Goal: Information Seeking & Learning: Learn about a topic

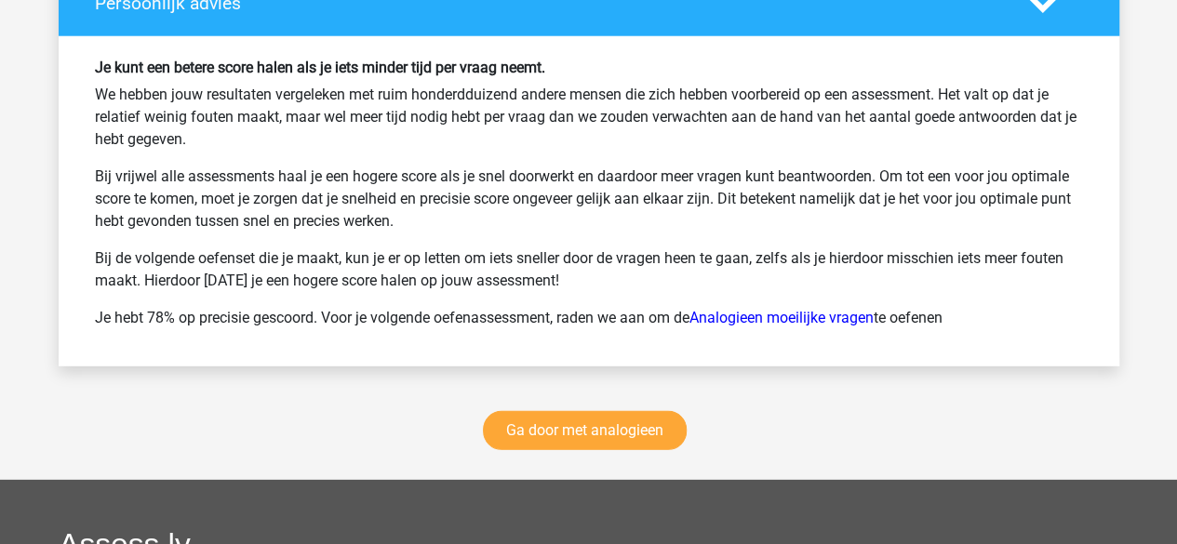
scroll to position [2507, 0]
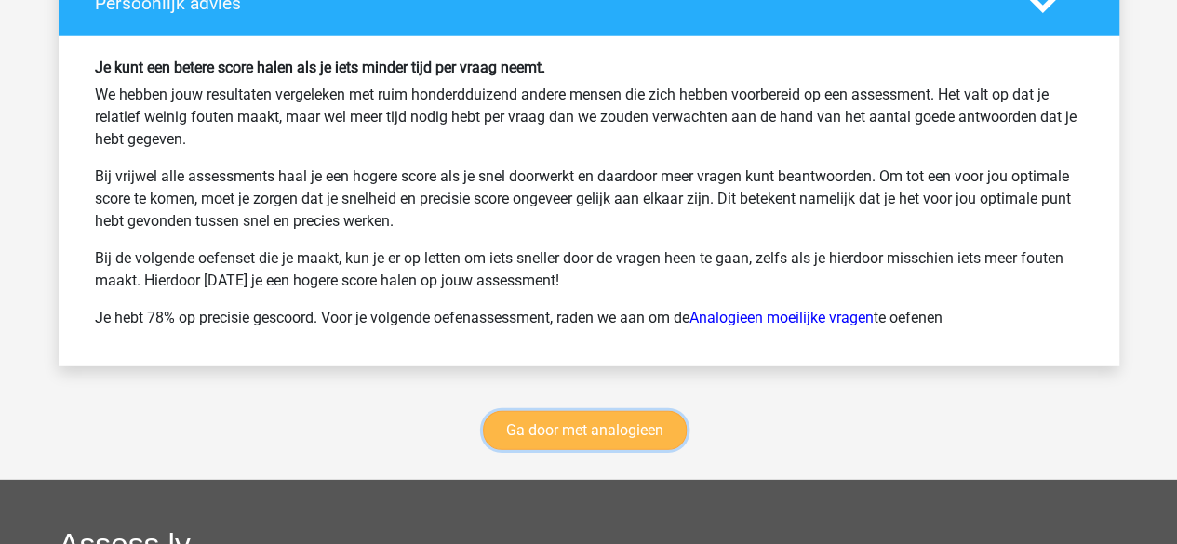
click at [579, 419] on link "Ga door met analogieen" at bounding box center [585, 430] width 204 height 39
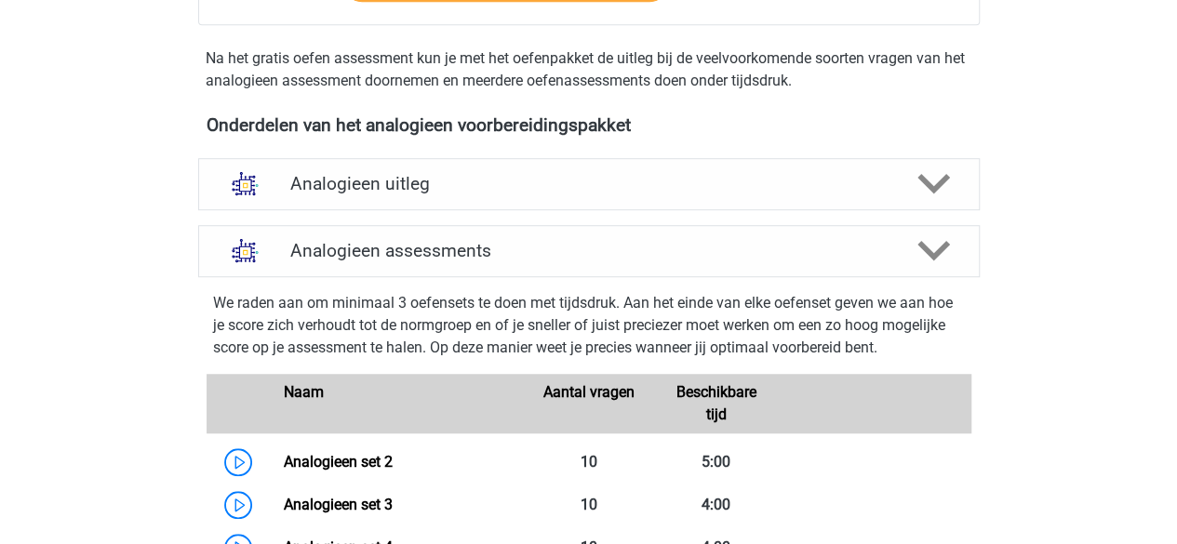
scroll to position [530, 0]
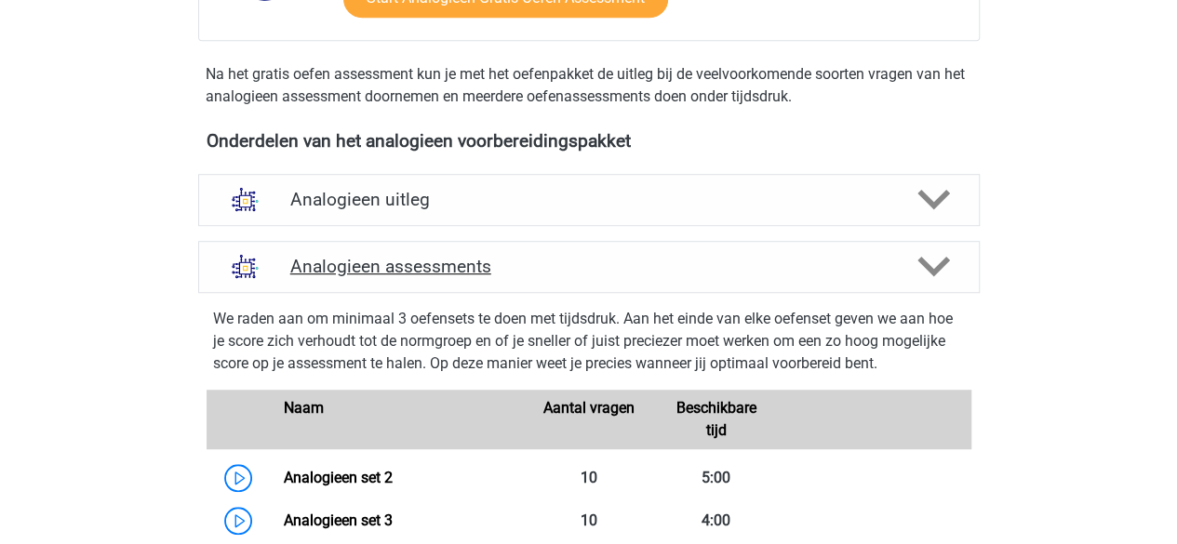
click at [928, 264] on polygon at bounding box center [934, 267] width 33 height 20
click at [931, 267] on polygon at bounding box center [934, 267] width 33 height 20
click at [937, 261] on icon at bounding box center [934, 266] width 33 height 33
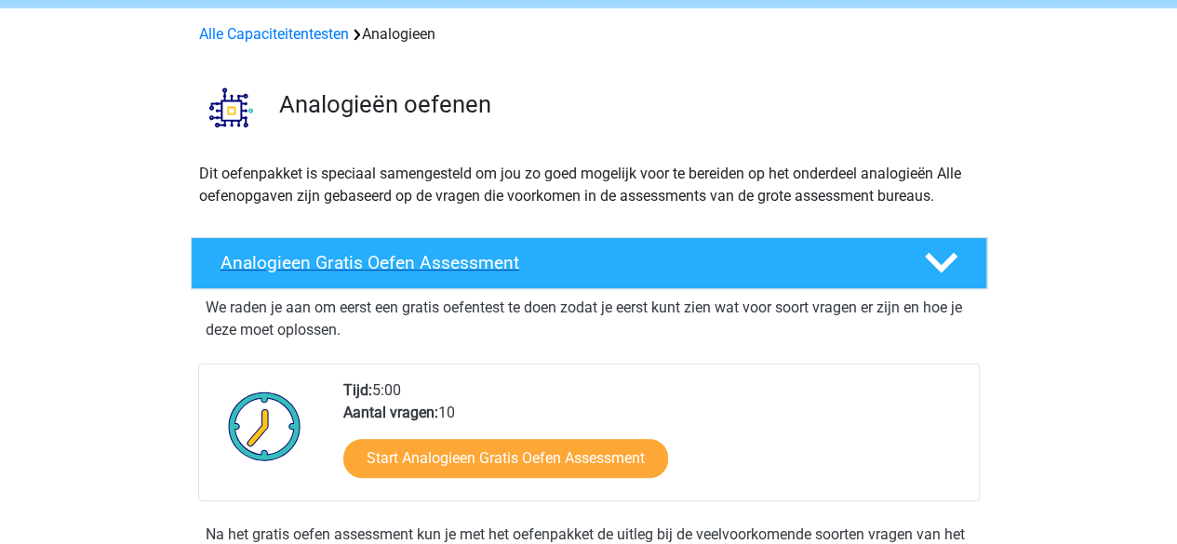
scroll to position [69, 0]
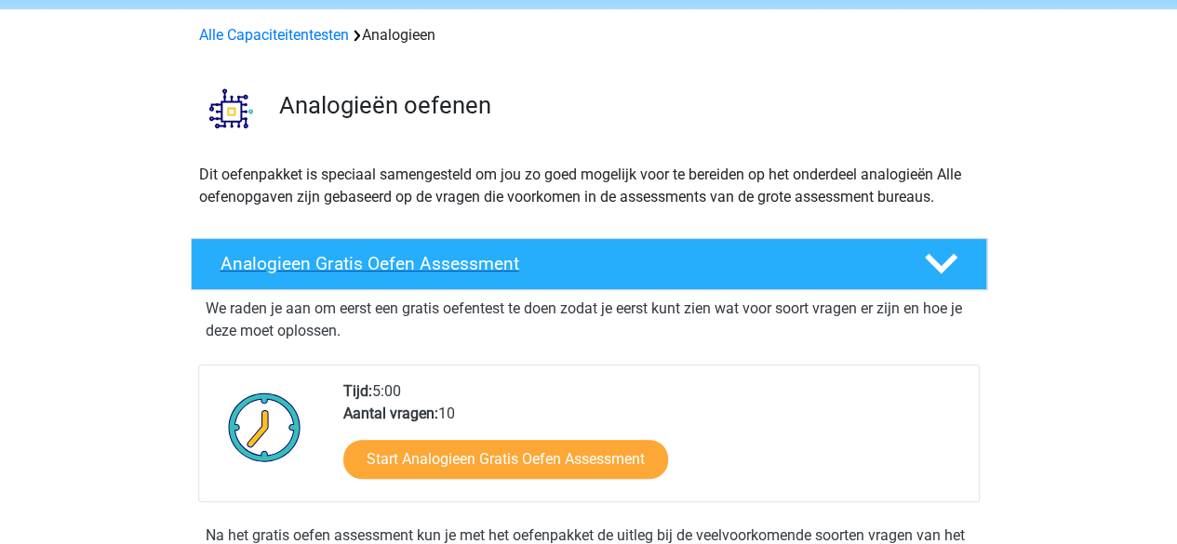
click at [916, 249] on div at bounding box center [938, 264] width 63 height 33
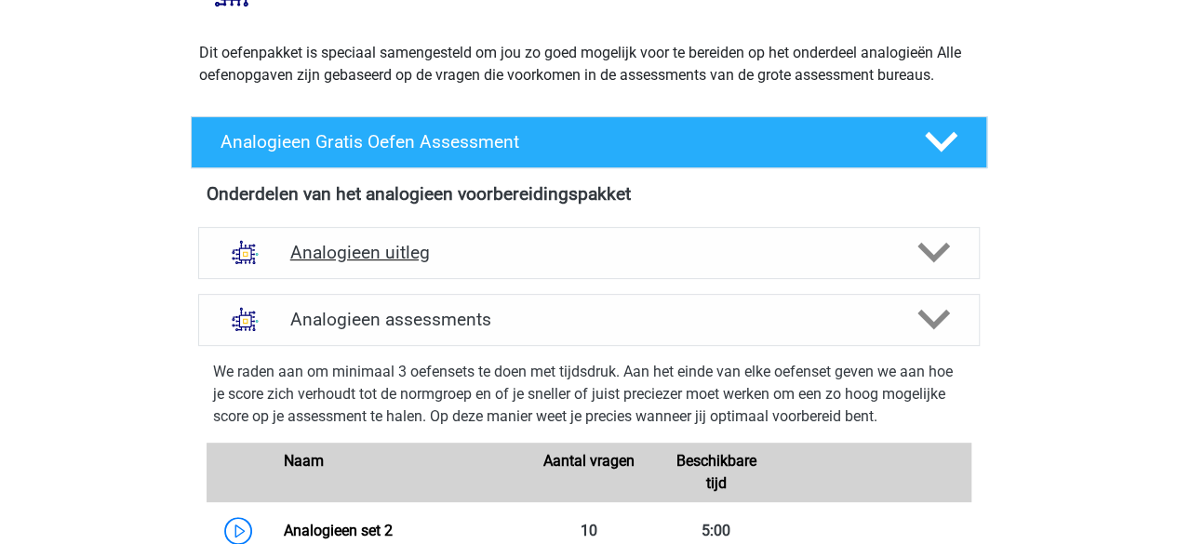
scroll to position [0, 0]
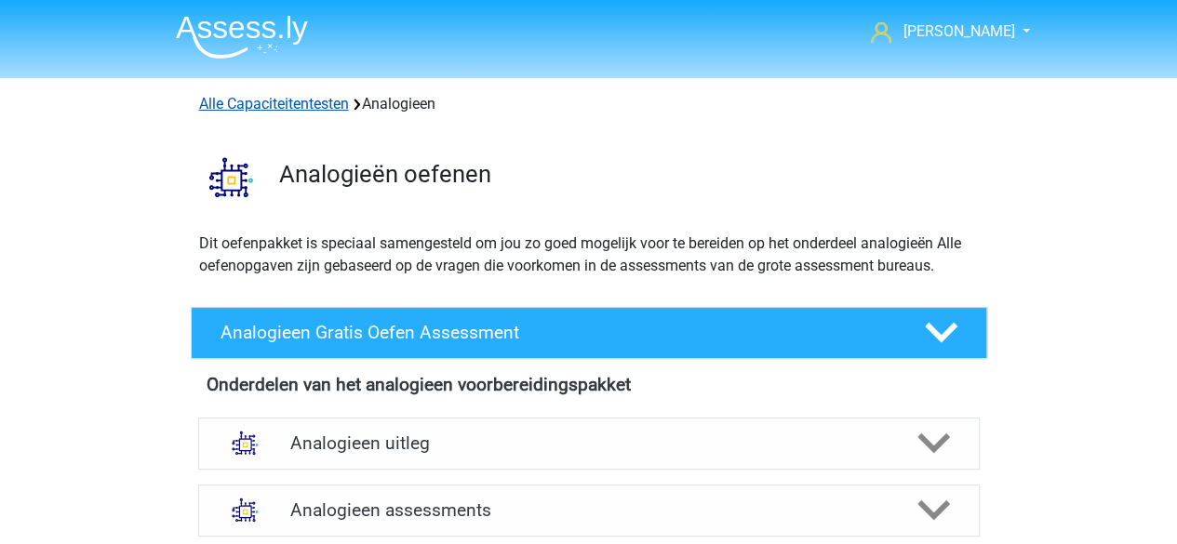
click at [261, 96] on link "Alle Capaciteitentesten" at bounding box center [274, 104] width 150 height 18
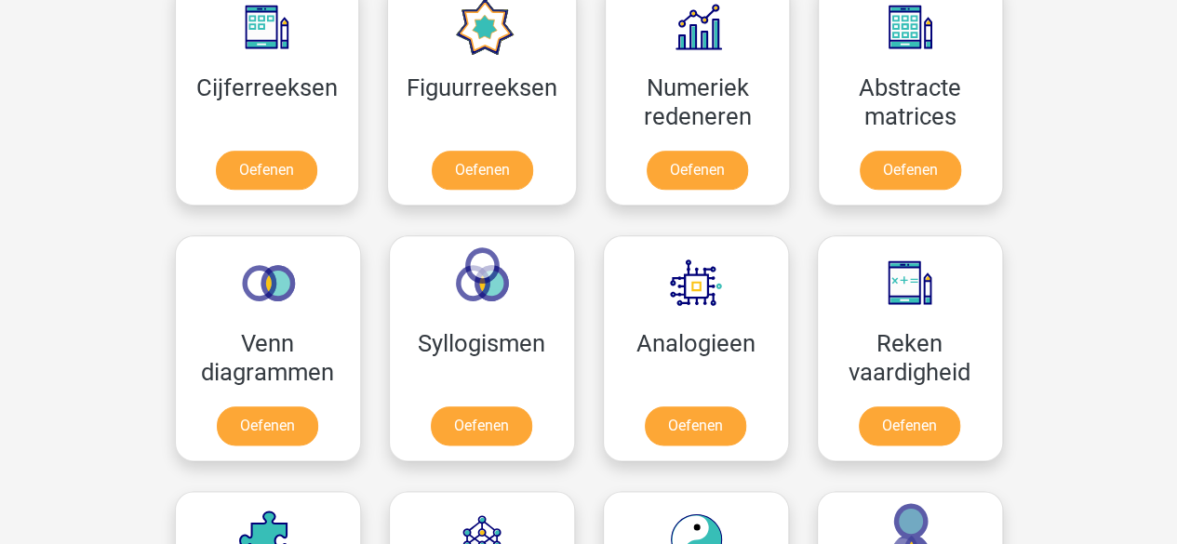
scroll to position [899, 0]
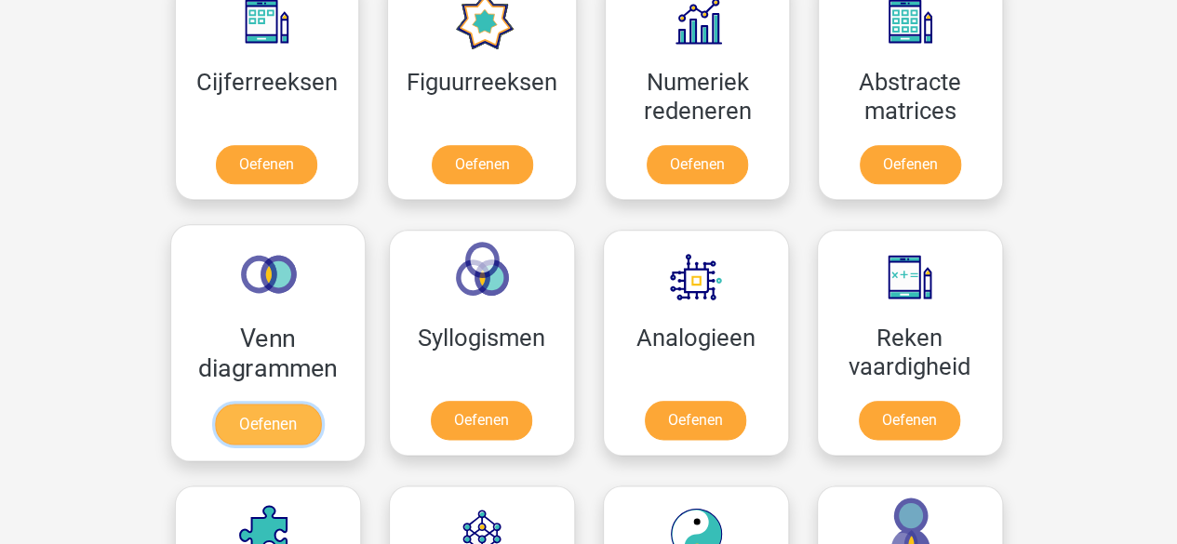
click at [280, 404] on link "Oefenen" at bounding box center [267, 424] width 106 height 41
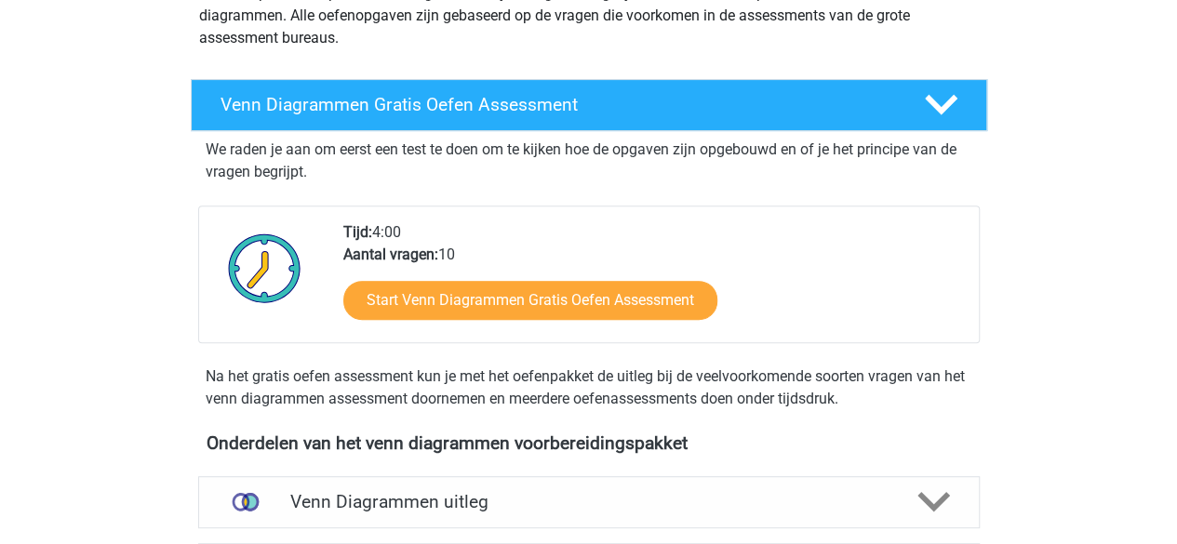
scroll to position [417, 0]
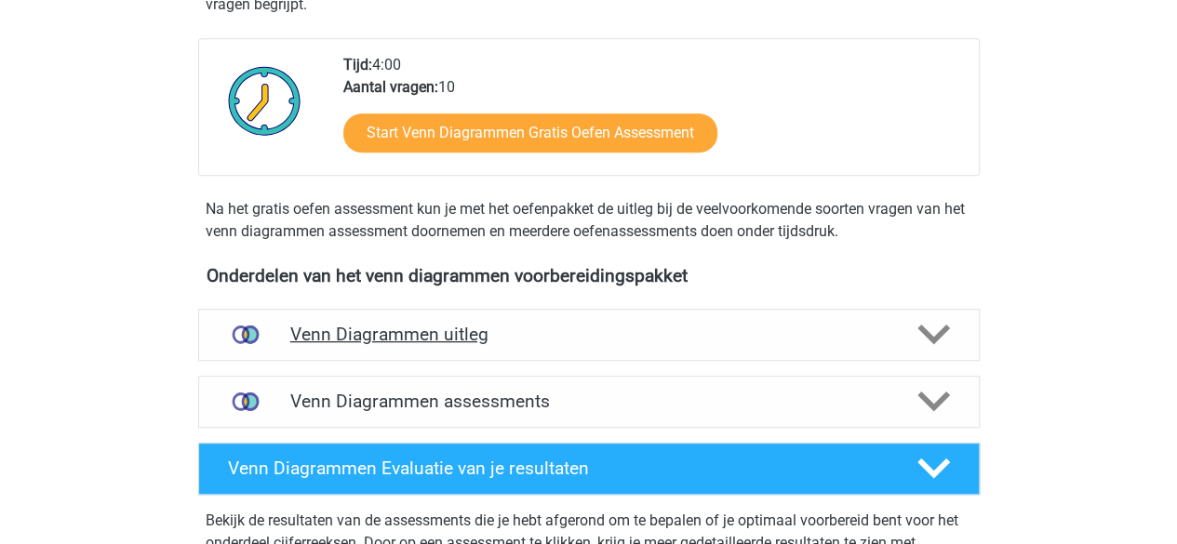
click at [590, 341] on h4 "Venn Diagrammen uitleg" at bounding box center [588, 334] width 597 height 21
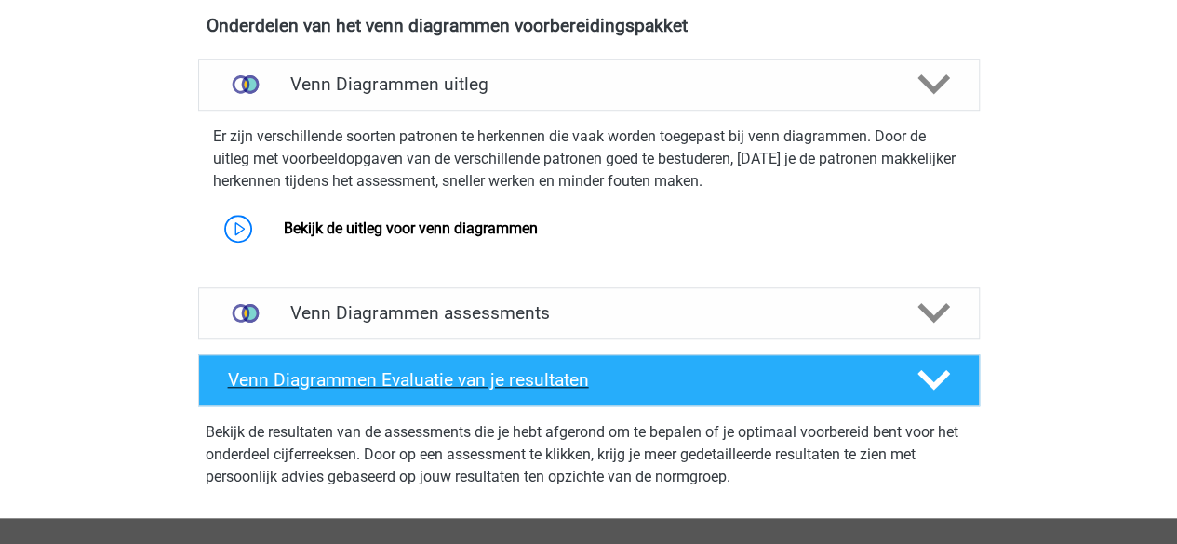
scroll to position [666, 0]
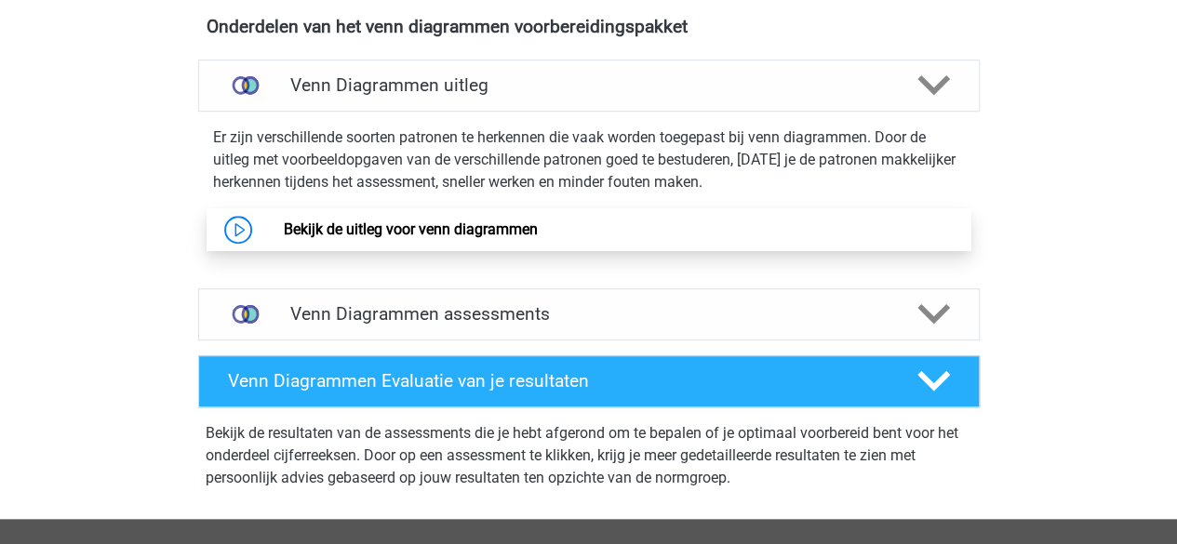
click at [475, 229] on link "Bekijk de uitleg voor venn diagrammen" at bounding box center [411, 230] width 254 height 18
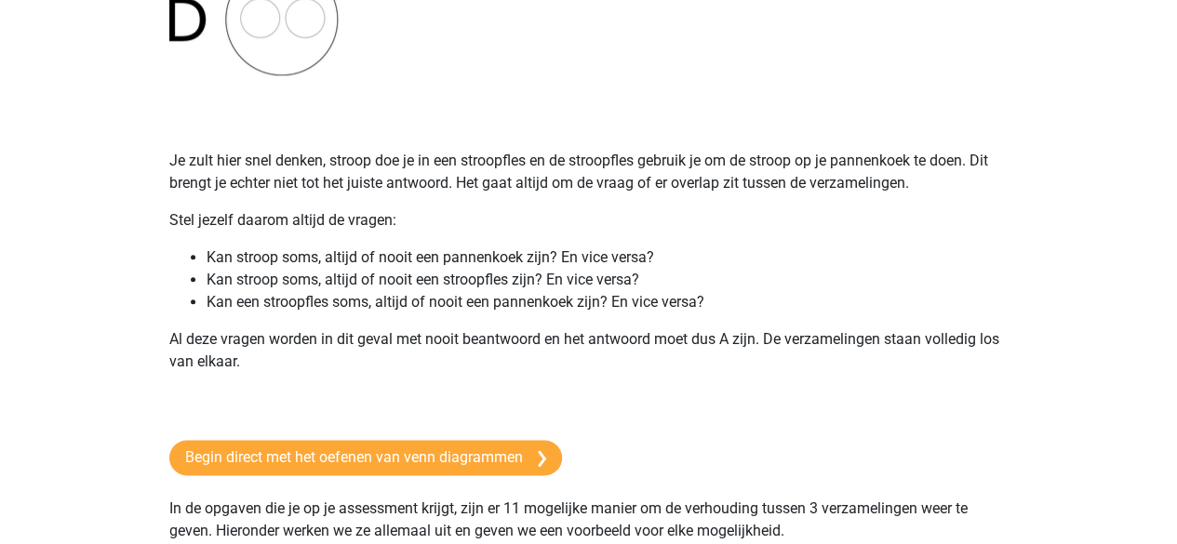
scroll to position [1022, 0]
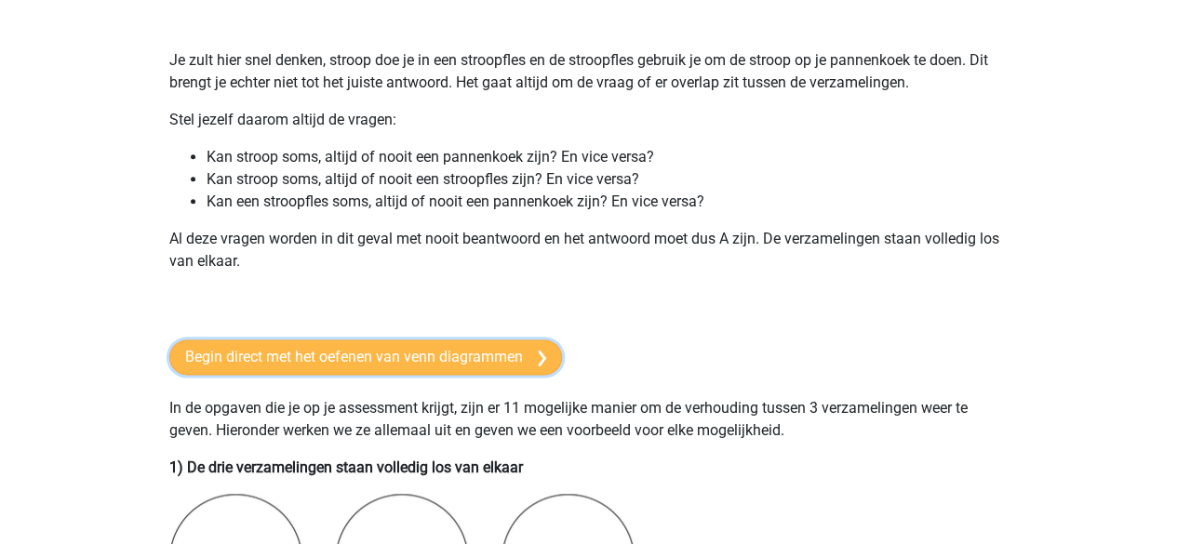
click at [410, 357] on link "Begin direct met het oefenen van venn diagrammen" at bounding box center [365, 357] width 393 height 35
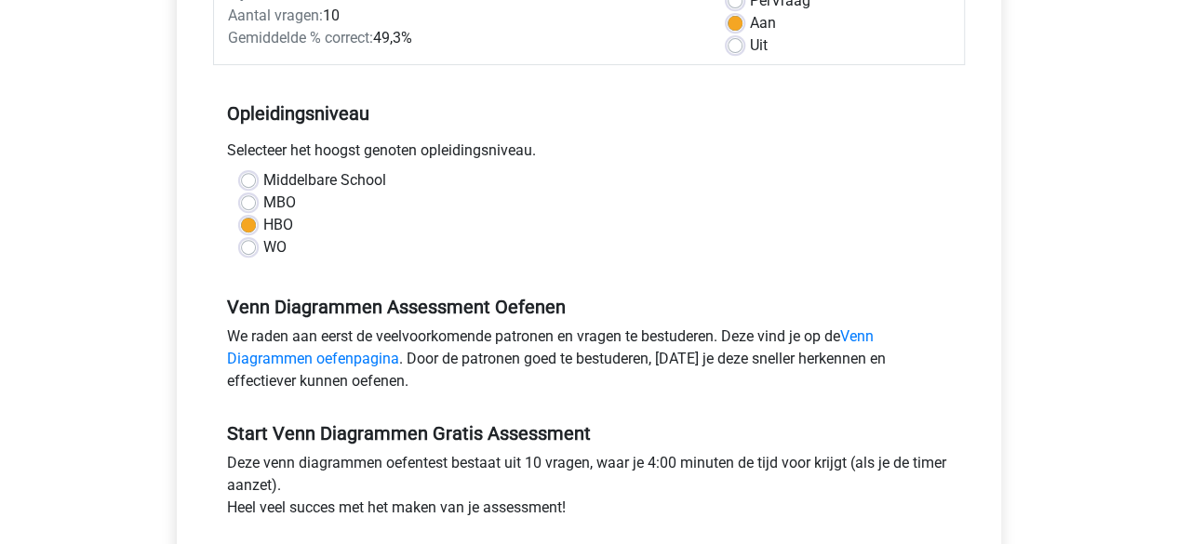
scroll to position [484, 0]
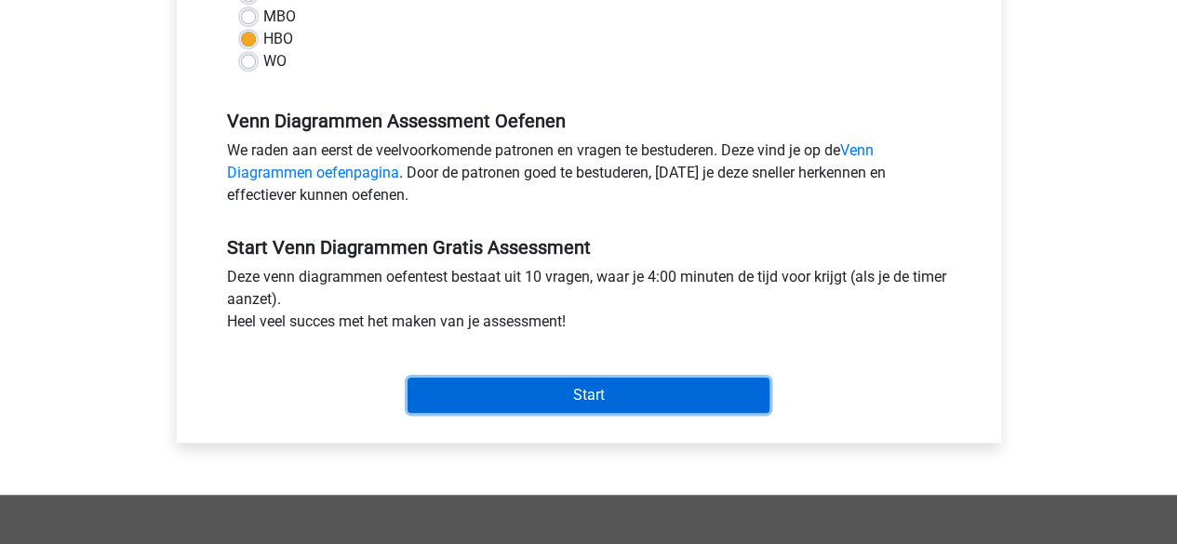
click at [616, 394] on input "Start" at bounding box center [589, 395] width 362 height 35
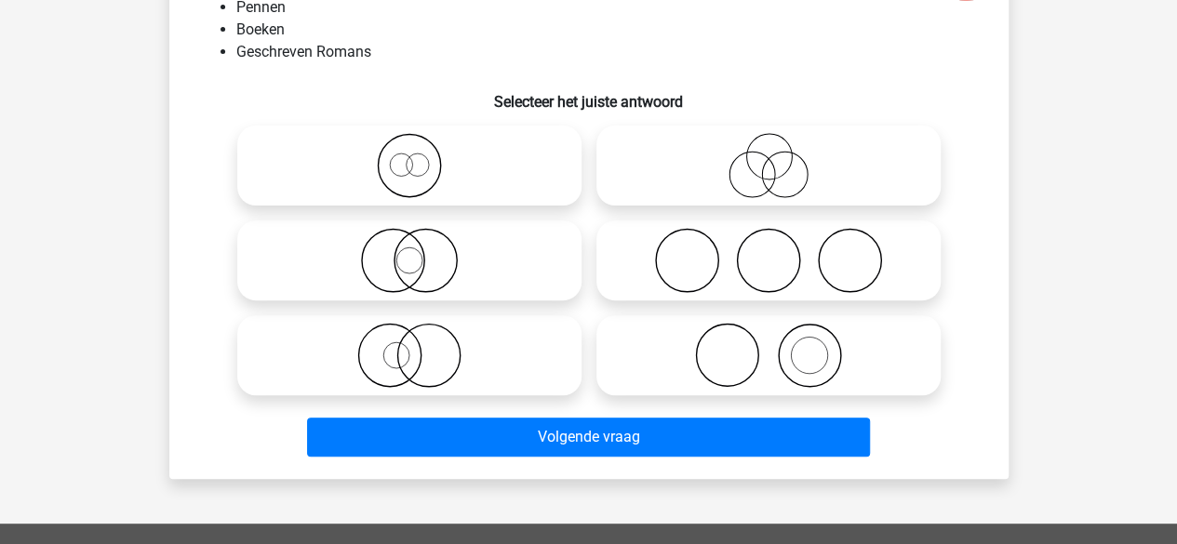
scroll to position [191, 0]
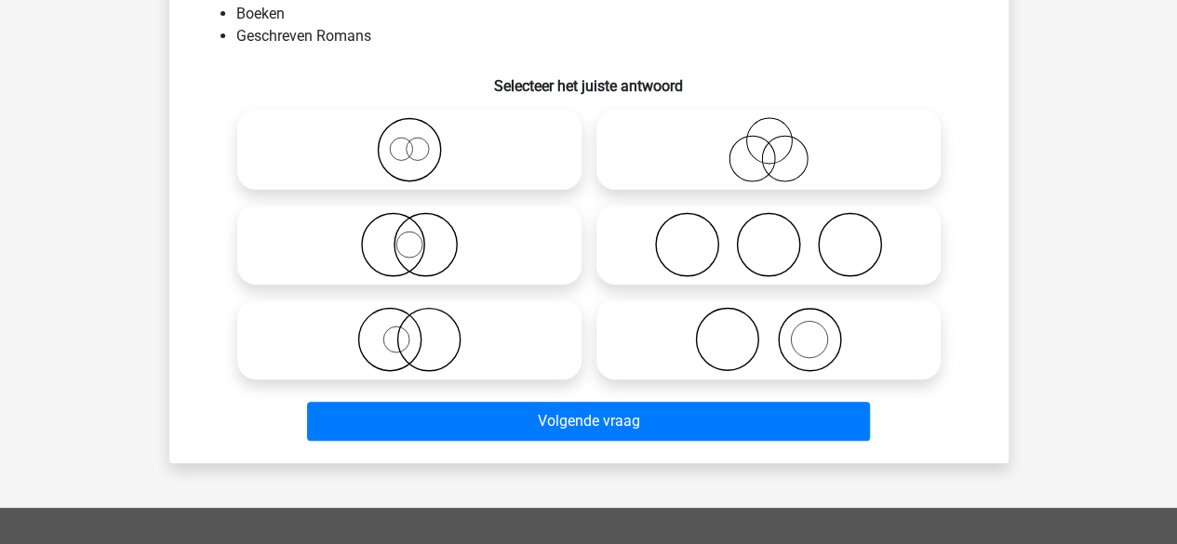
click at [724, 343] on icon at bounding box center [768, 339] width 329 height 65
click at [769, 330] on input "radio" at bounding box center [775, 324] width 12 height 12
radio input "true"
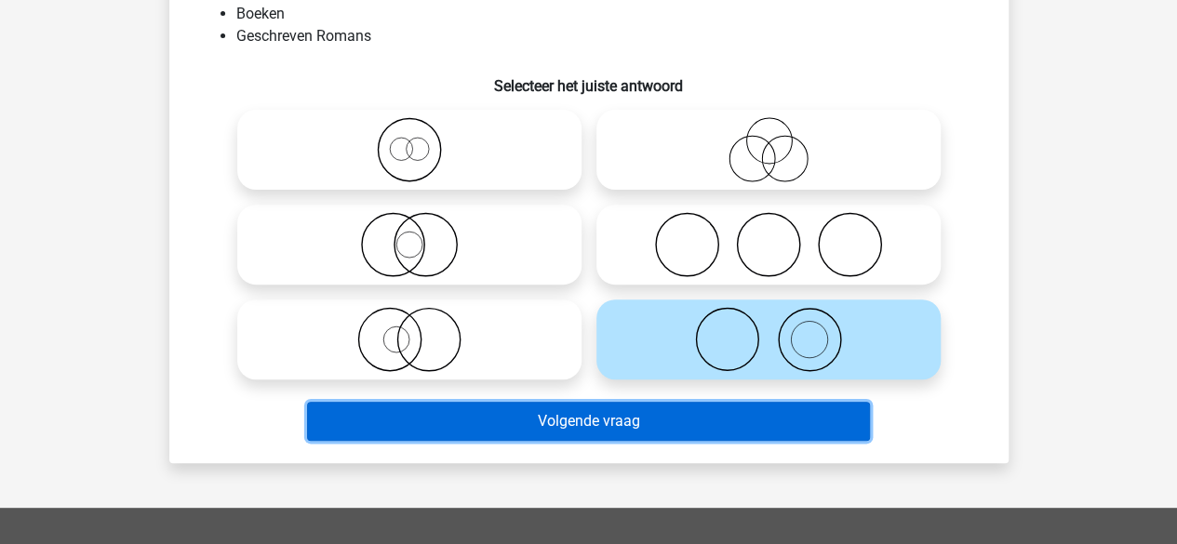
click at [607, 423] on button "Volgende vraag" at bounding box center [588, 421] width 563 height 39
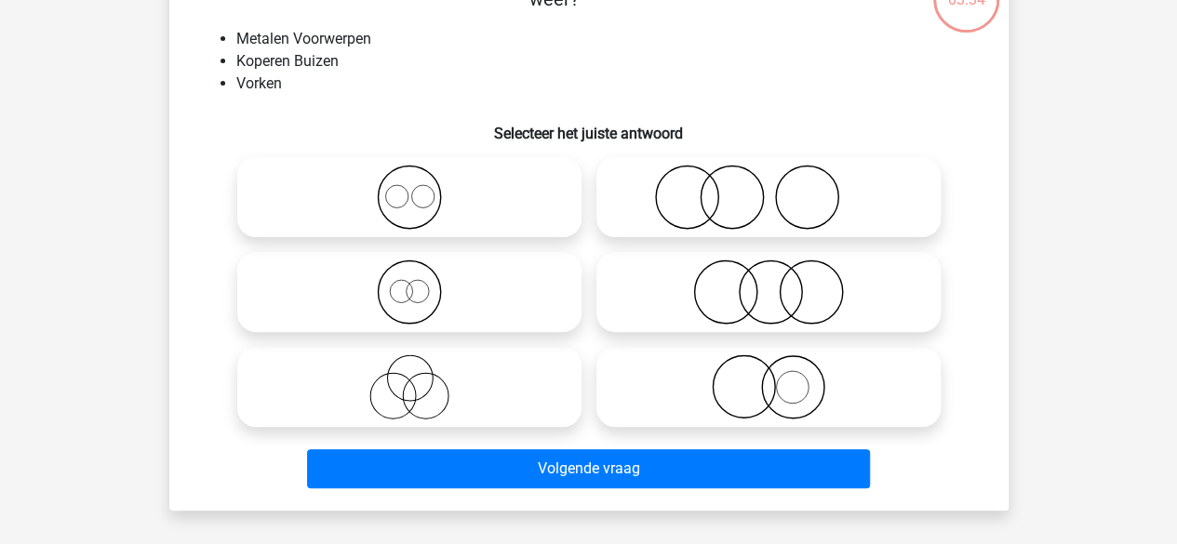
scroll to position [149, 0]
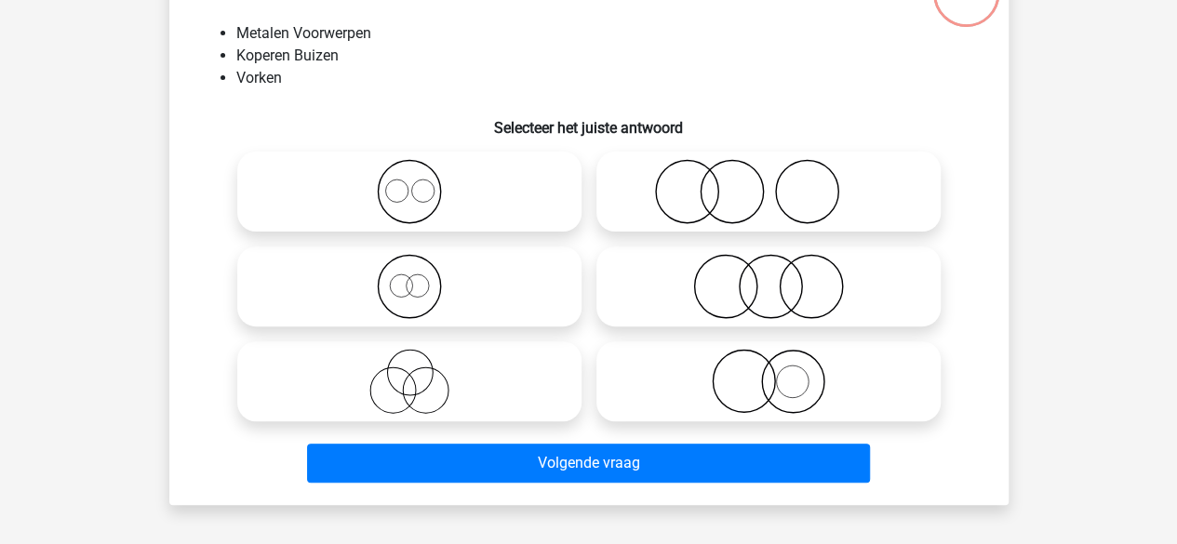
click at [756, 194] on icon at bounding box center [768, 191] width 329 height 65
click at [769, 182] on input "radio" at bounding box center [775, 176] width 12 height 12
radio input "true"
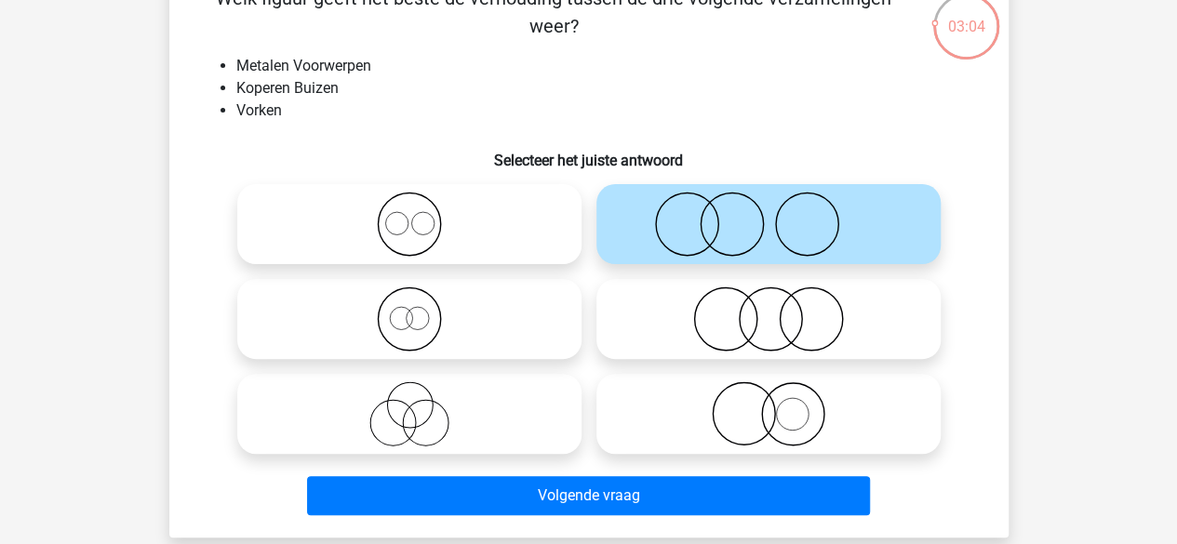
scroll to position [120, 0]
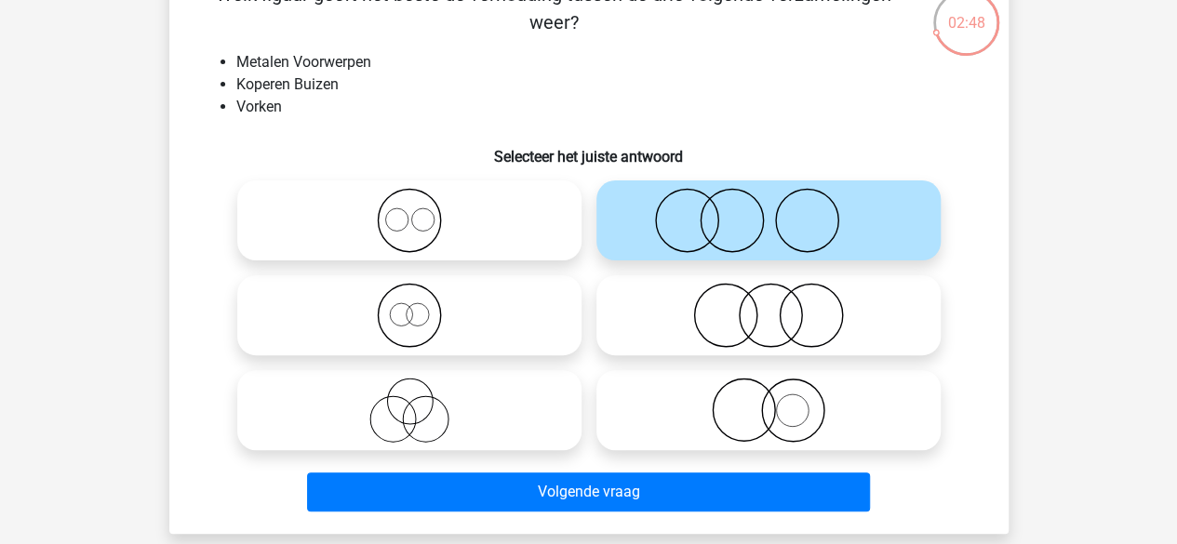
click at [486, 328] on icon at bounding box center [409, 315] width 329 height 65
click at [422, 306] on input "radio" at bounding box center [415, 300] width 12 height 12
radio input "true"
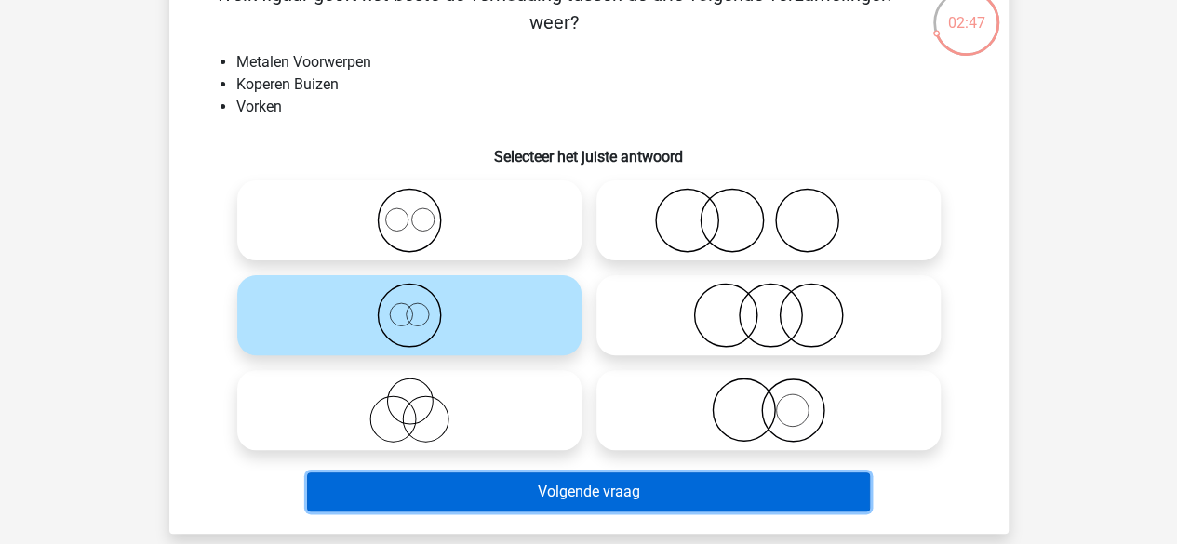
click at [574, 508] on button "Volgende vraag" at bounding box center [588, 492] width 563 height 39
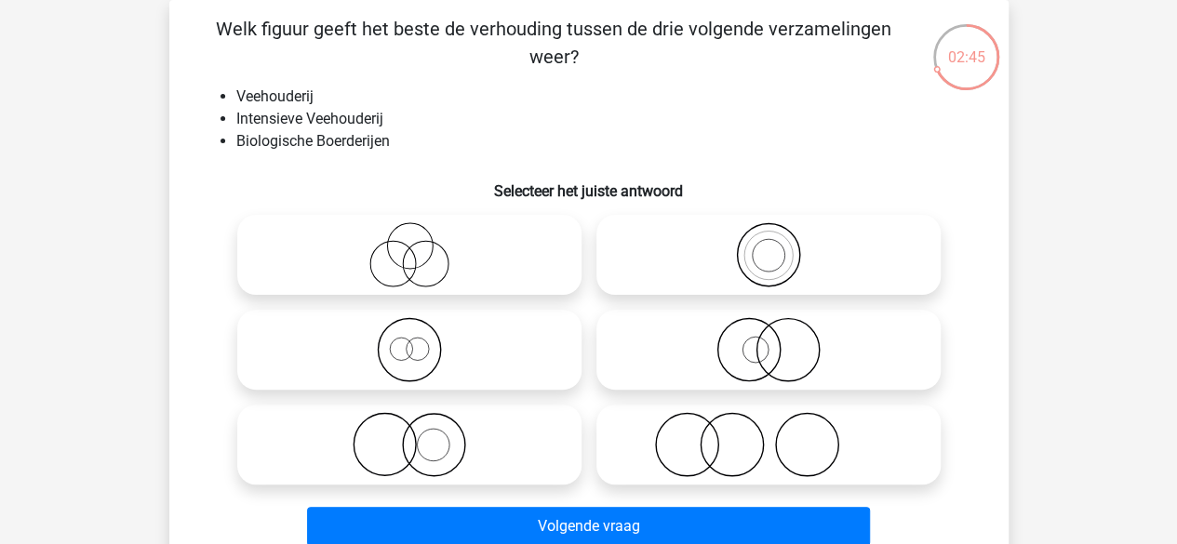
scroll to position [113, 0]
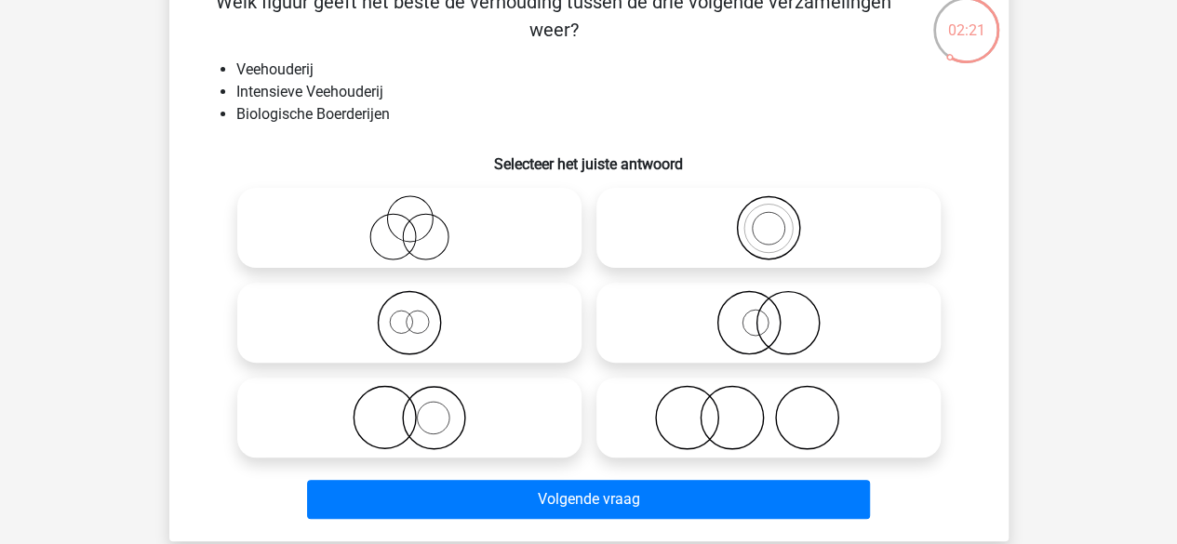
click at [551, 422] on icon at bounding box center [409, 417] width 329 height 65
click at [422, 409] on input "radio" at bounding box center [415, 402] width 12 height 12
radio input "true"
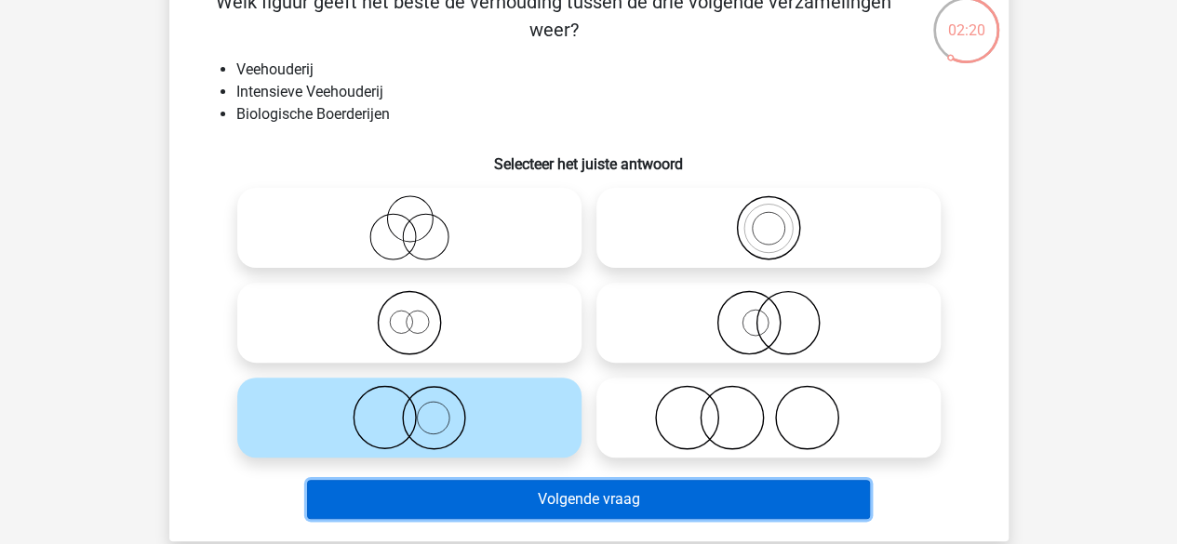
click at [622, 512] on button "Volgende vraag" at bounding box center [588, 499] width 563 height 39
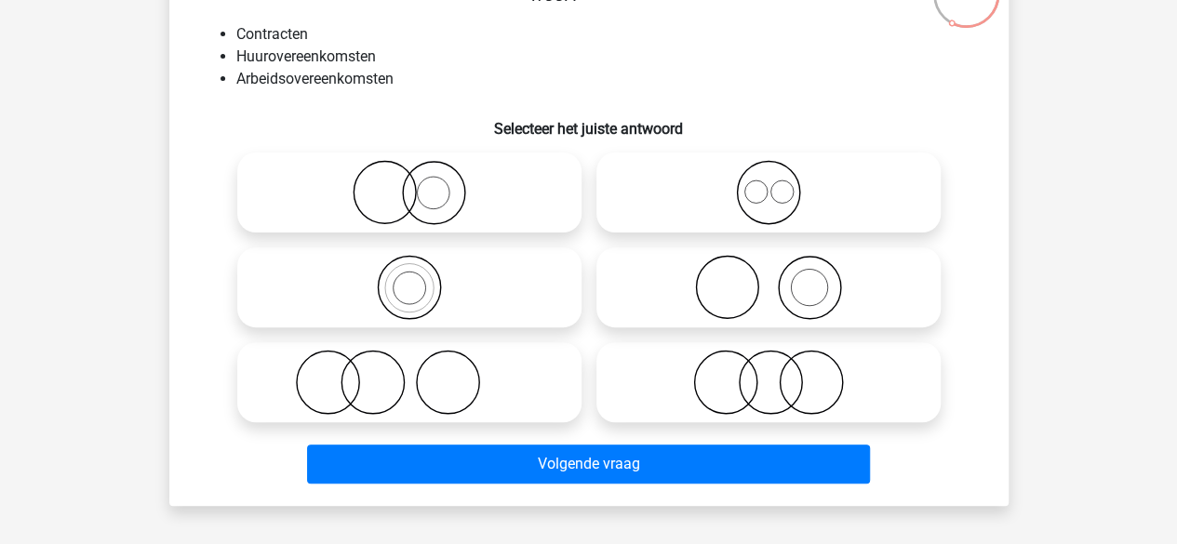
scroll to position [149, 0]
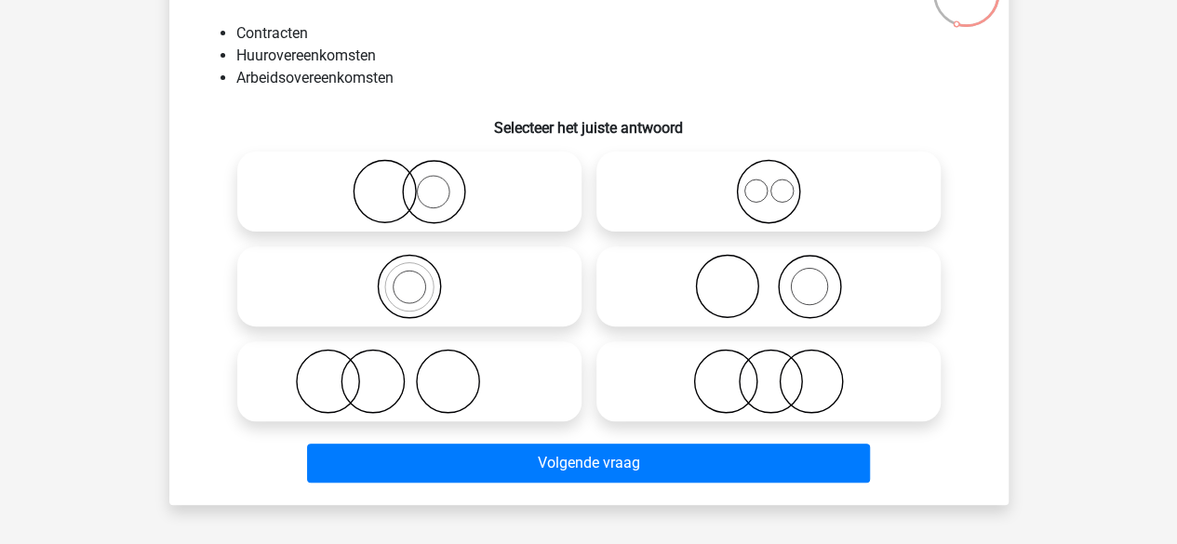
click at [789, 193] on icon at bounding box center [768, 191] width 329 height 65
click at [781, 182] on input "radio" at bounding box center [775, 176] width 12 height 12
radio input "true"
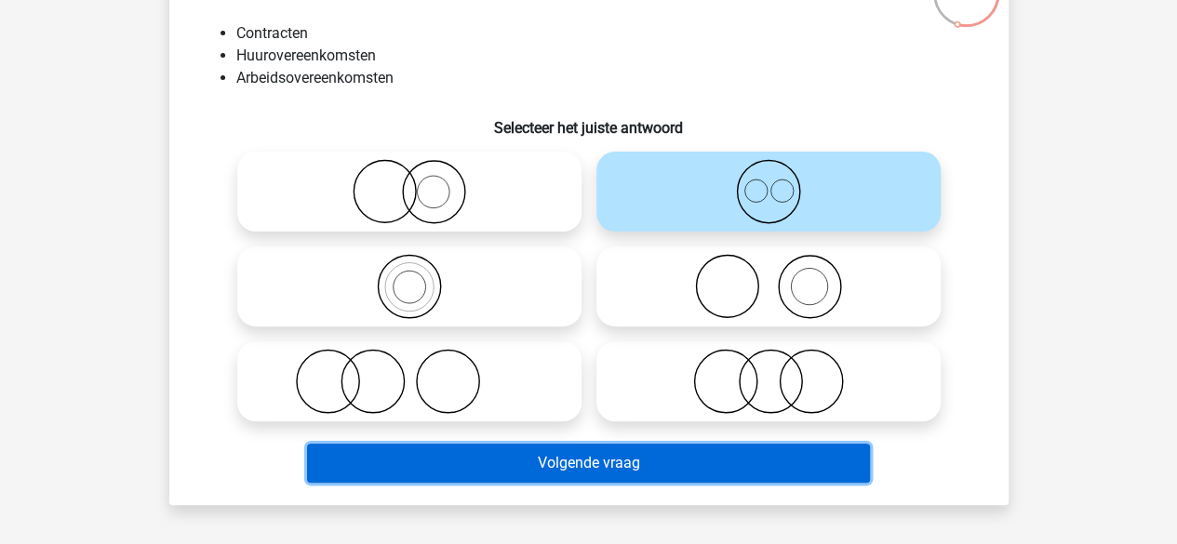
click at [620, 472] on button "Volgende vraag" at bounding box center [588, 463] width 563 height 39
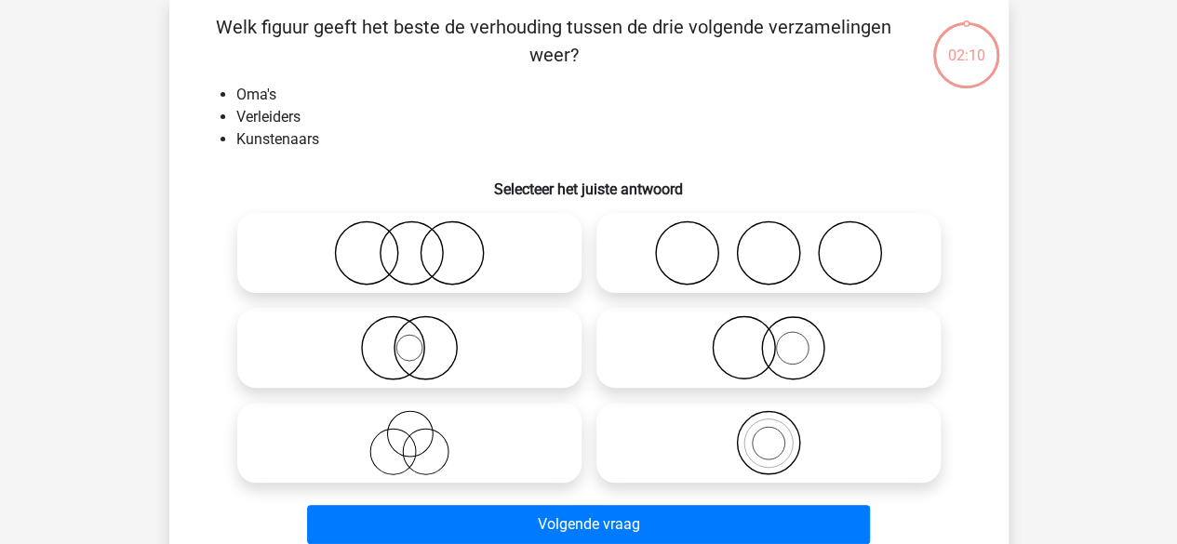
scroll to position [86, 0]
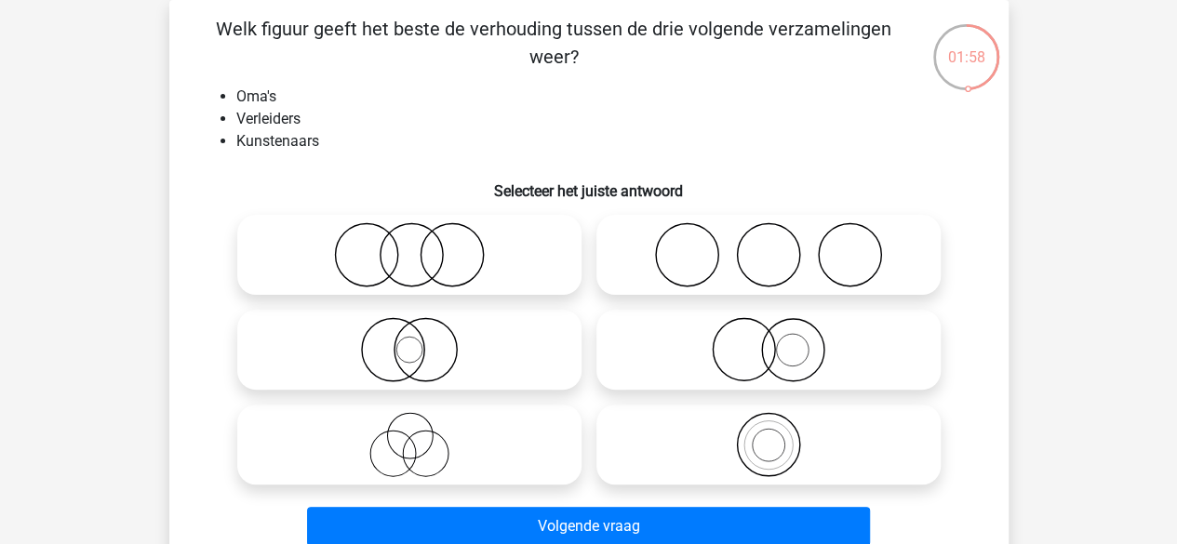
click at [400, 255] on icon at bounding box center [409, 254] width 329 height 65
click at [409, 246] on input "radio" at bounding box center [415, 240] width 12 height 12
radio input "true"
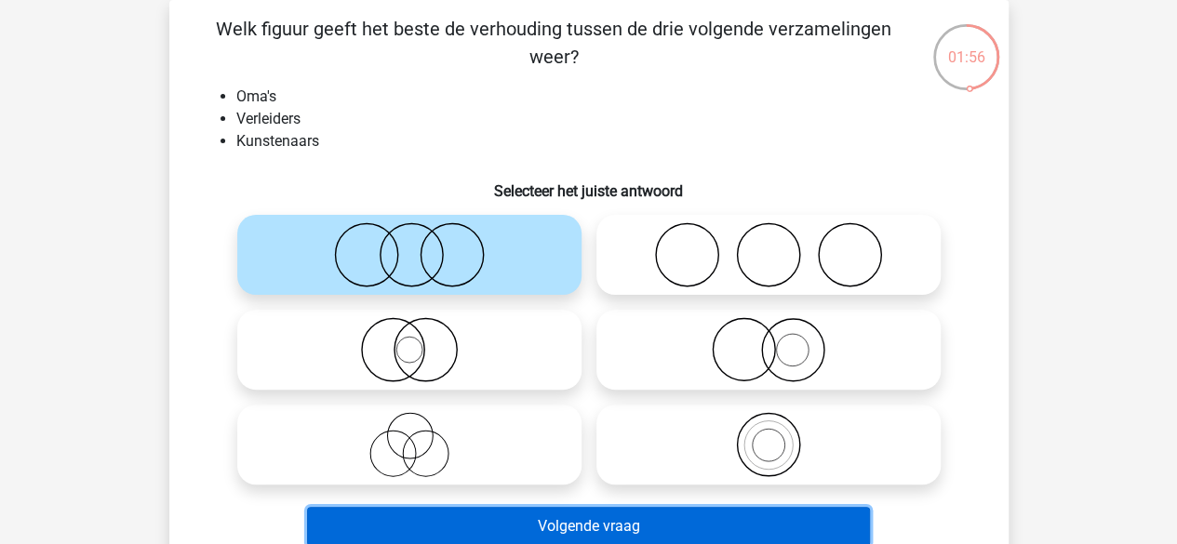
click at [547, 529] on button "Volgende vraag" at bounding box center [588, 526] width 563 height 39
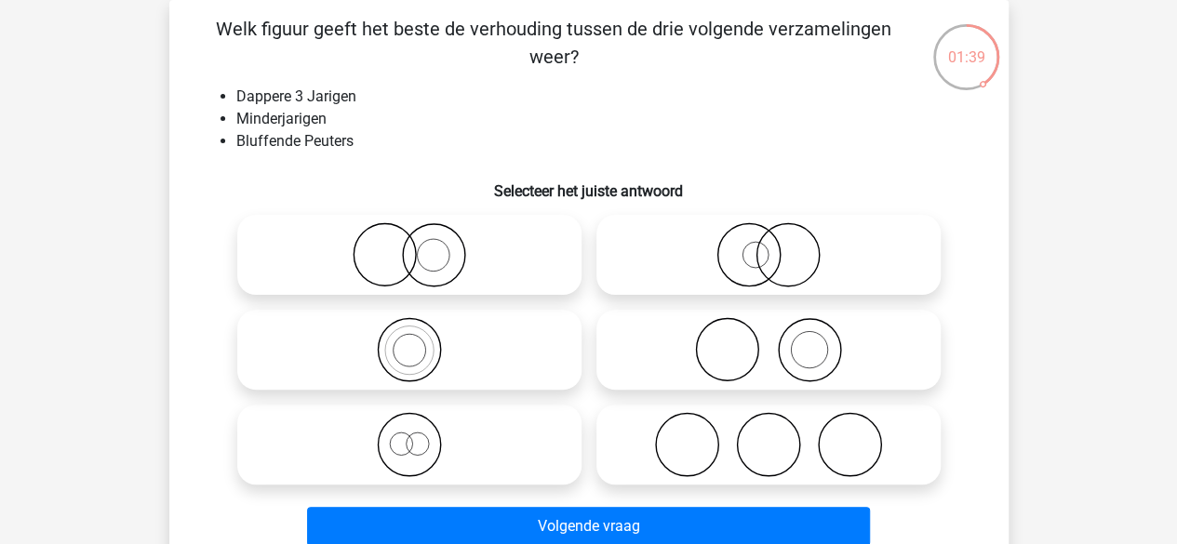
click at [772, 354] on icon at bounding box center [768, 349] width 329 height 65
click at [772, 341] on input "radio" at bounding box center [775, 334] width 12 height 12
radio input "true"
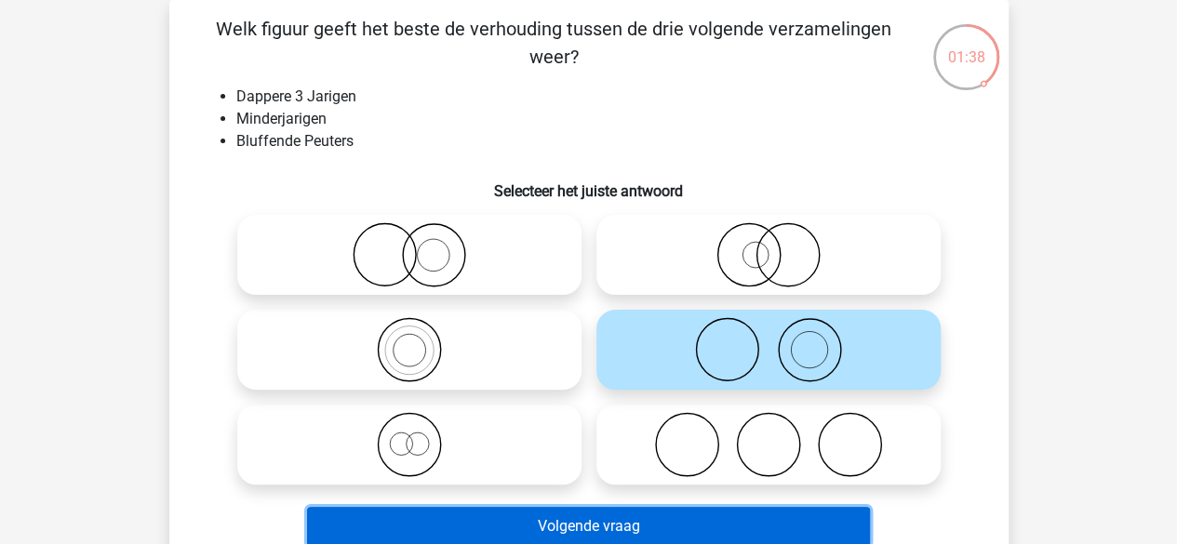
click at [633, 524] on button "Volgende vraag" at bounding box center [588, 526] width 563 height 39
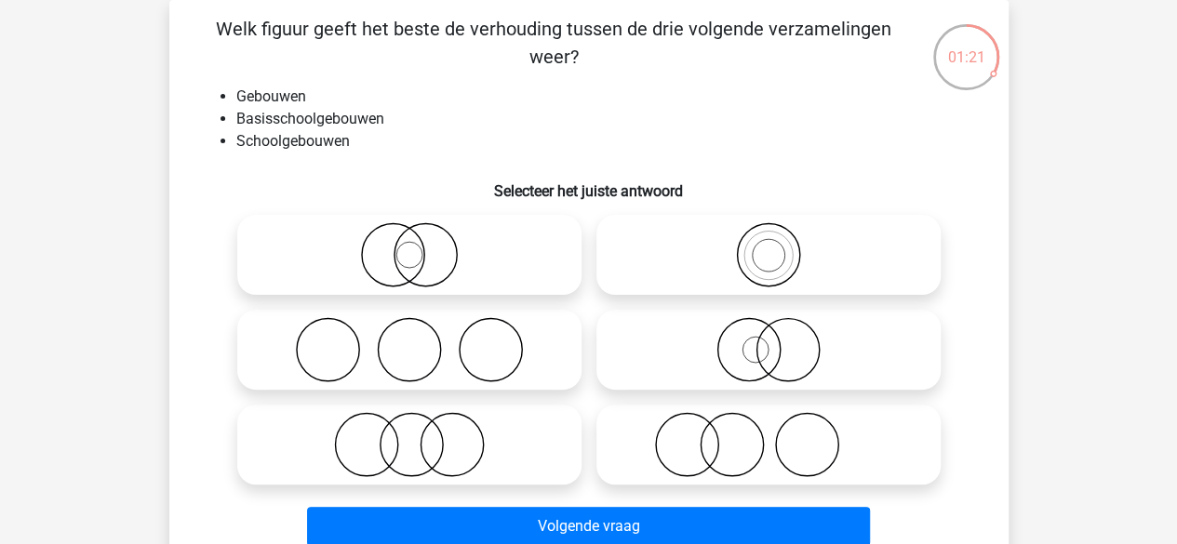
click at [799, 234] on icon at bounding box center [768, 254] width 329 height 65
click at [781, 234] on input "radio" at bounding box center [775, 240] width 12 height 12
radio input "true"
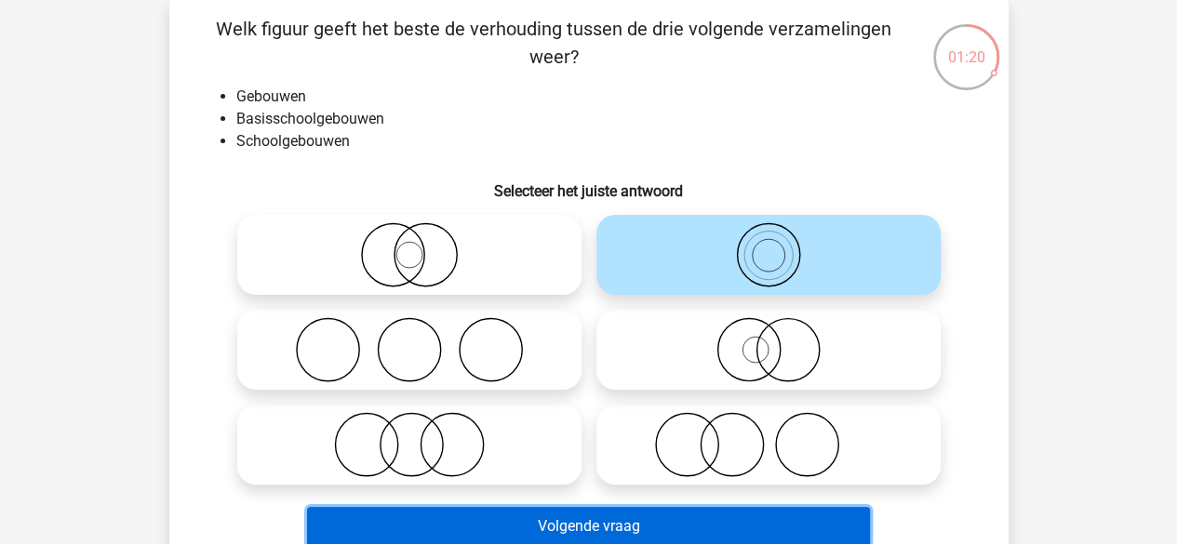
click at [611, 531] on button "Volgende vraag" at bounding box center [588, 526] width 563 height 39
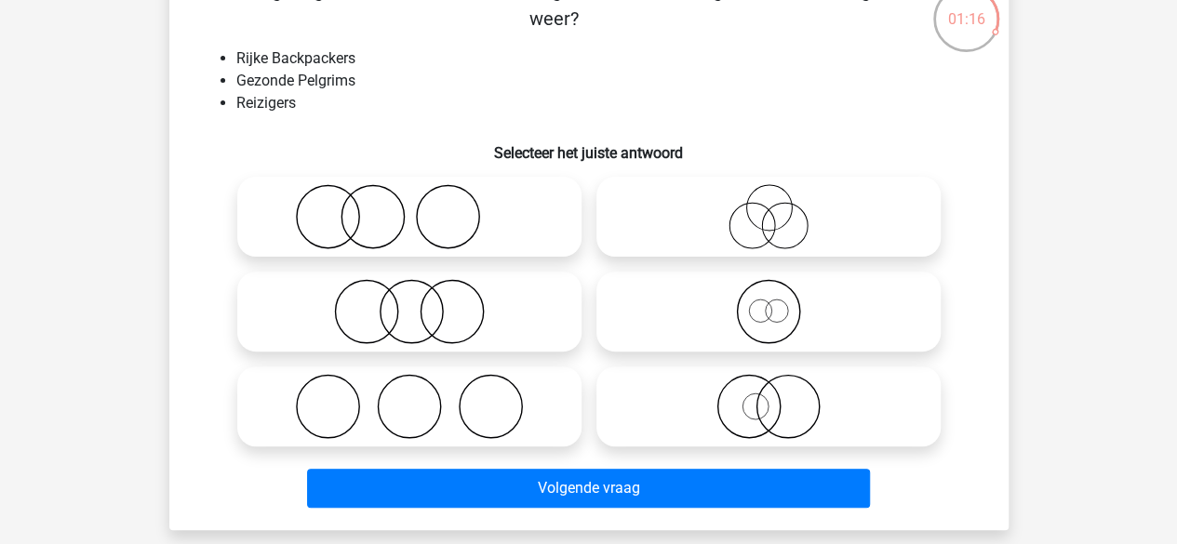
scroll to position [138, 0]
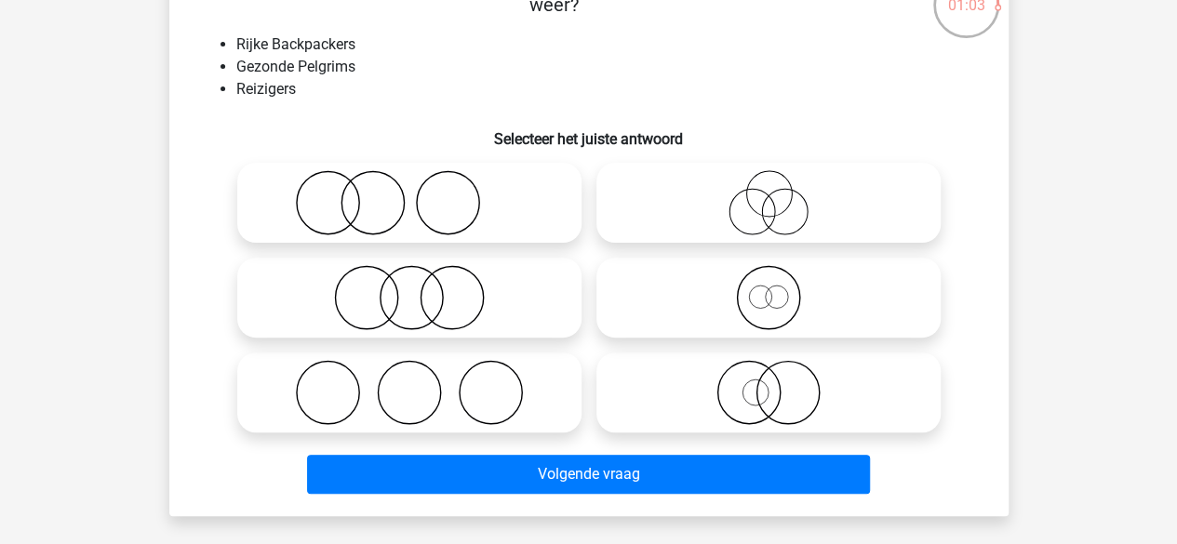
click at [467, 206] on icon at bounding box center [409, 202] width 329 height 65
click at [422, 194] on input "radio" at bounding box center [415, 187] width 12 height 12
radio input "true"
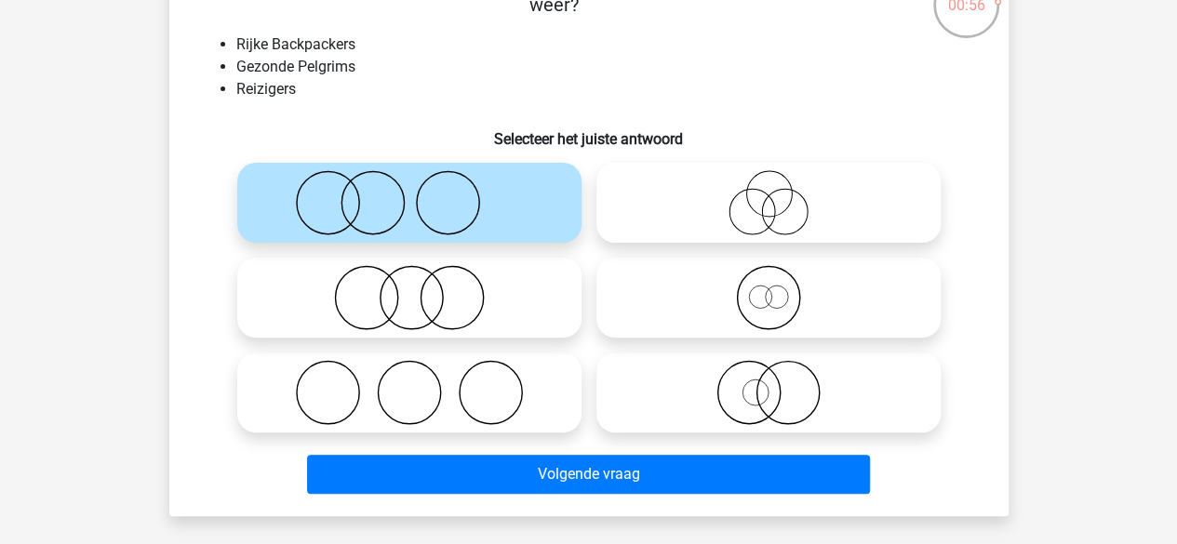
click at [767, 304] on icon at bounding box center [768, 297] width 329 height 65
click at [769, 288] on input "radio" at bounding box center [775, 282] width 12 height 12
radio input "true"
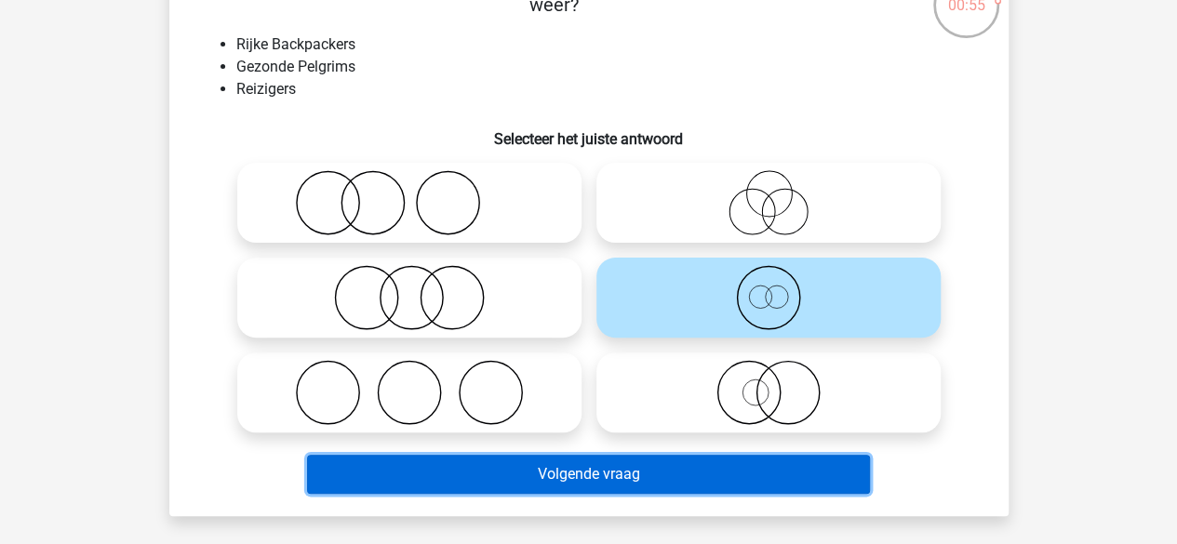
click at [609, 462] on button "Volgende vraag" at bounding box center [588, 474] width 563 height 39
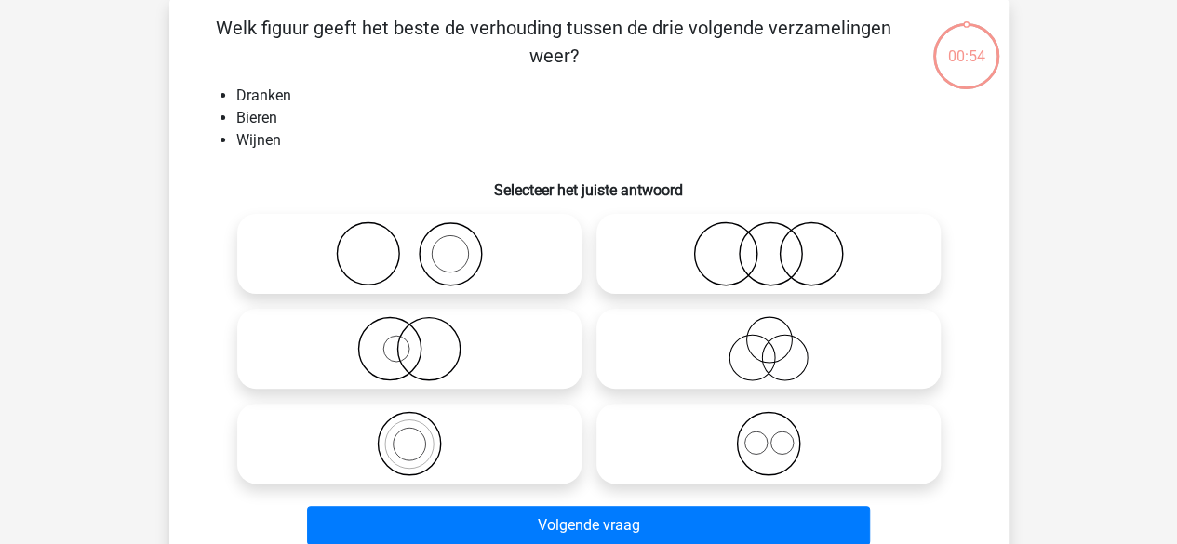
scroll to position [86, 0]
click at [715, 434] on icon at bounding box center [768, 444] width 329 height 65
click at [769, 434] on input "radio" at bounding box center [775, 429] width 12 height 12
radio input "true"
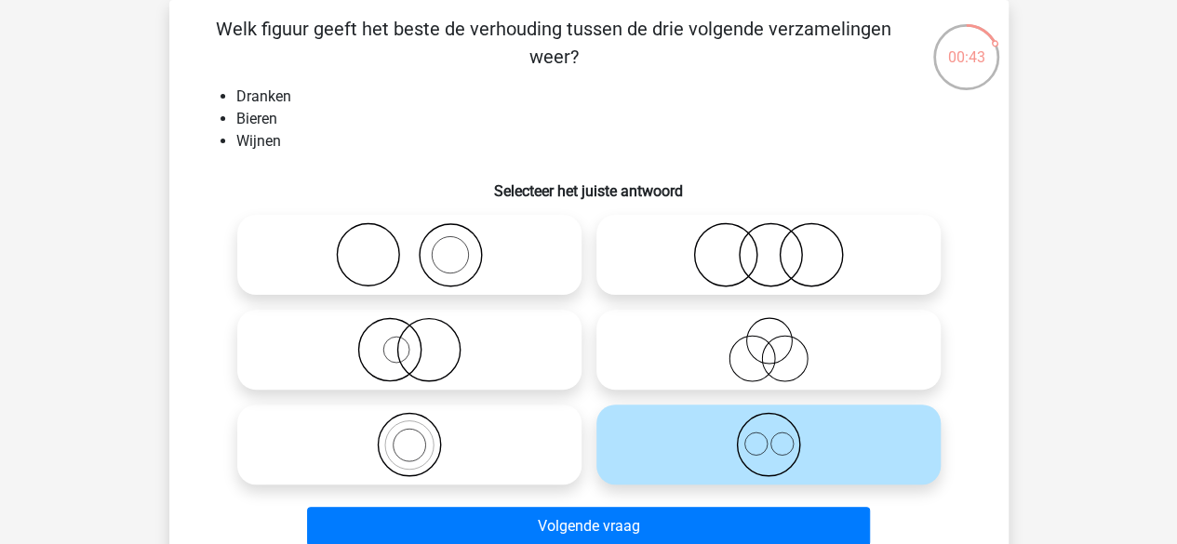
scroll to position [150, 0]
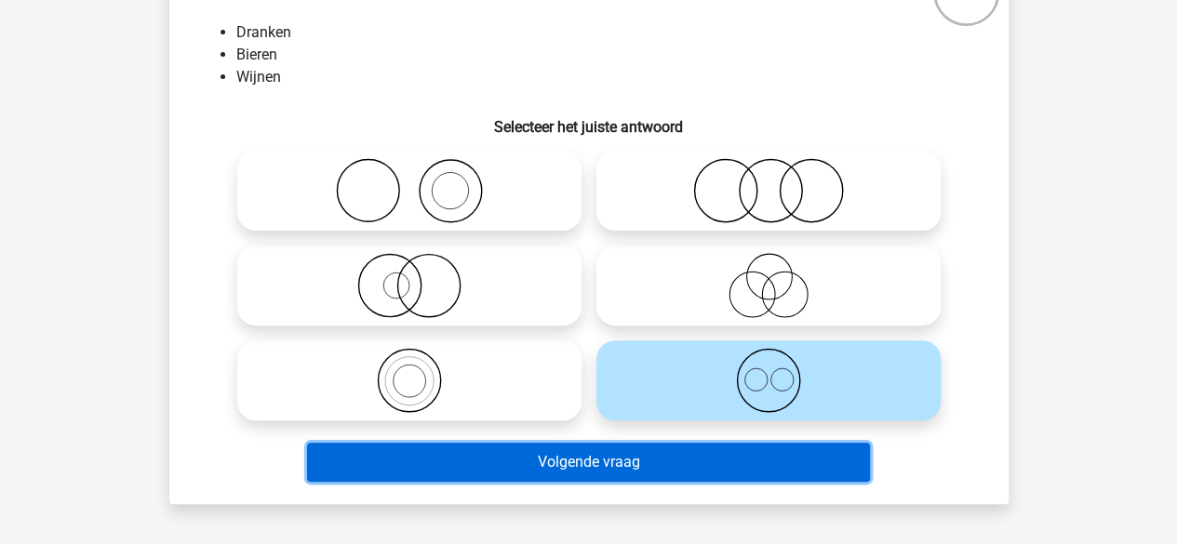
click at [631, 455] on button "Volgende vraag" at bounding box center [588, 462] width 563 height 39
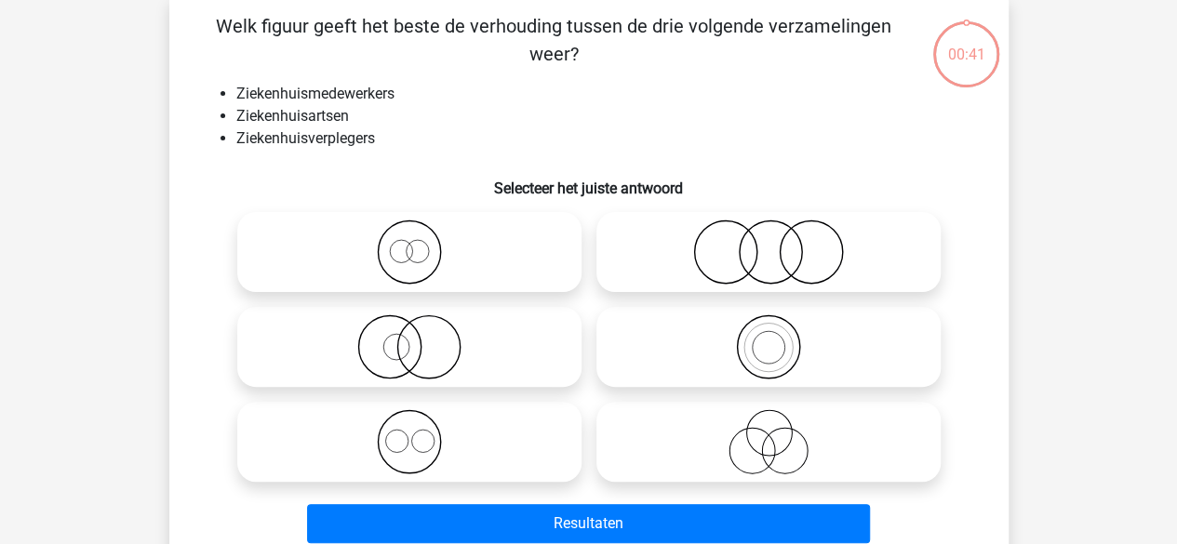
scroll to position [86, 0]
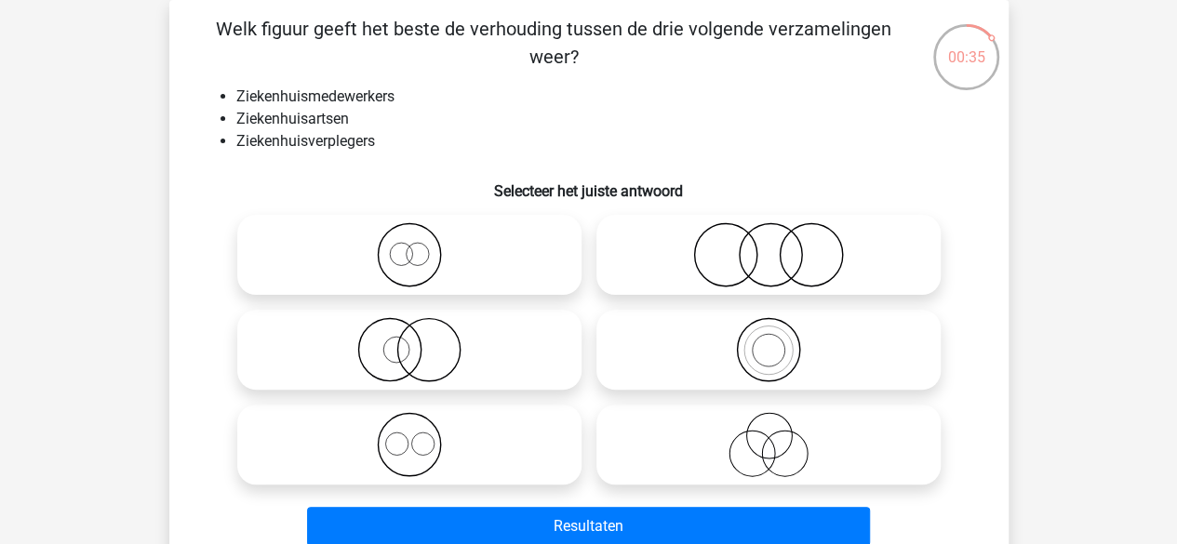
click at [777, 247] on icon at bounding box center [768, 254] width 329 height 65
click at [777, 246] on input "radio" at bounding box center [775, 240] width 12 height 12
radio input "true"
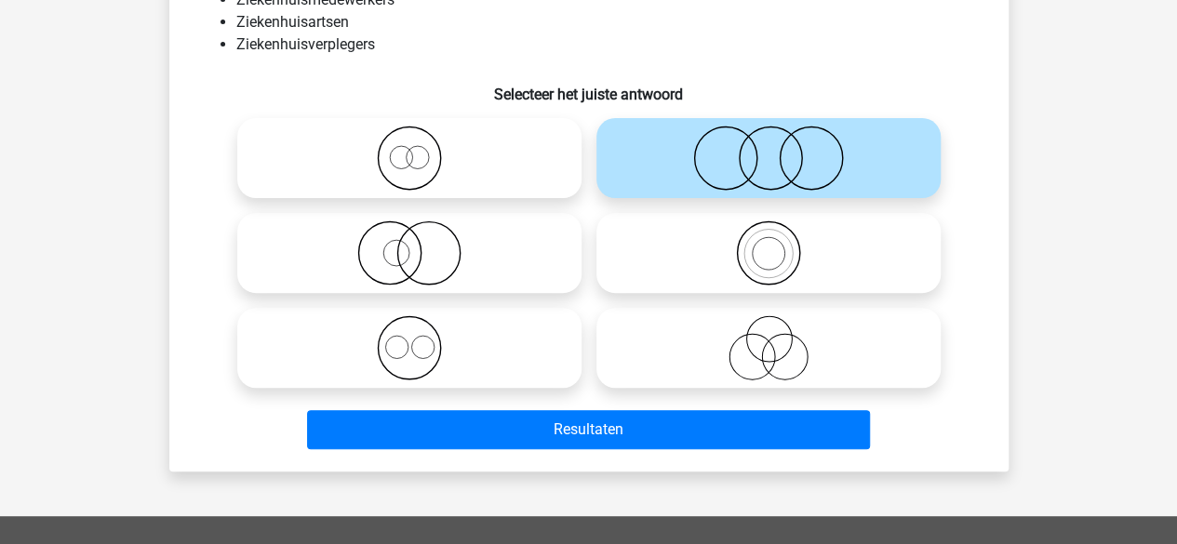
scroll to position [197, 0]
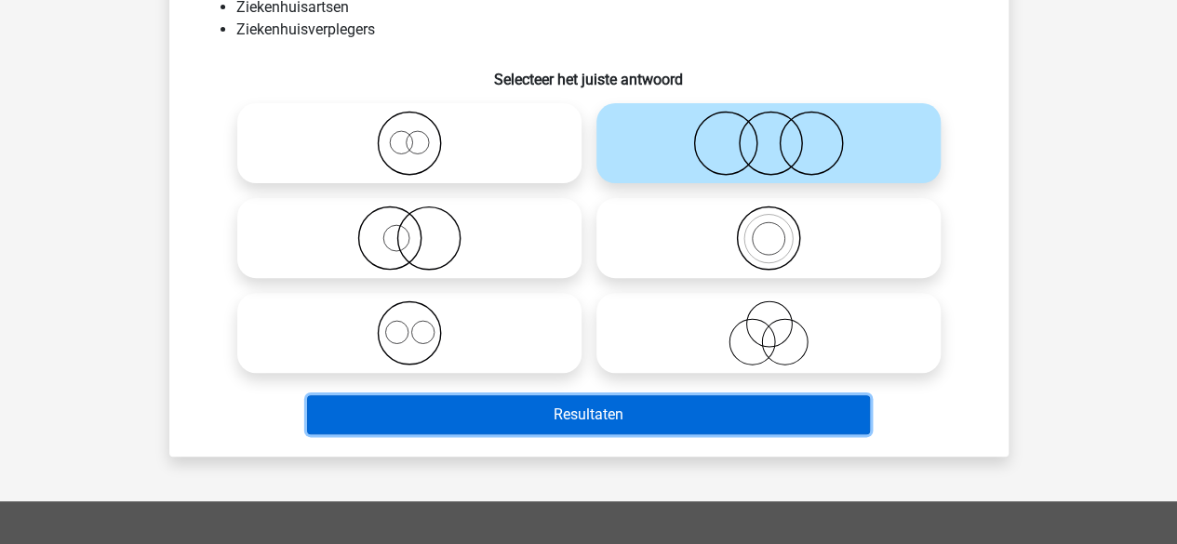
click at [648, 413] on button "Resultaten" at bounding box center [588, 414] width 563 height 39
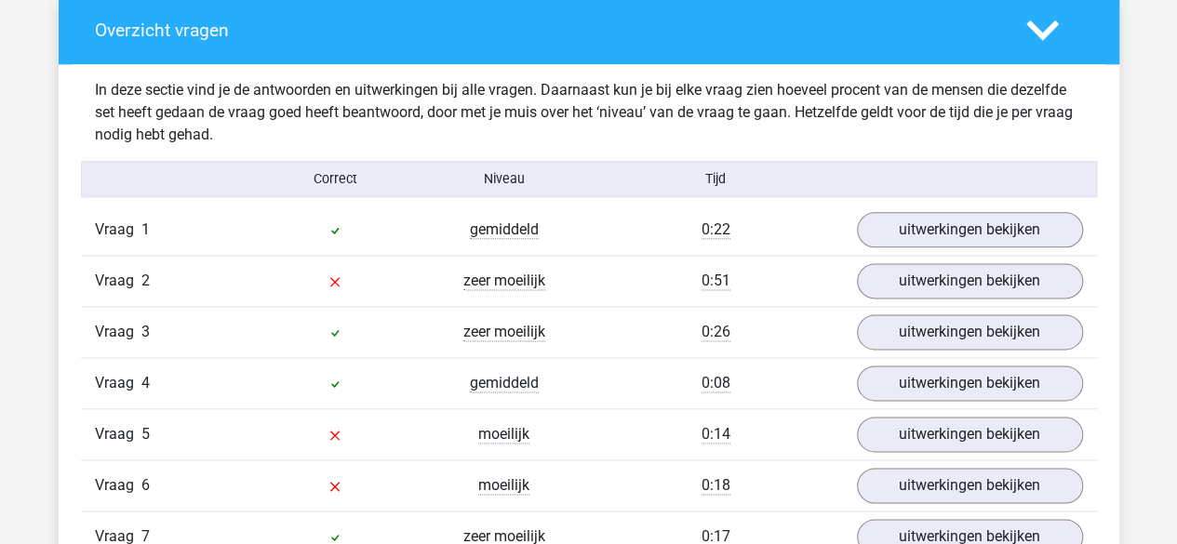
scroll to position [1075, 0]
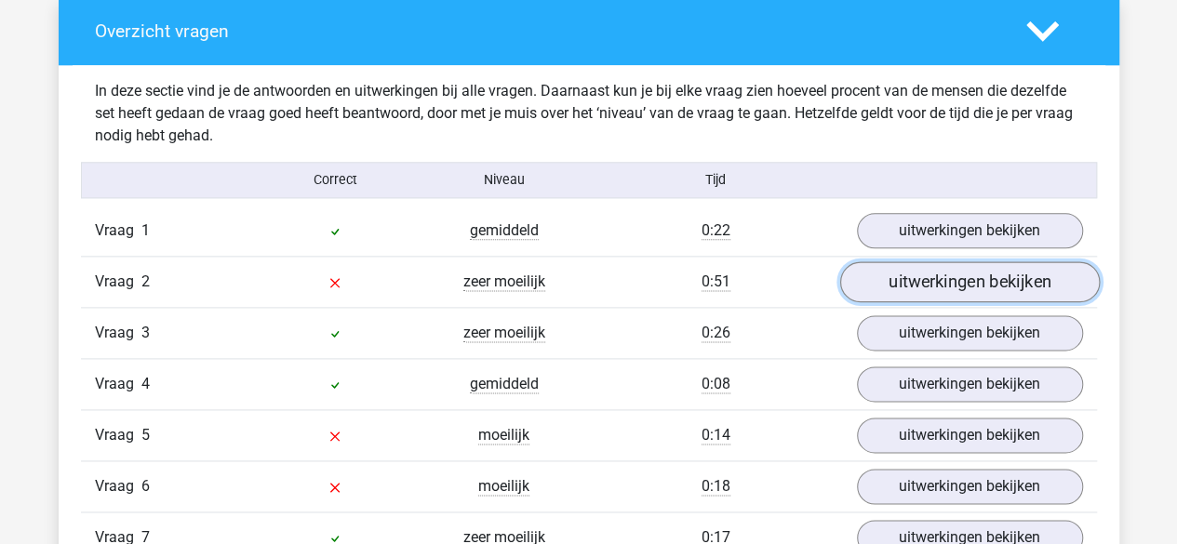
click at [983, 281] on link "uitwerkingen bekijken" at bounding box center [969, 281] width 260 height 41
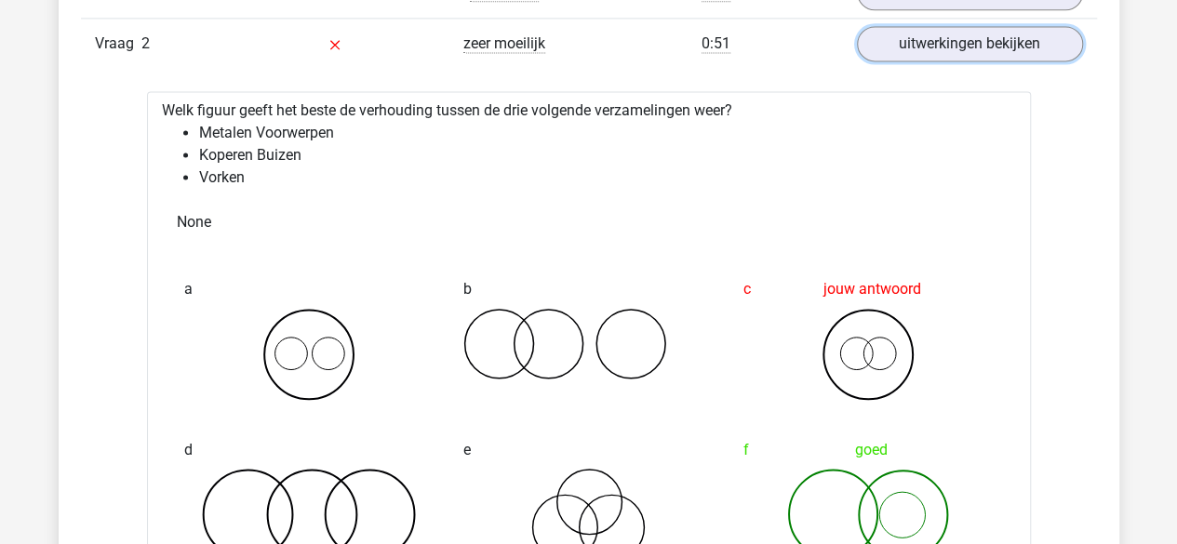
scroll to position [1312, 0]
click at [940, 37] on link "uitwerkingen bekijken" at bounding box center [969, 44] width 260 height 41
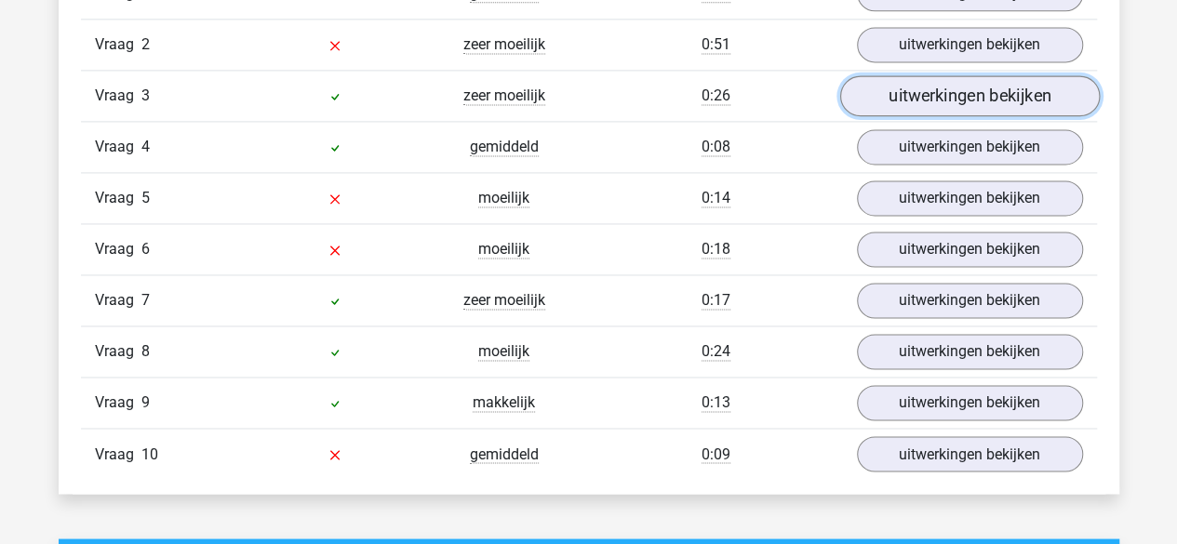
click at [929, 103] on link "uitwerkingen bekijken" at bounding box center [969, 95] width 260 height 41
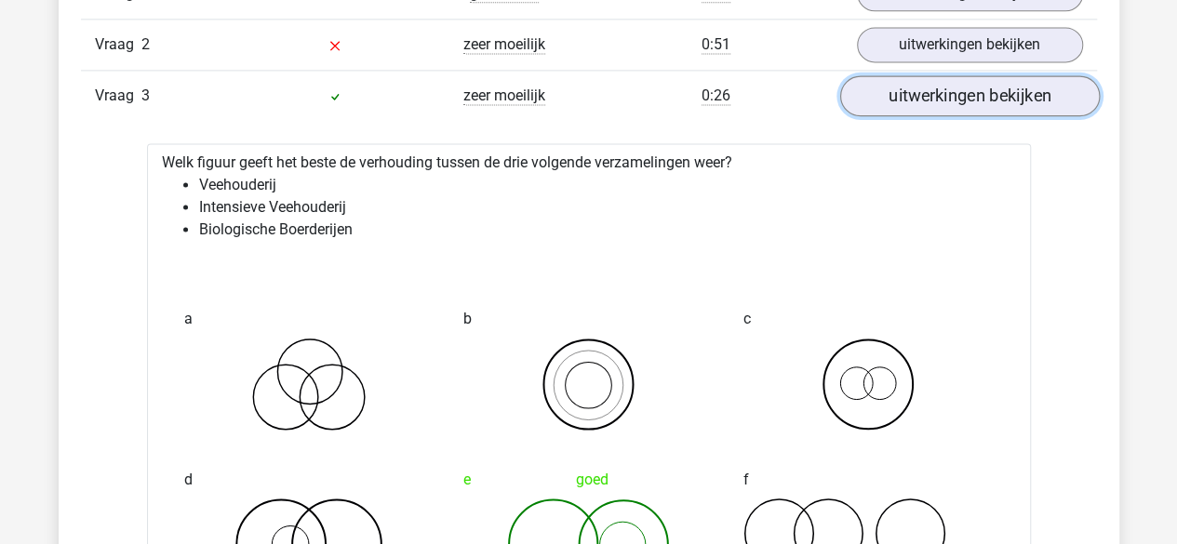
click at [929, 103] on link "uitwerkingen bekijken" at bounding box center [969, 95] width 260 height 41
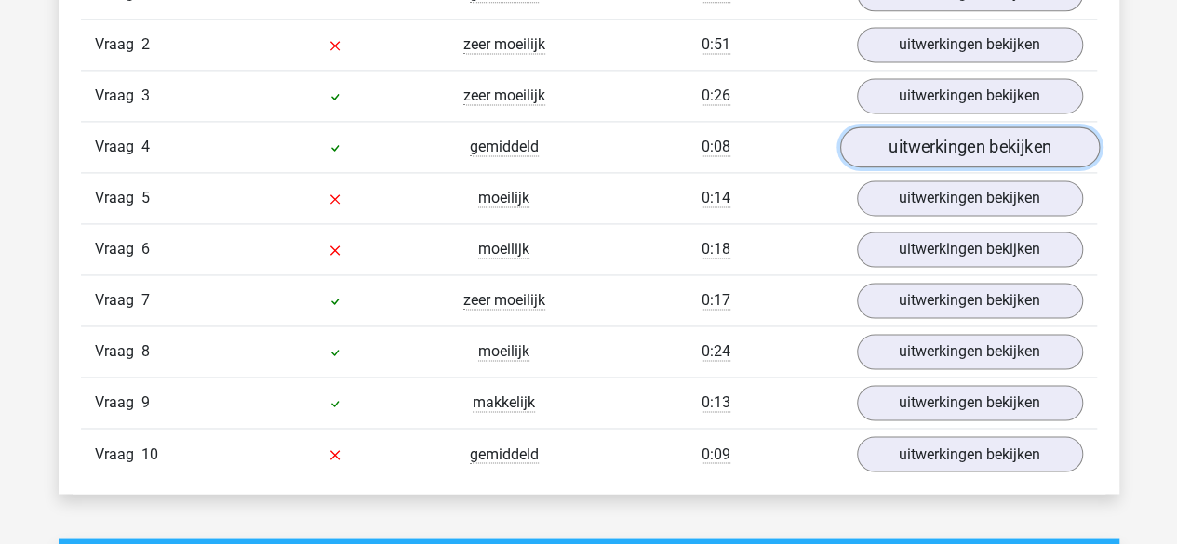
click at [934, 138] on link "uitwerkingen bekijken" at bounding box center [969, 147] width 260 height 41
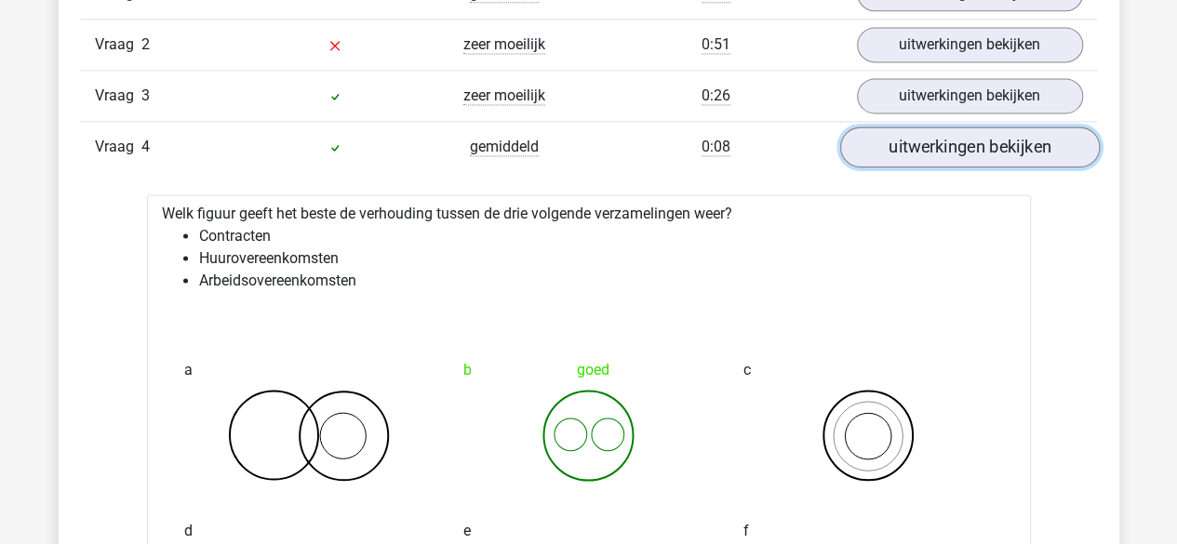
click at [934, 138] on link "uitwerkingen bekijken" at bounding box center [969, 147] width 260 height 41
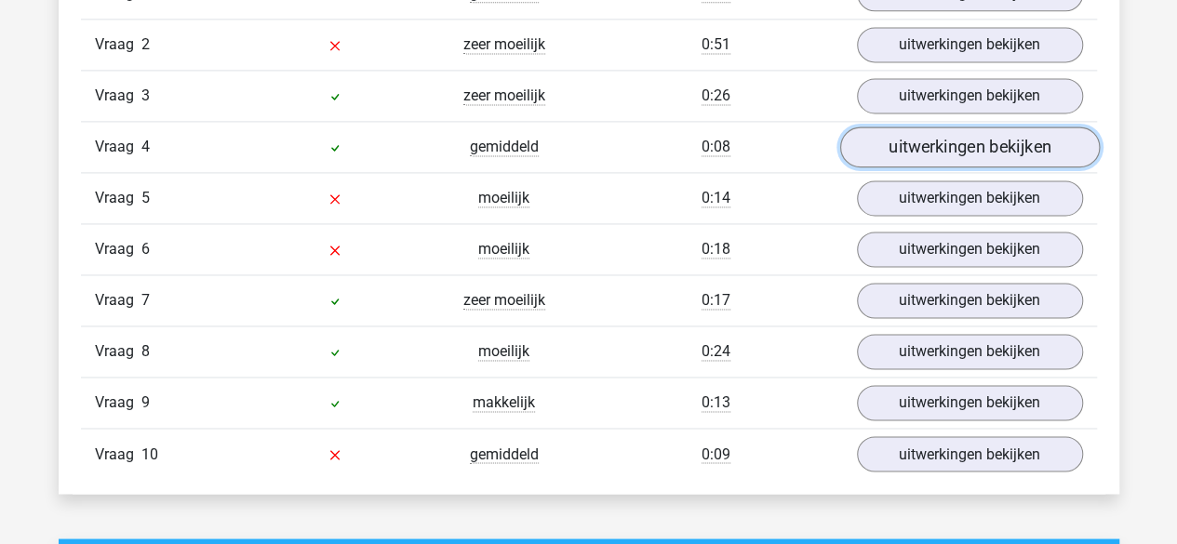
click at [934, 141] on link "uitwerkingen bekijken" at bounding box center [969, 147] width 260 height 41
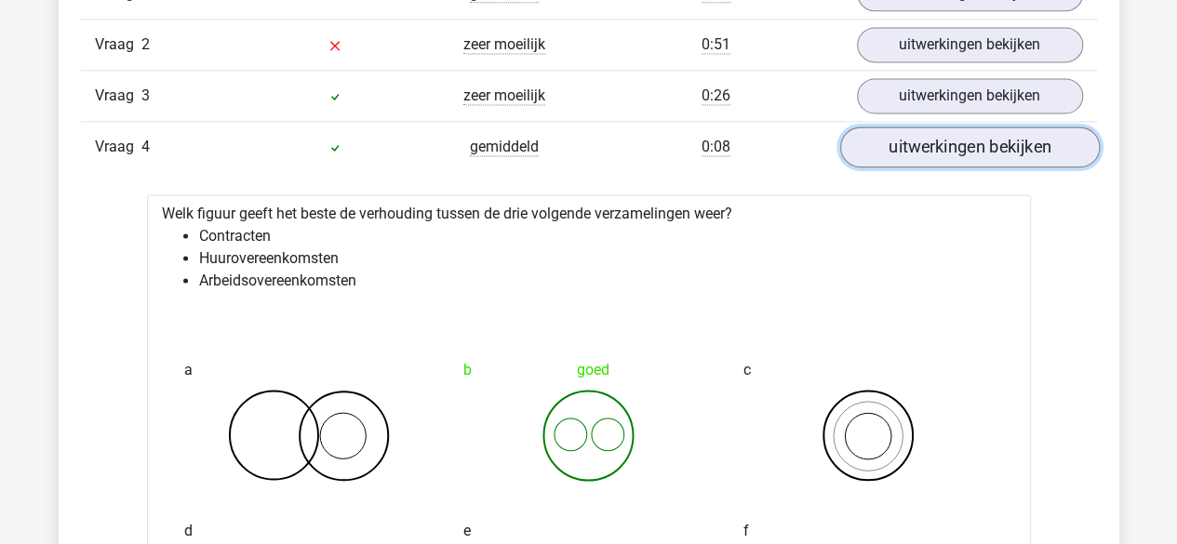
click at [934, 141] on link "uitwerkingen bekijken" at bounding box center [969, 147] width 260 height 41
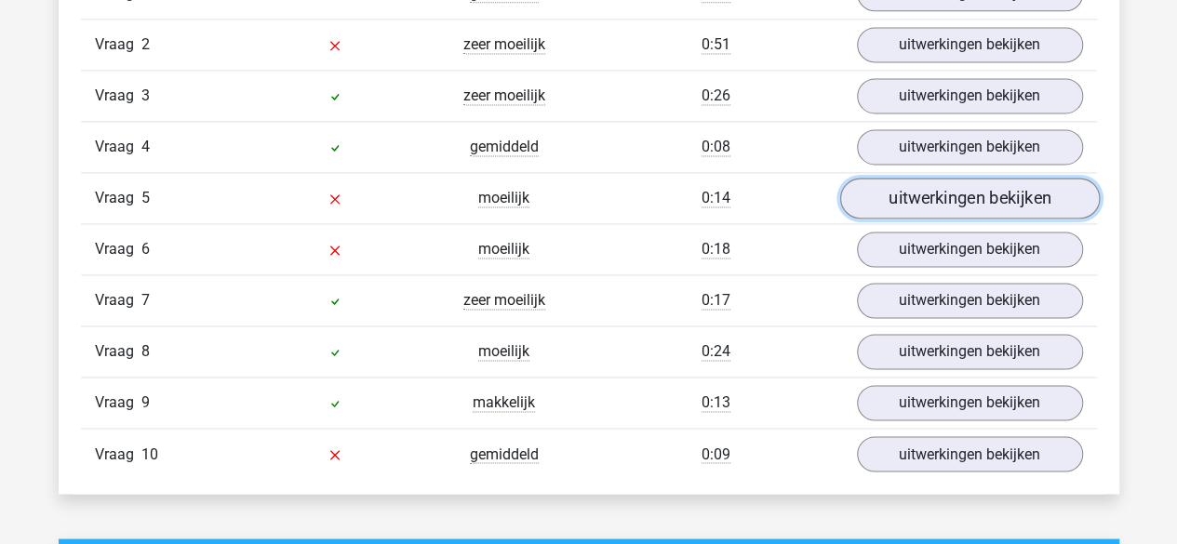
click at [944, 187] on link "uitwerkingen bekijken" at bounding box center [969, 198] width 260 height 41
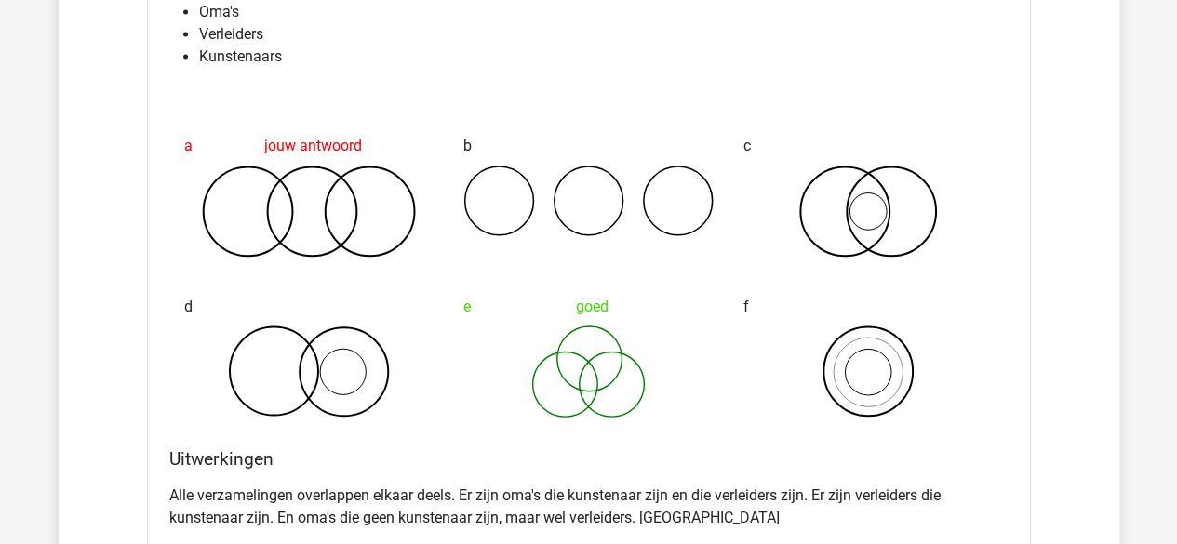
scroll to position [1331, 0]
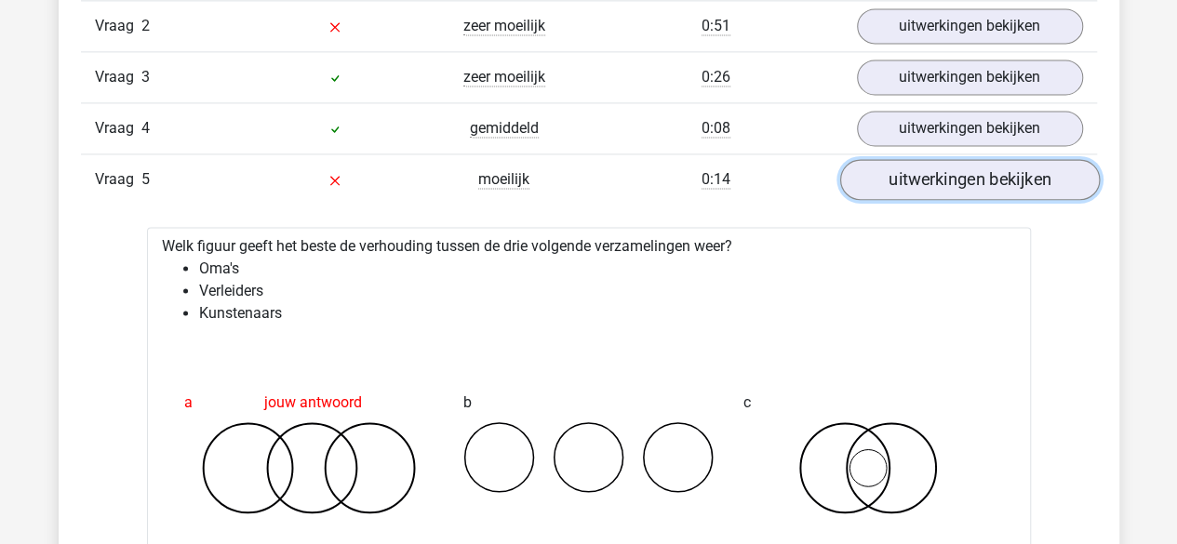
click at [921, 174] on link "uitwerkingen bekijken" at bounding box center [969, 179] width 260 height 41
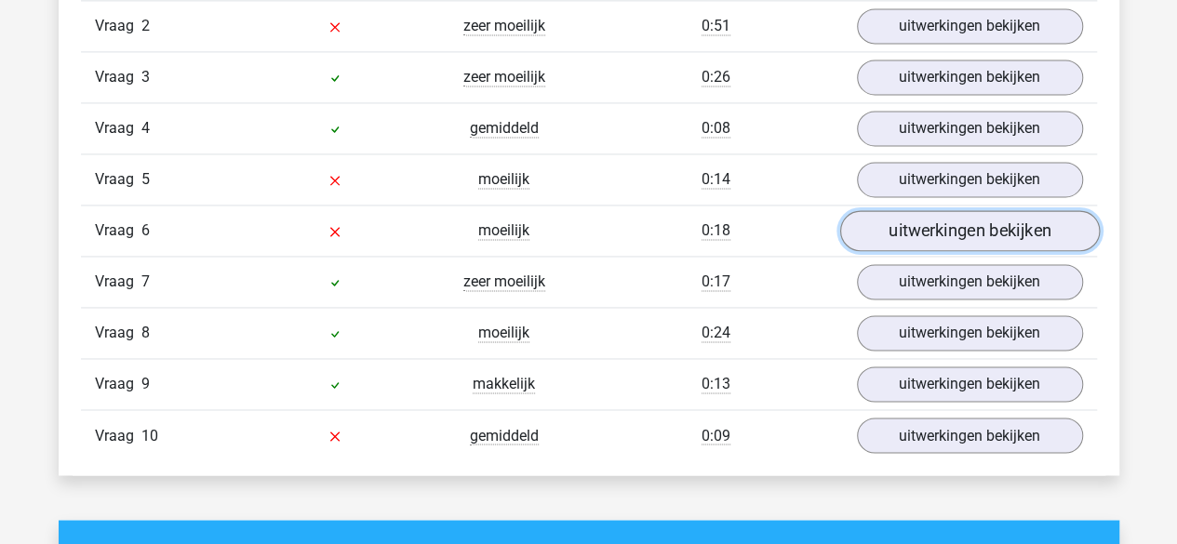
click at [932, 233] on link "uitwerkingen bekijken" at bounding box center [969, 230] width 260 height 41
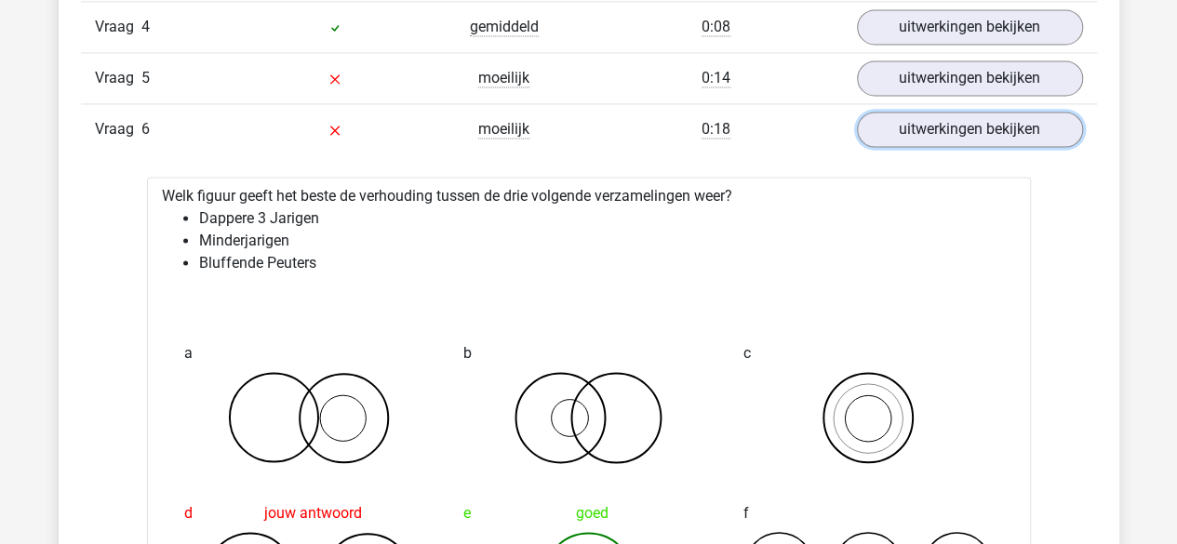
scroll to position [1431, 0]
click at [934, 141] on link "uitwerkingen bekijken" at bounding box center [969, 130] width 260 height 41
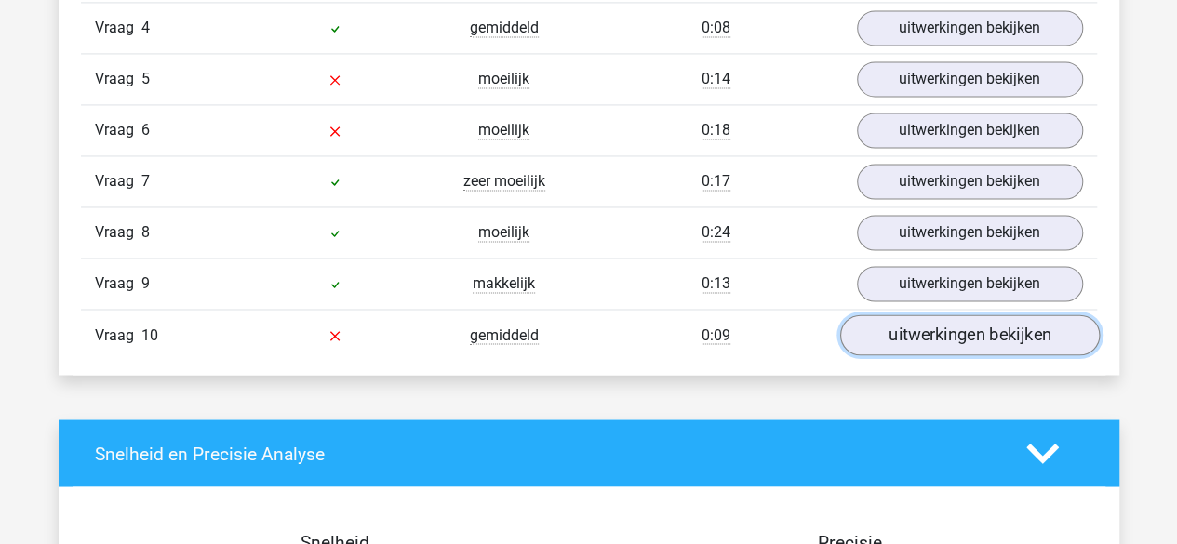
click at [919, 331] on link "uitwerkingen bekijken" at bounding box center [969, 335] width 260 height 41
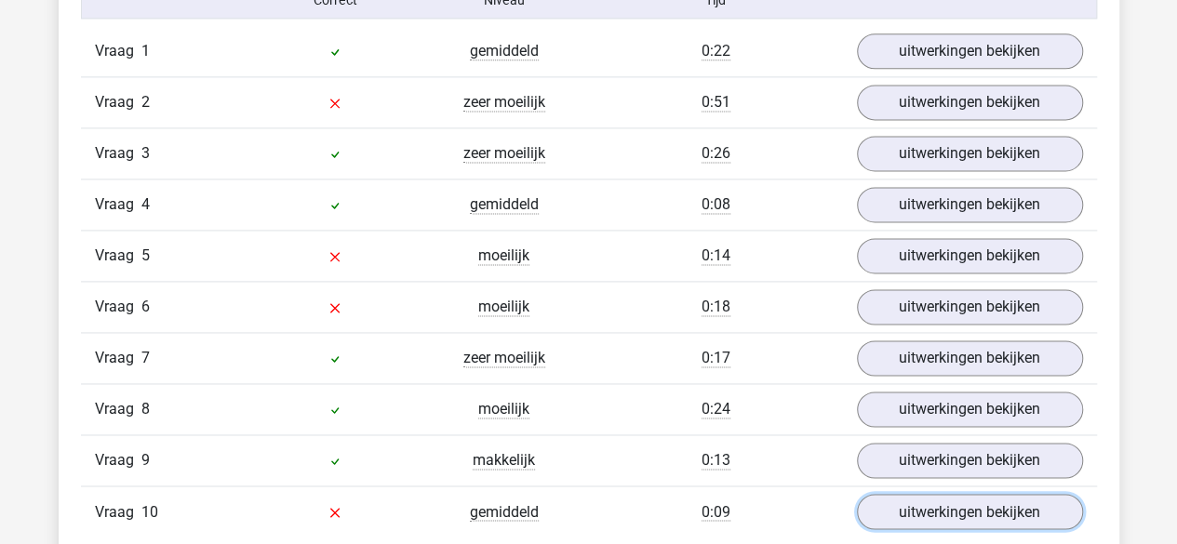
scroll to position [1384, 0]
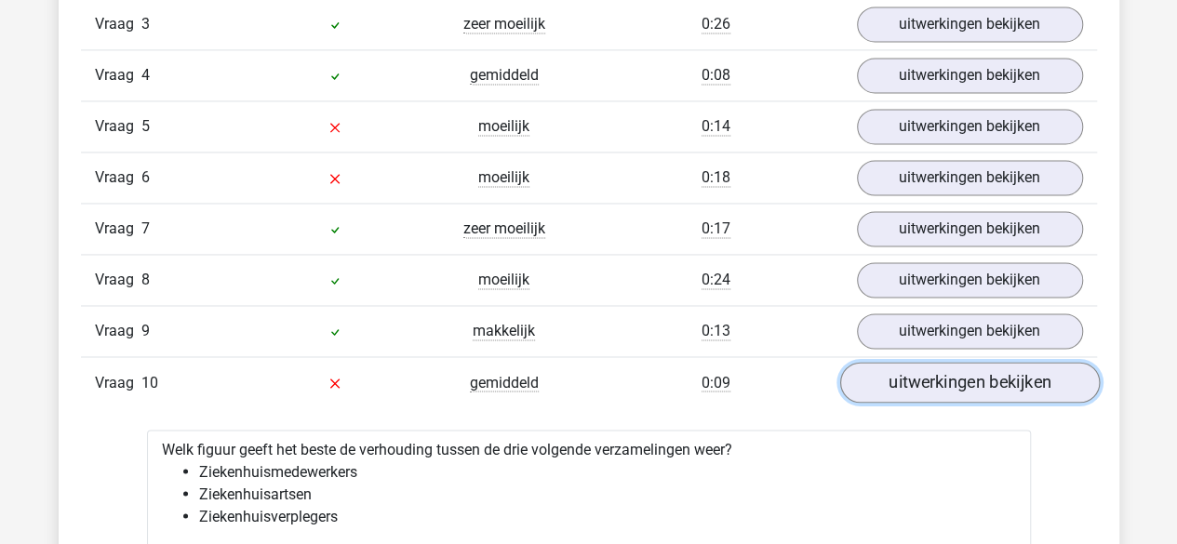
click at [944, 377] on link "uitwerkingen bekijken" at bounding box center [969, 382] width 260 height 41
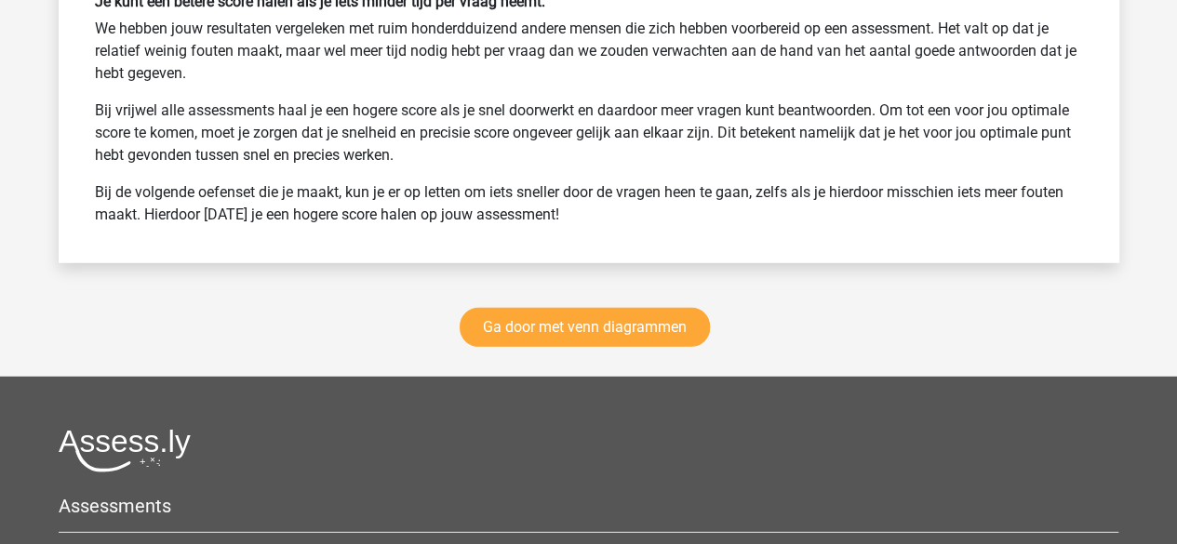
scroll to position [2498, 0]
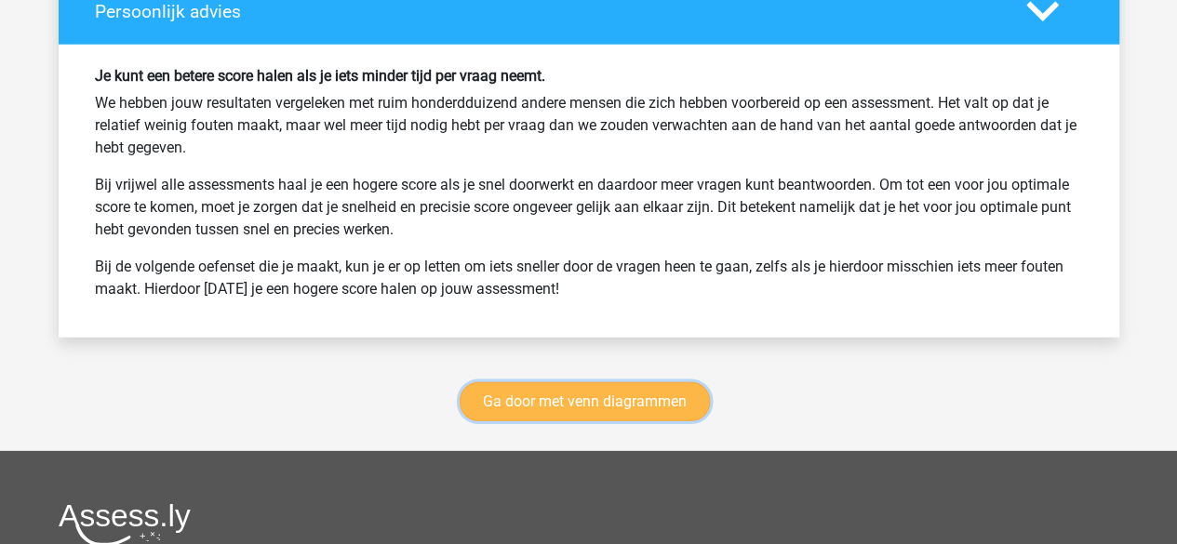
click at [588, 403] on link "Ga door met venn diagrammen" at bounding box center [585, 401] width 250 height 39
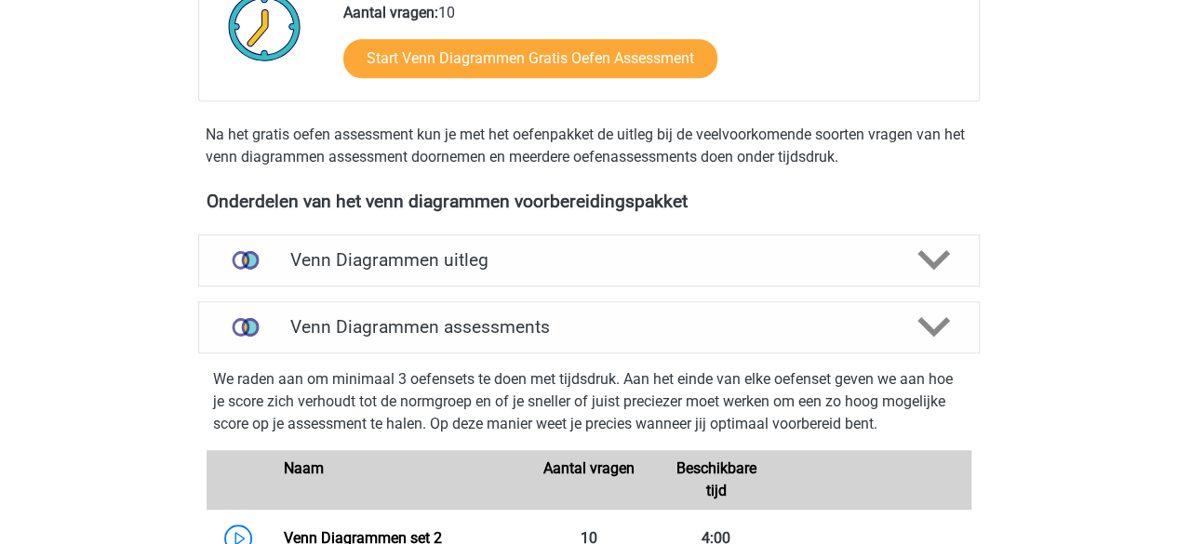
scroll to position [484, 0]
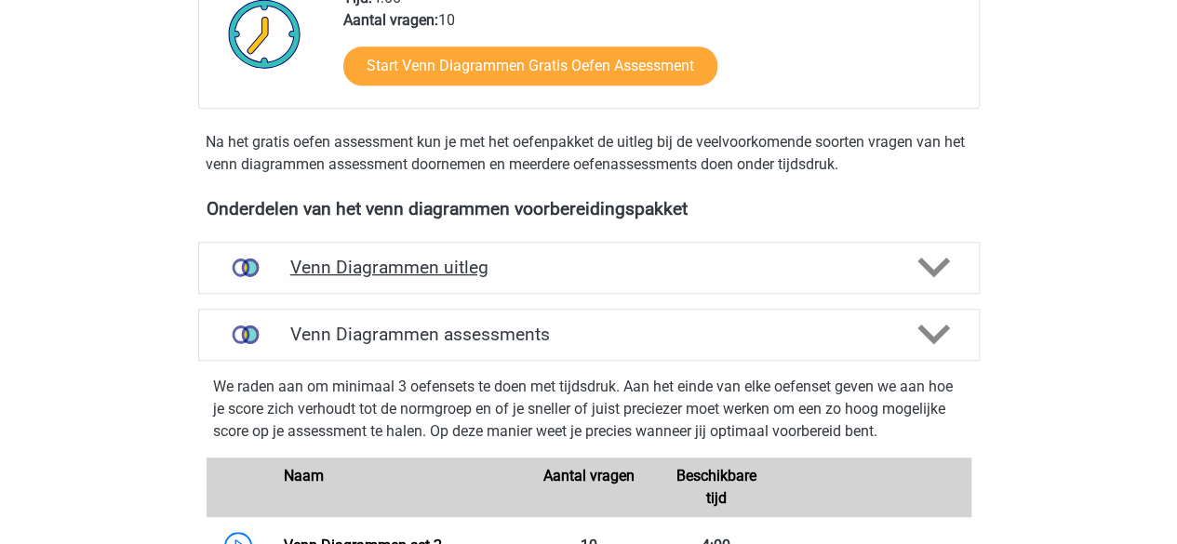
click at [539, 270] on h4 "Venn Diagrammen uitleg" at bounding box center [588, 267] width 597 height 21
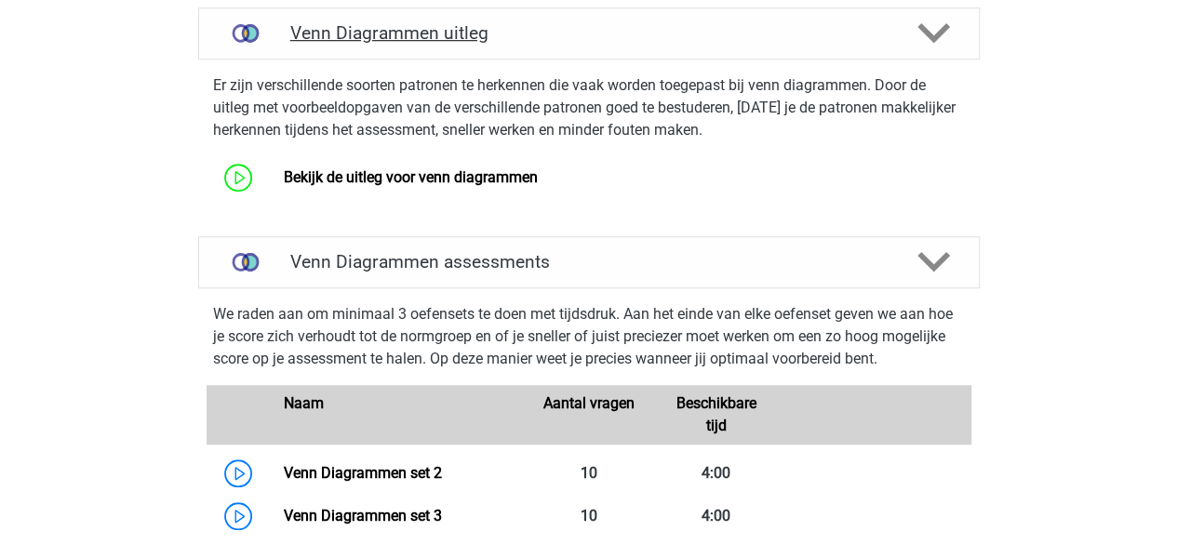
scroll to position [668, 0]
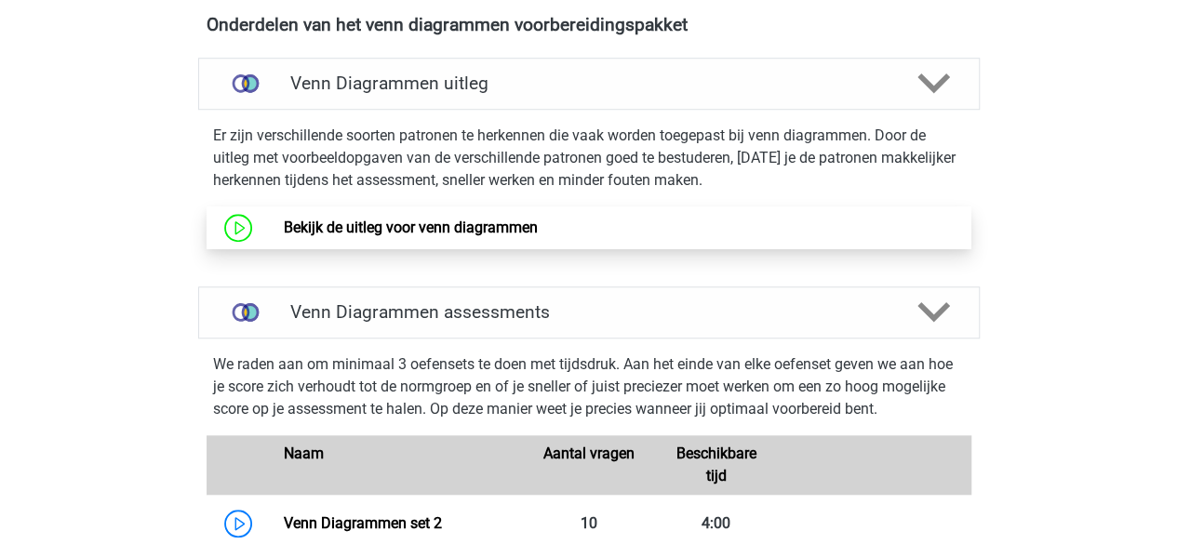
click at [417, 219] on link "Bekijk de uitleg voor venn diagrammen" at bounding box center [411, 228] width 254 height 18
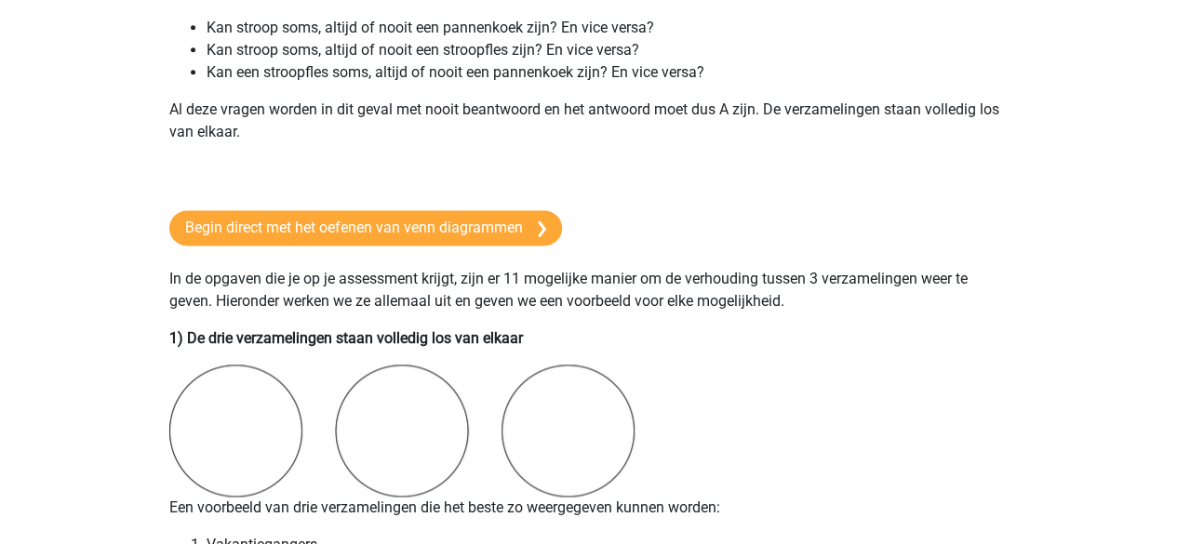
scroll to position [1150, 0]
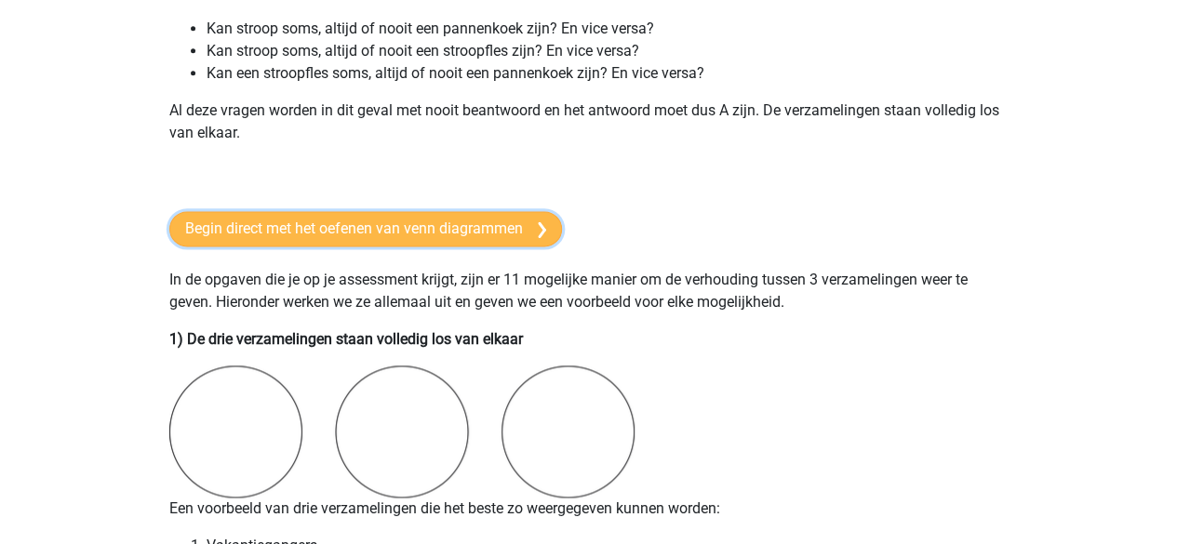
click at [456, 246] on link "Begin direct met het oefenen van venn diagrammen" at bounding box center [365, 228] width 393 height 35
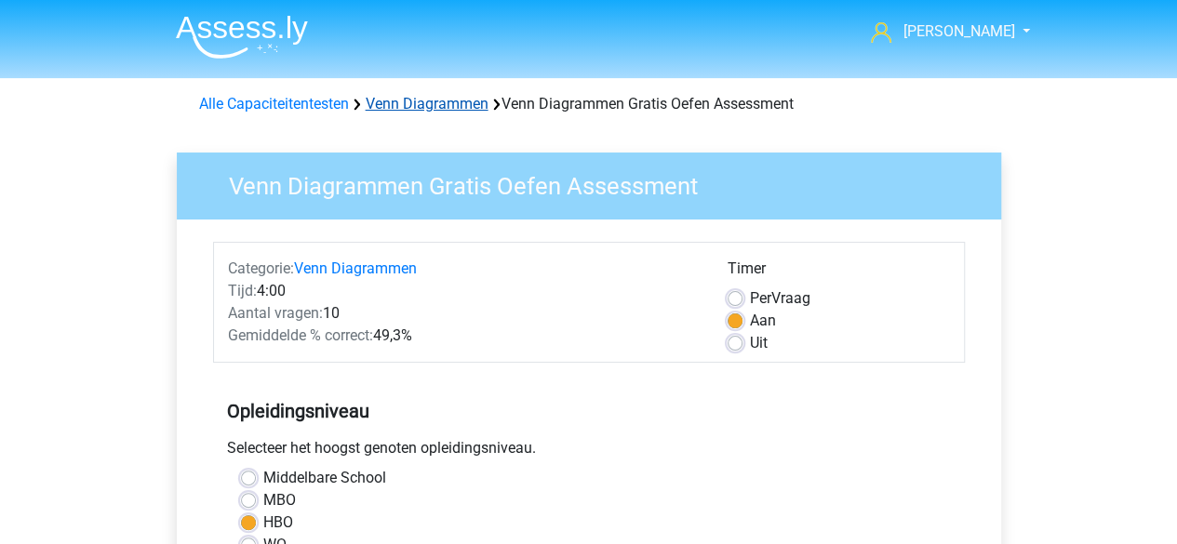
click at [453, 102] on link "Venn Diagrammen" at bounding box center [427, 104] width 123 height 18
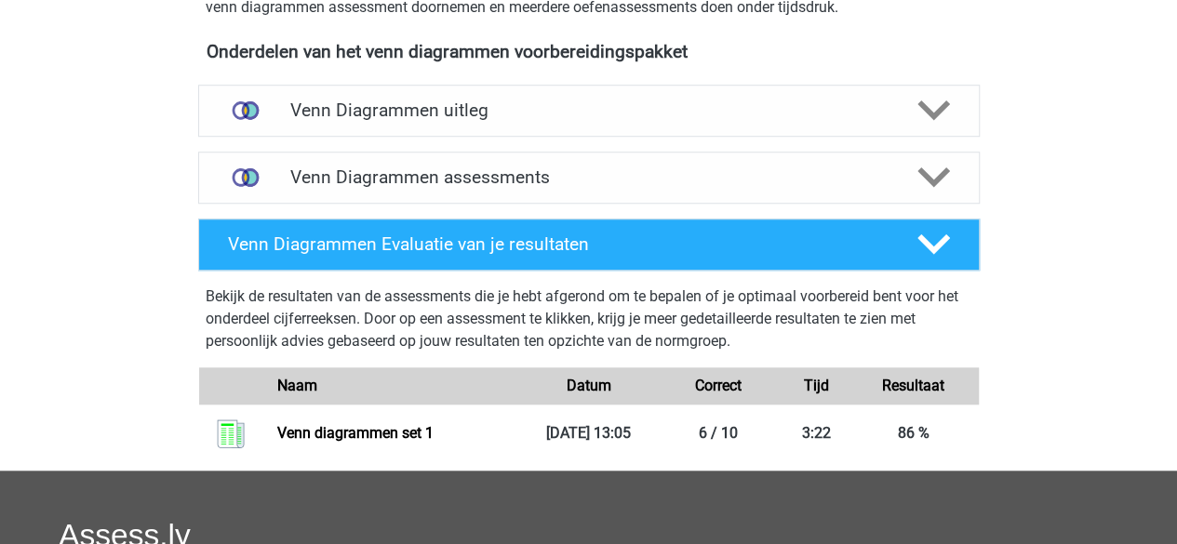
scroll to position [640, 0]
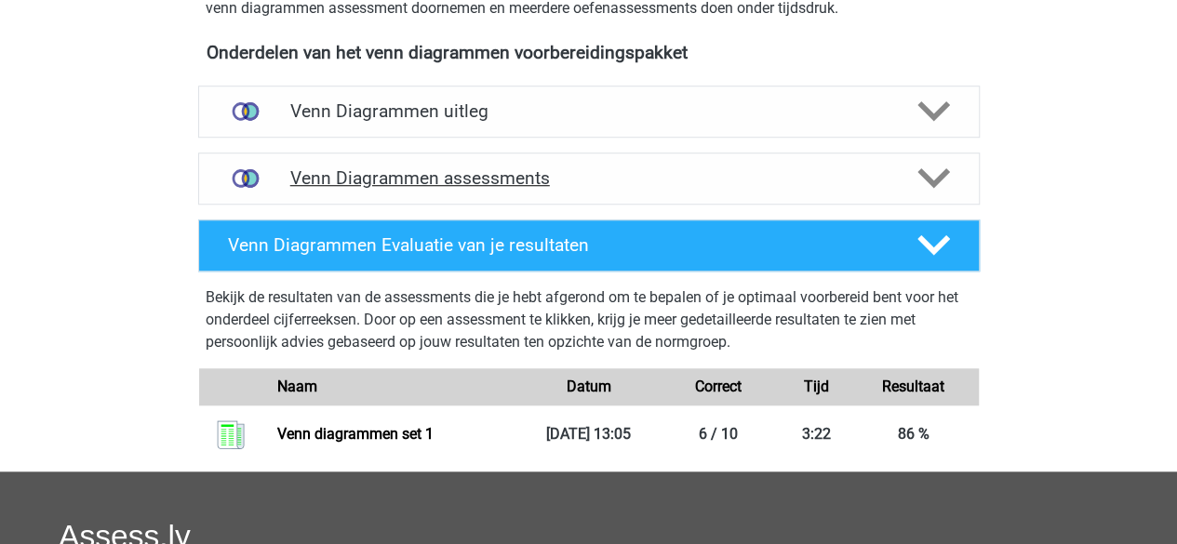
click at [475, 158] on div "Venn Diagrammen assessments" at bounding box center [589, 179] width 782 height 52
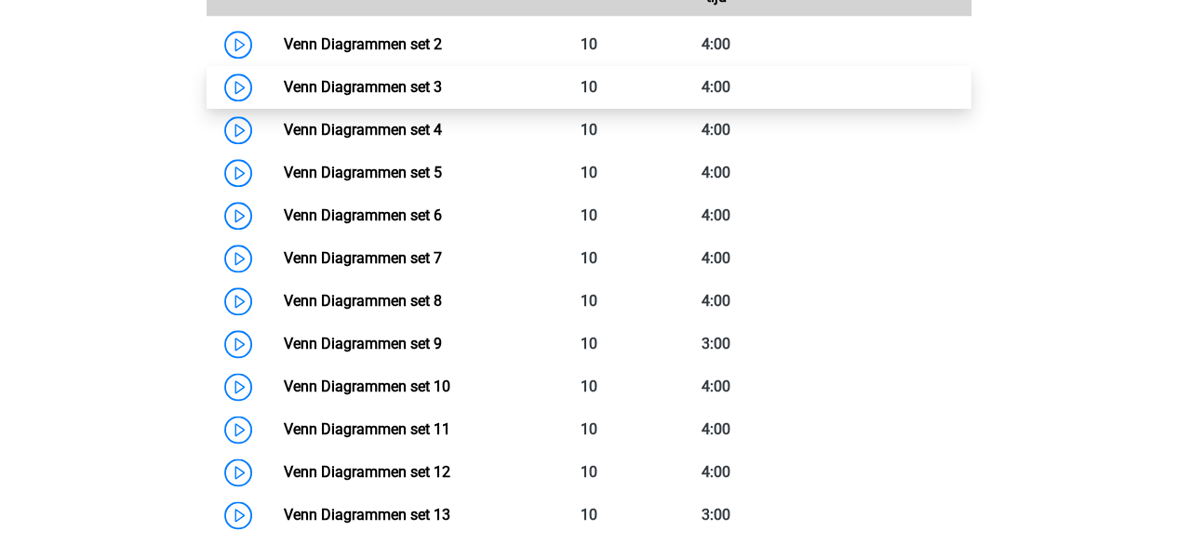
scroll to position [954, 0]
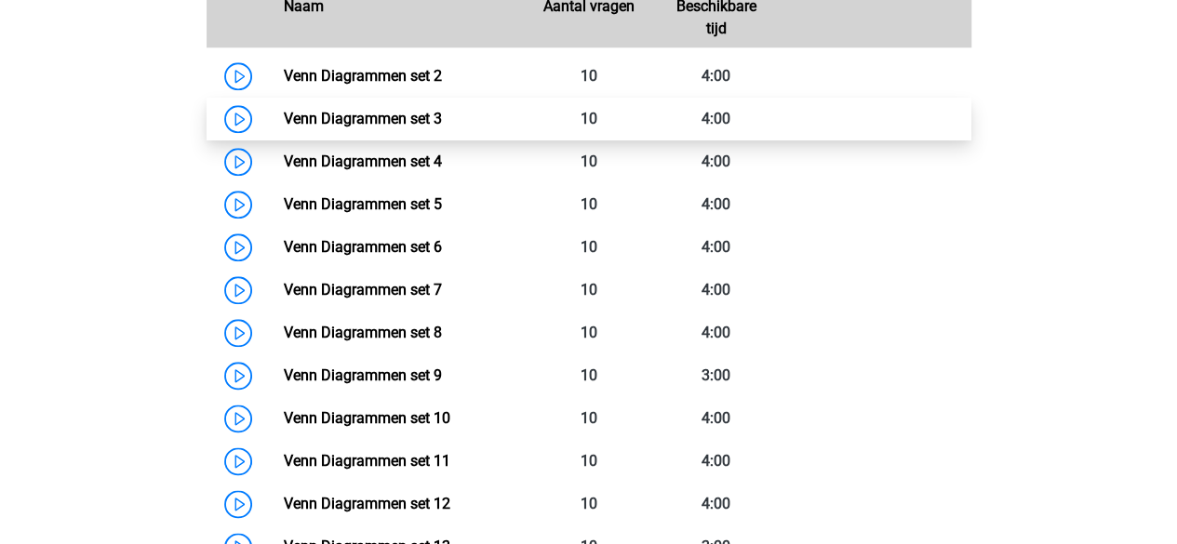
click at [434, 118] on link "Venn Diagrammen set 3" at bounding box center [363, 119] width 158 height 18
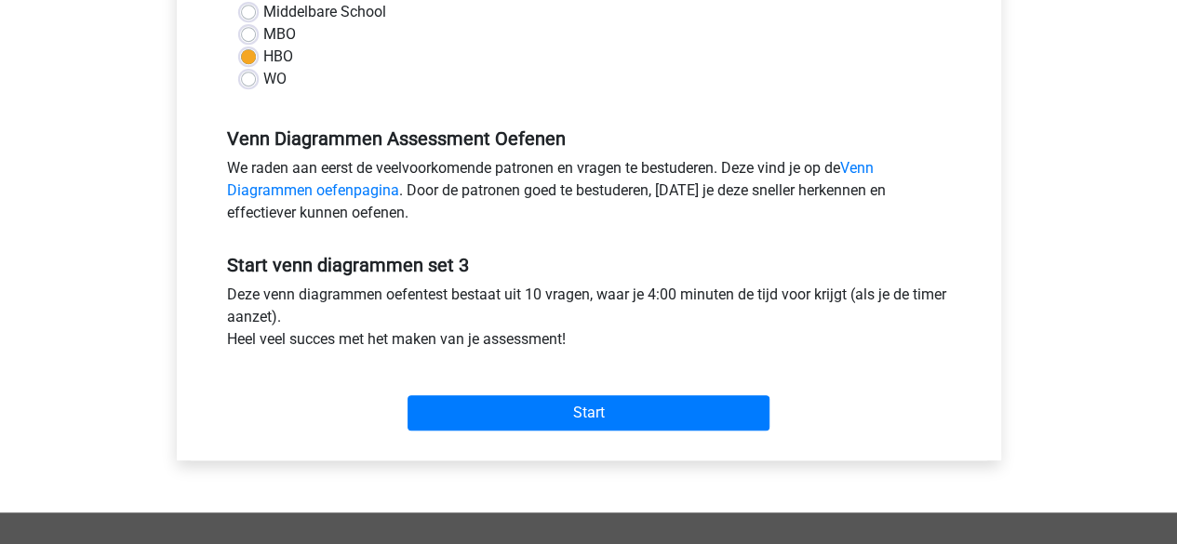
scroll to position [468, 0]
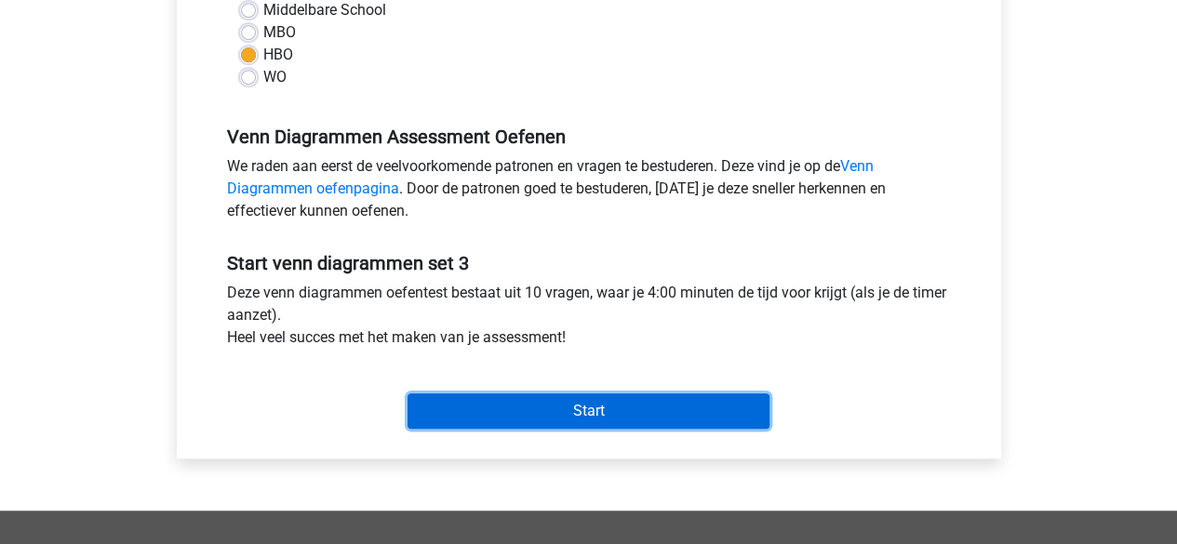
click at [547, 400] on input "Start" at bounding box center [589, 411] width 362 height 35
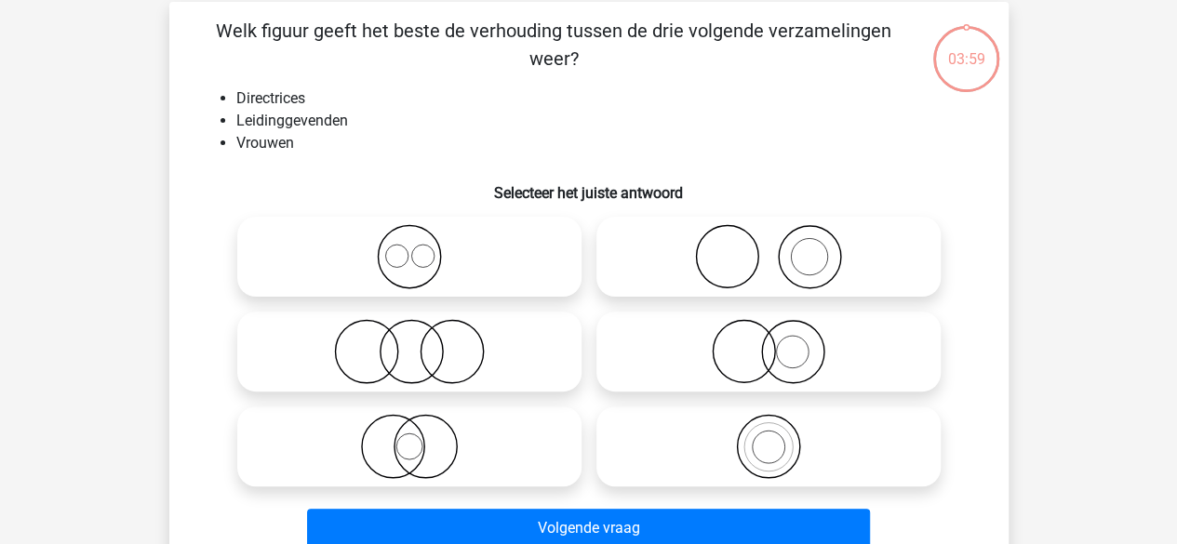
scroll to position [134, 0]
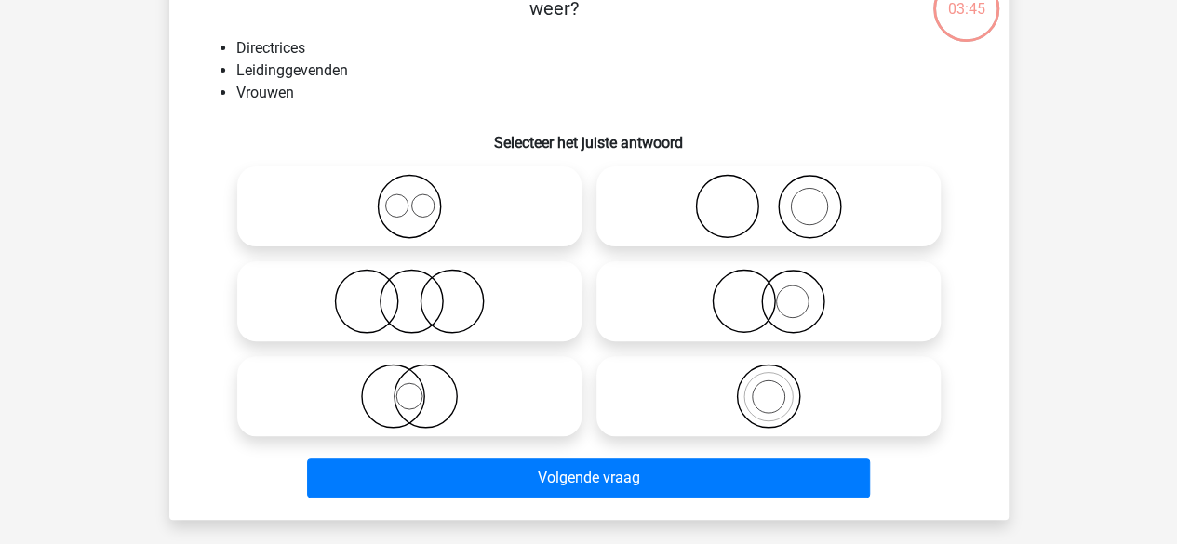
click at [293, 40] on li "Directrices" at bounding box center [607, 48] width 743 height 22
click at [843, 315] on icon at bounding box center [768, 301] width 329 height 65
click at [781, 292] on input "radio" at bounding box center [775, 286] width 12 height 12
radio input "true"
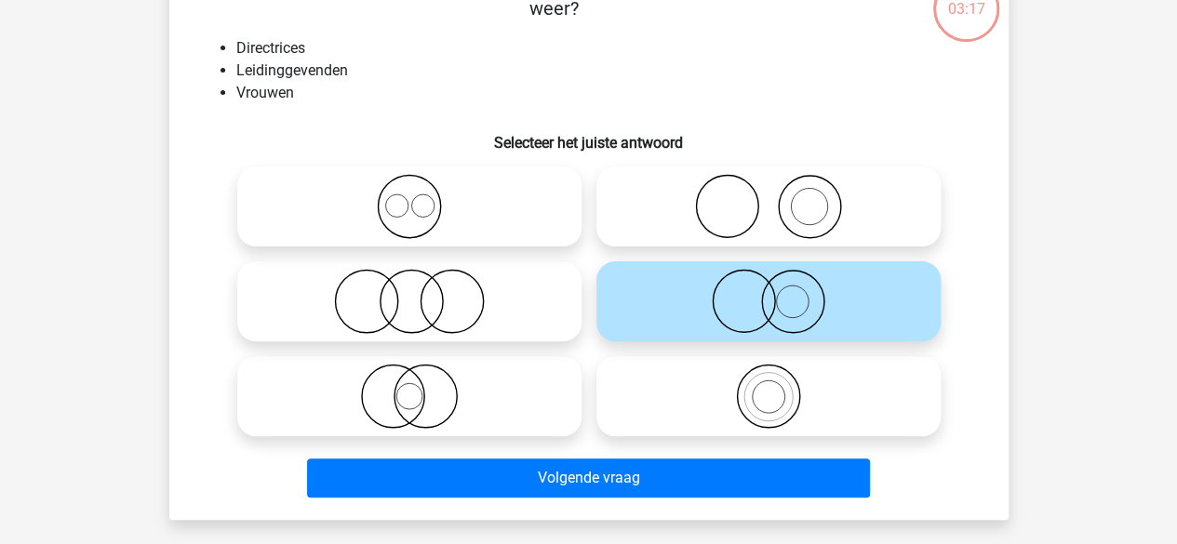
click at [433, 385] on icon at bounding box center [409, 396] width 329 height 65
click at [422, 385] on input "radio" at bounding box center [415, 381] width 12 height 12
radio input "true"
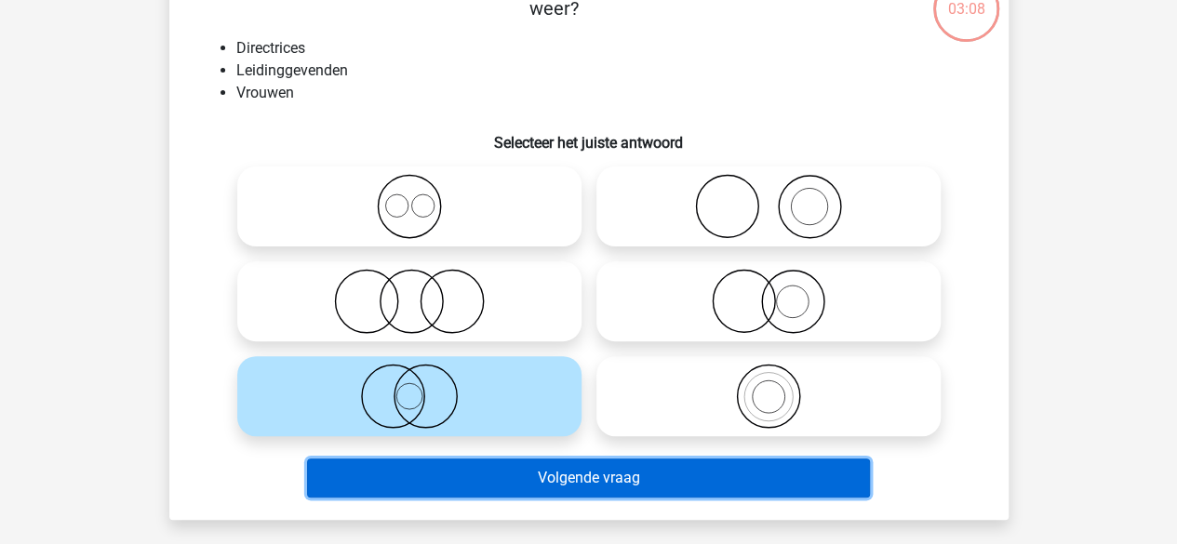
click at [545, 476] on button "Volgende vraag" at bounding box center [588, 478] width 563 height 39
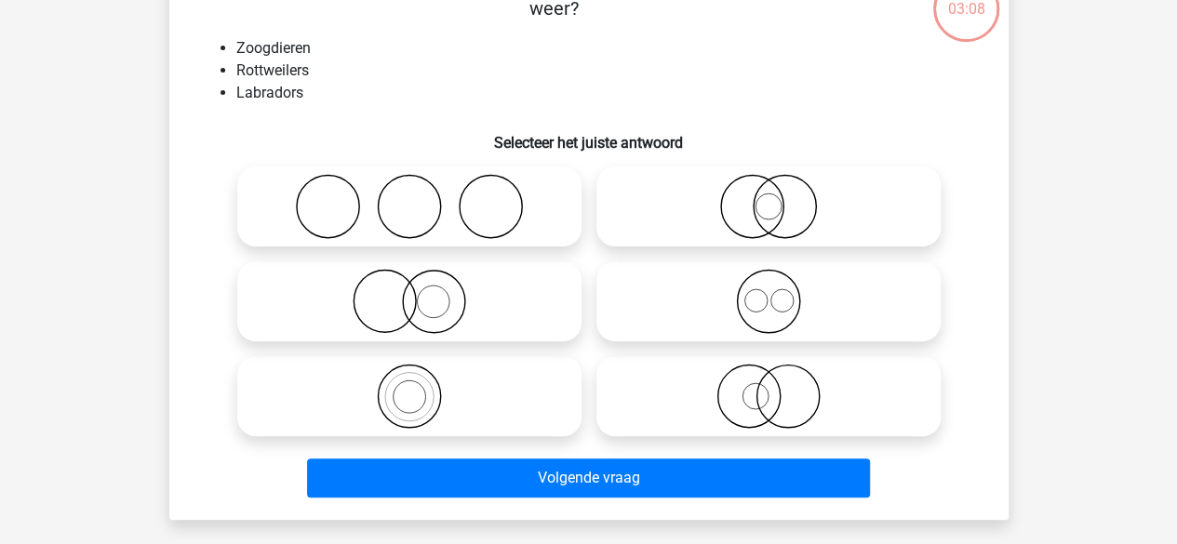
scroll to position [86, 0]
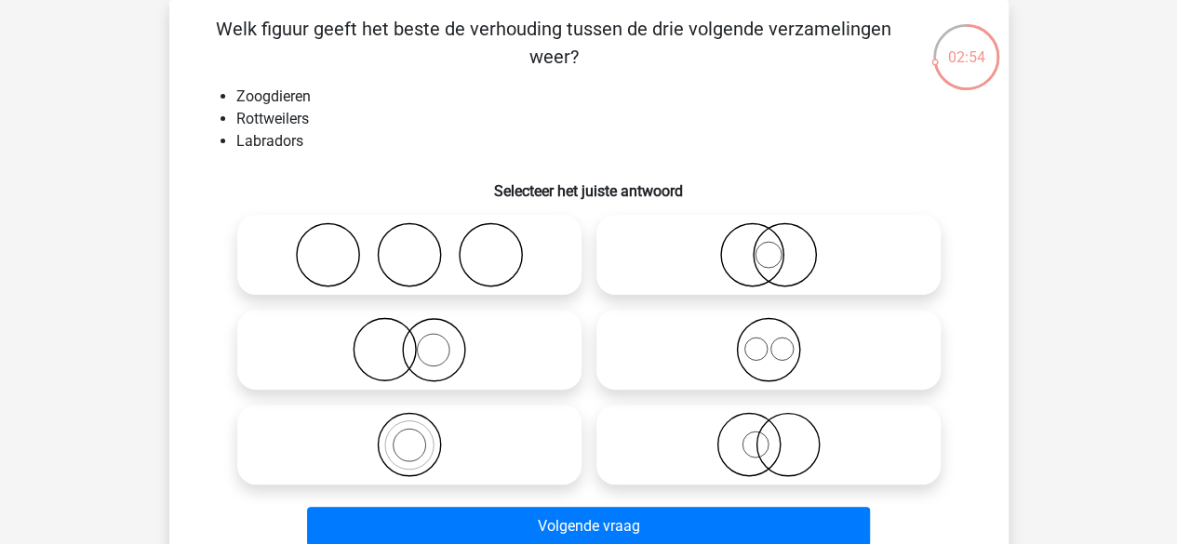
click at [759, 362] on icon at bounding box center [768, 349] width 329 height 65
click at [769, 341] on input "radio" at bounding box center [775, 334] width 12 height 12
radio input "true"
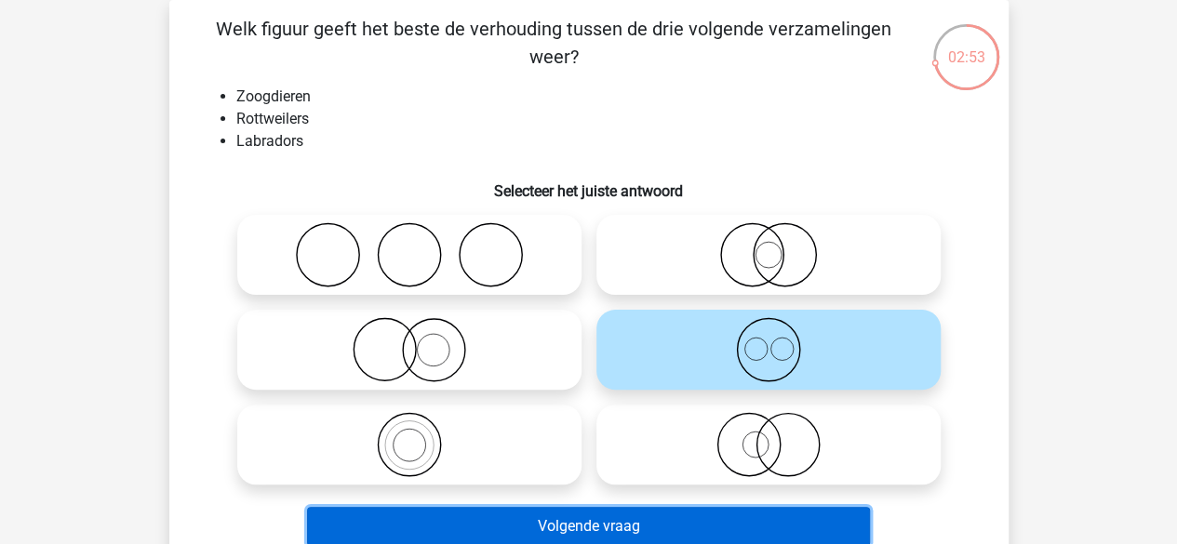
click at [661, 520] on button "Volgende vraag" at bounding box center [588, 526] width 563 height 39
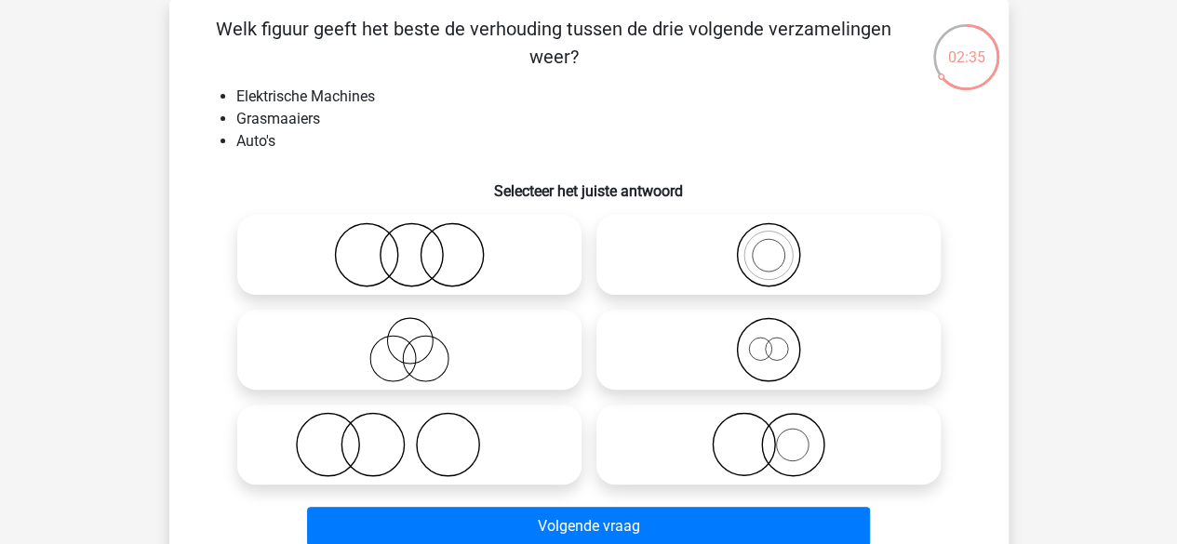
click at [440, 258] on icon at bounding box center [409, 254] width 329 height 65
click at [422, 246] on input "radio" at bounding box center [415, 240] width 12 height 12
radio input "true"
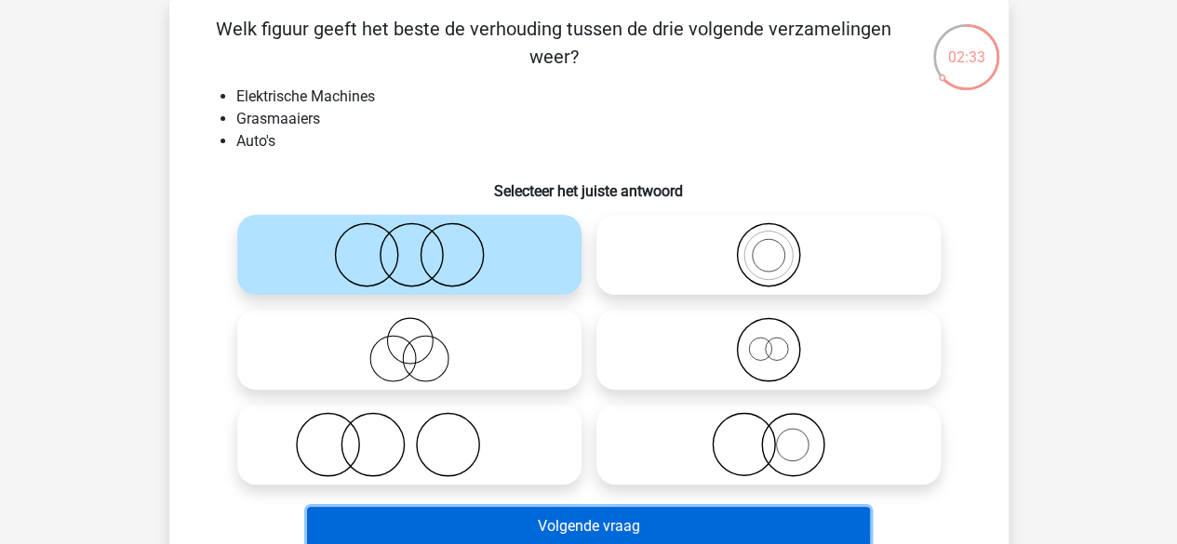
click at [575, 521] on button "Volgende vraag" at bounding box center [588, 526] width 563 height 39
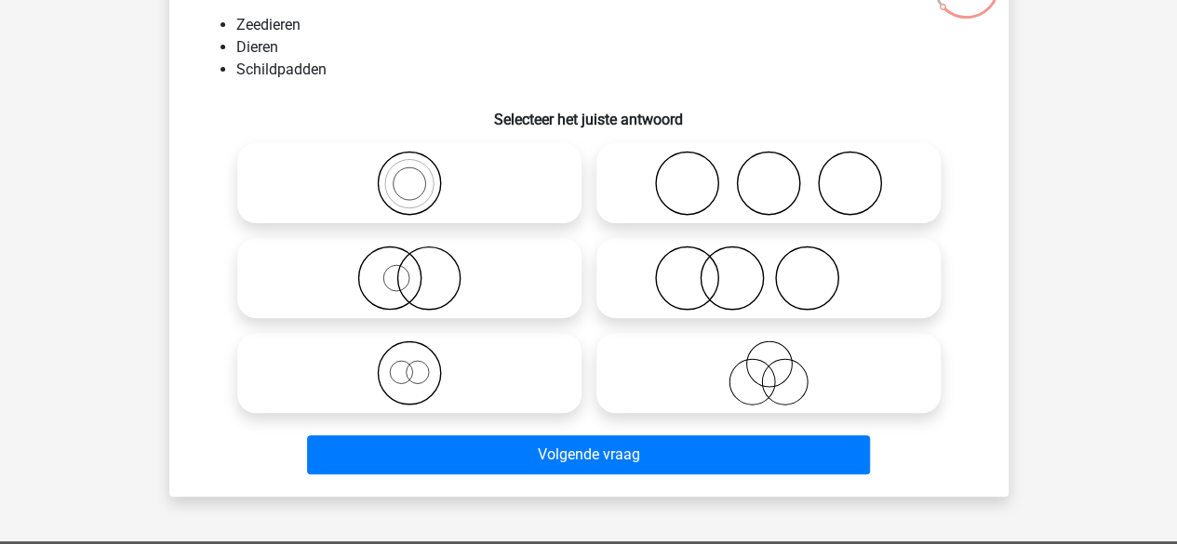
scroll to position [158, 0]
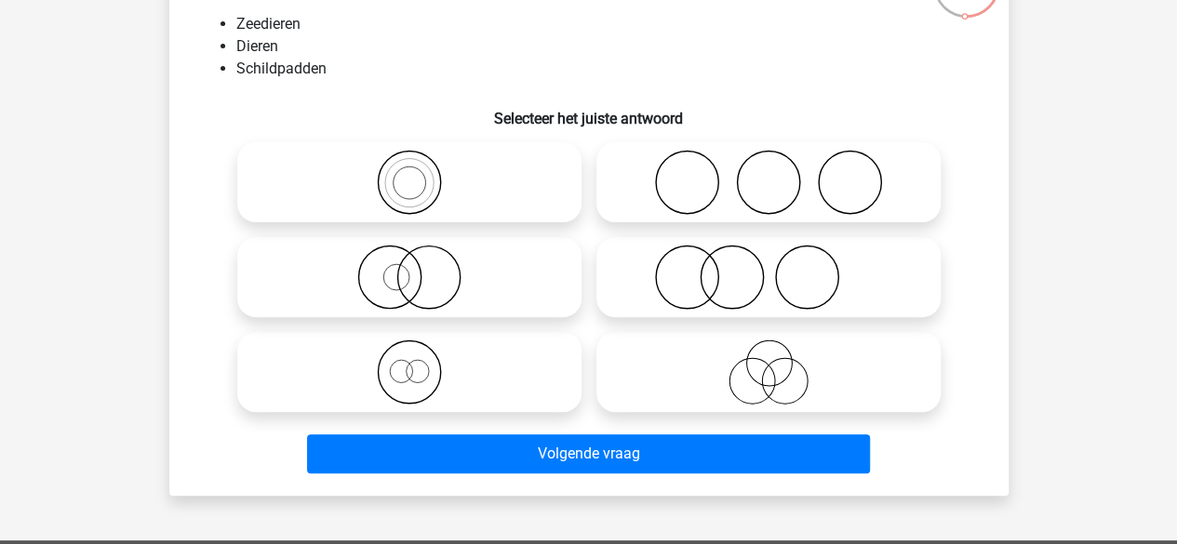
click at [447, 264] on icon at bounding box center [409, 277] width 329 height 65
click at [422, 264] on input "radio" at bounding box center [415, 262] width 12 height 12
radio input "true"
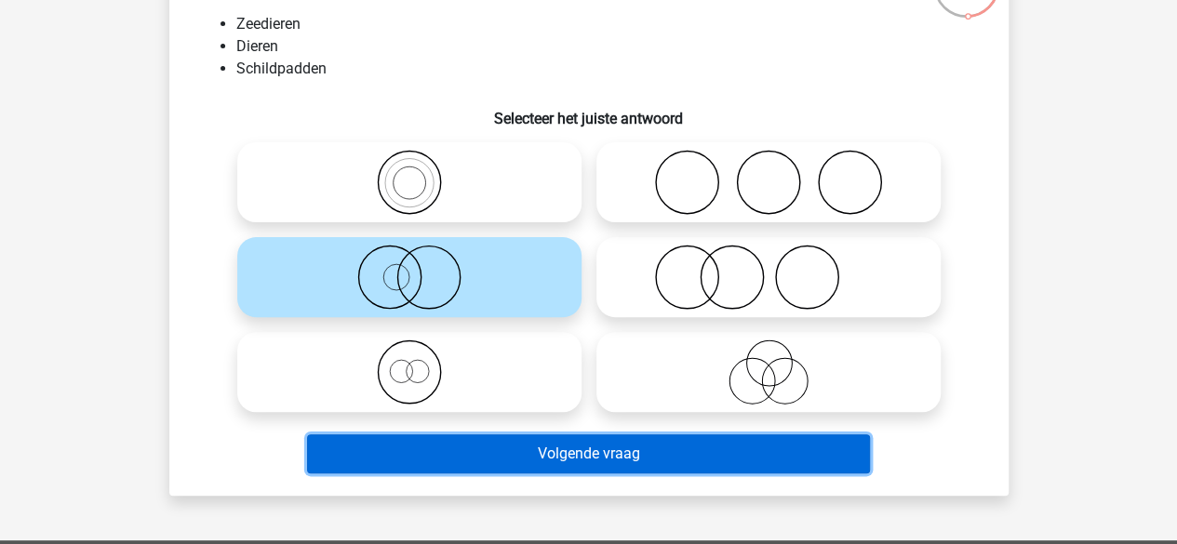
click at [584, 453] on button "Volgende vraag" at bounding box center [588, 454] width 563 height 39
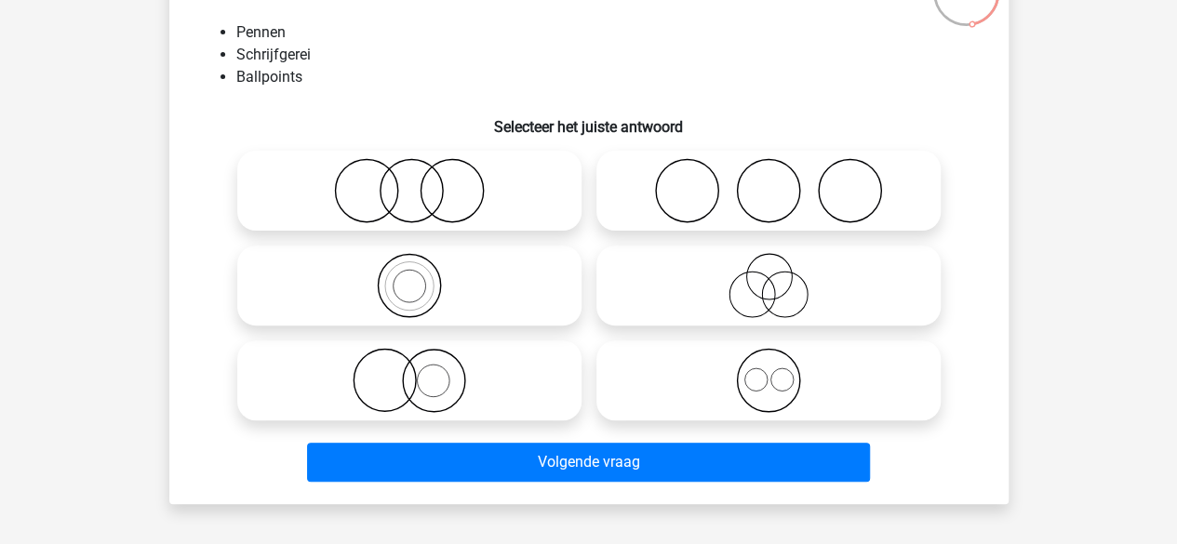
scroll to position [136, 0]
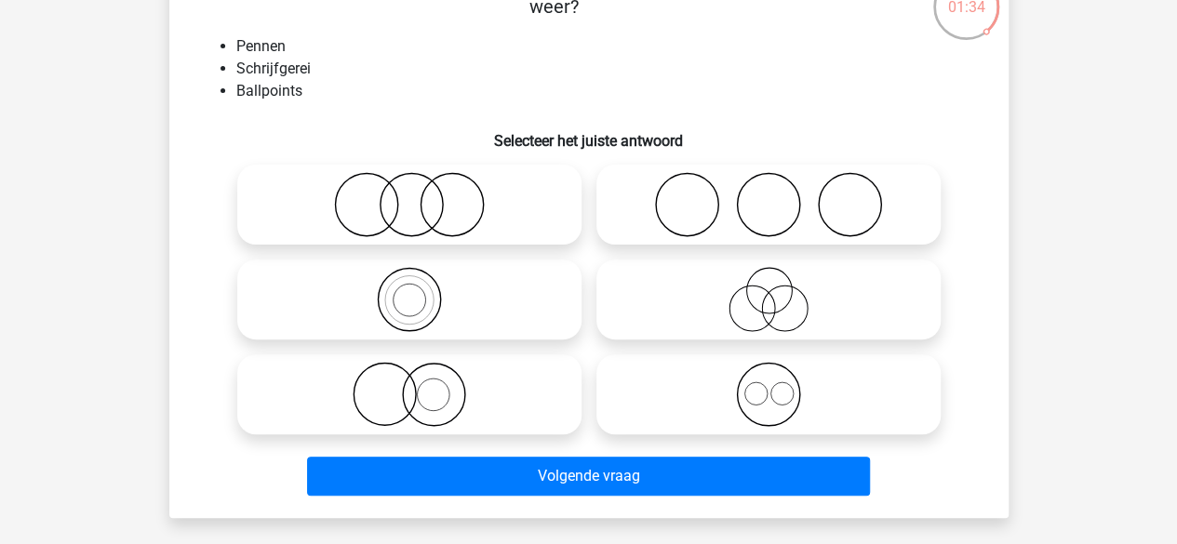
click at [433, 399] on icon at bounding box center [409, 394] width 329 height 65
click at [422, 385] on input "radio" at bounding box center [415, 379] width 12 height 12
radio input "true"
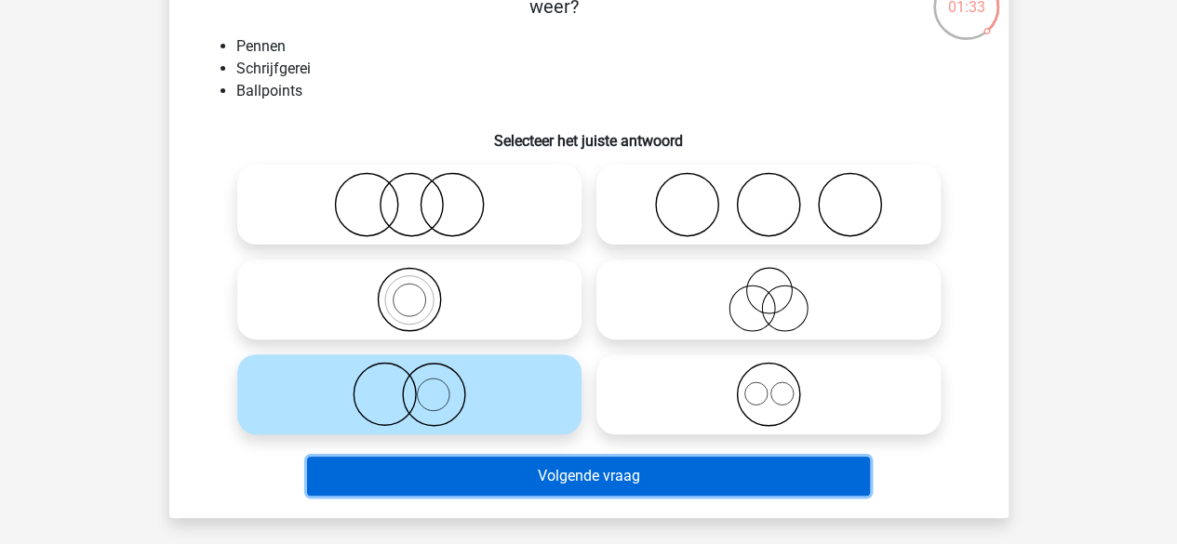
click at [478, 480] on button "Volgende vraag" at bounding box center [588, 476] width 563 height 39
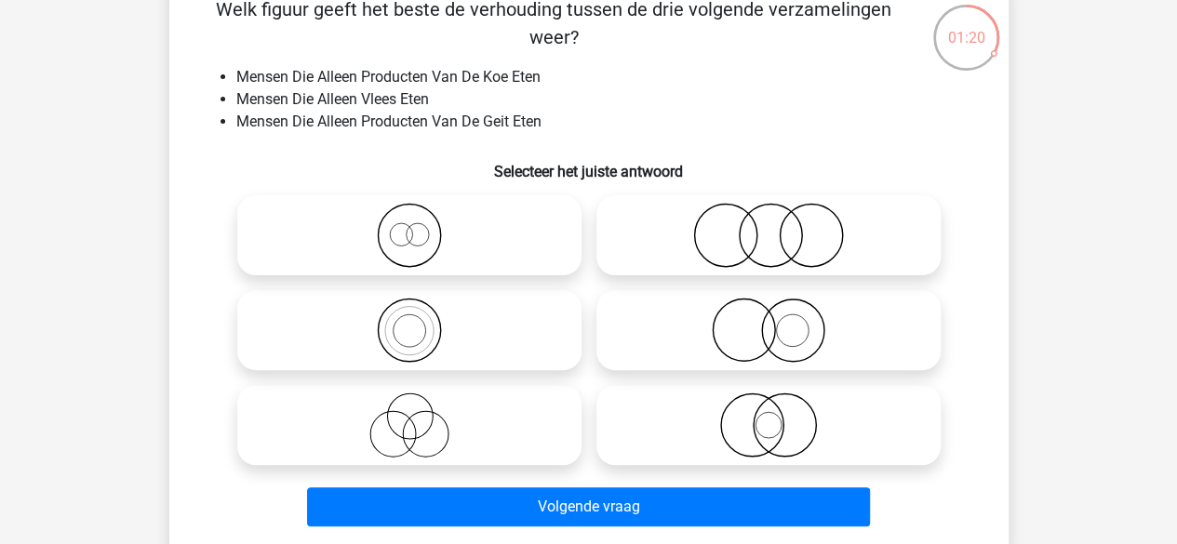
scroll to position [133, 0]
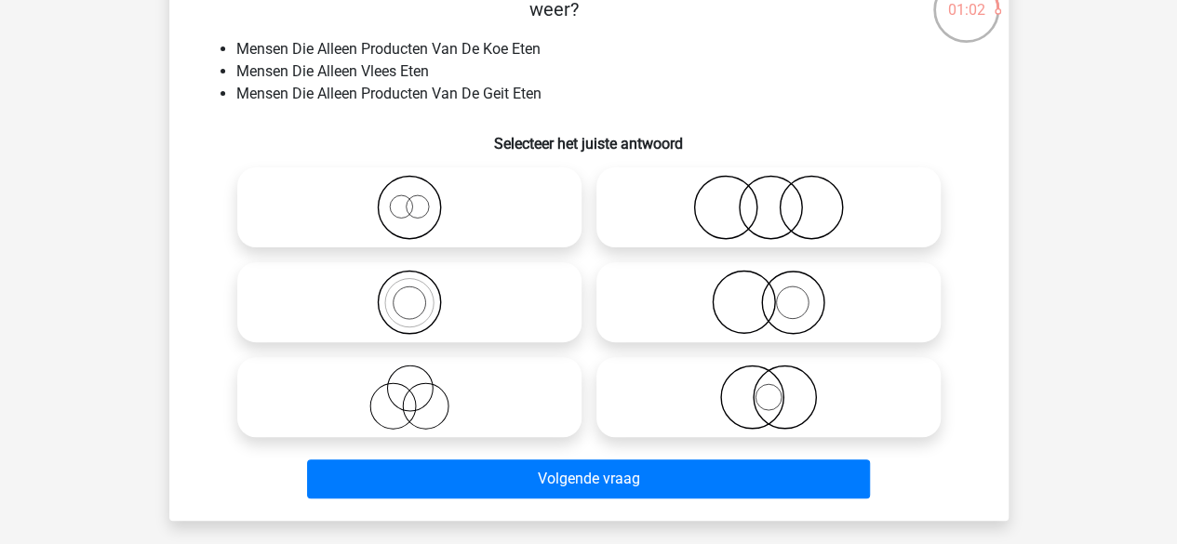
click at [482, 374] on icon at bounding box center [409, 397] width 329 height 65
click at [422, 376] on input "radio" at bounding box center [415, 382] width 12 height 12
radio input "true"
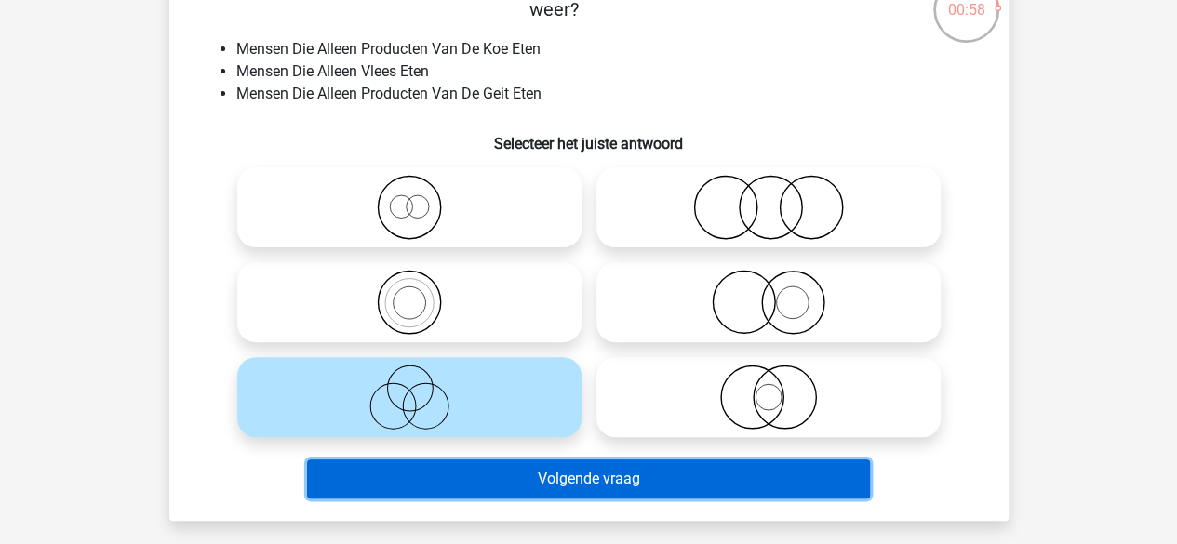
click at [636, 464] on button "Volgende vraag" at bounding box center [588, 479] width 563 height 39
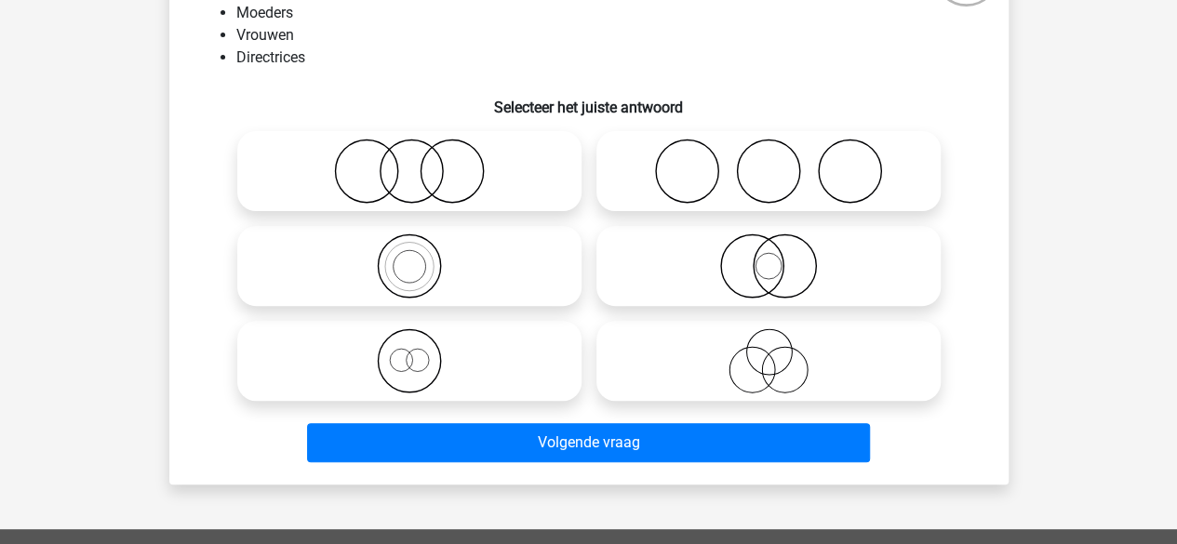
scroll to position [132, 0]
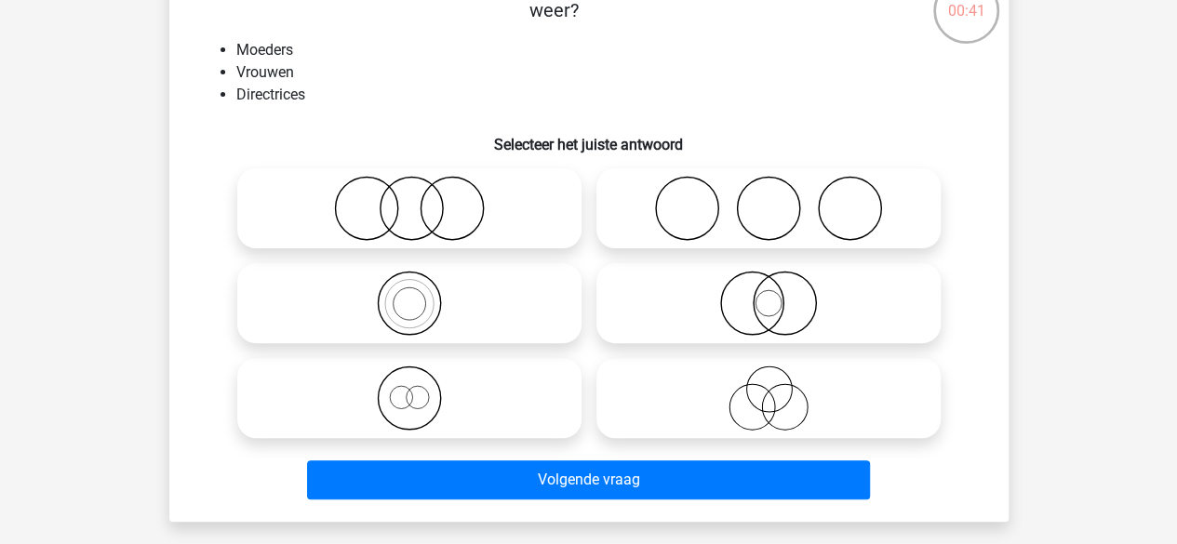
click at [661, 306] on icon at bounding box center [768, 303] width 329 height 65
click at [769, 294] on input "radio" at bounding box center [775, 288] width 12 height 12
radio input "true"
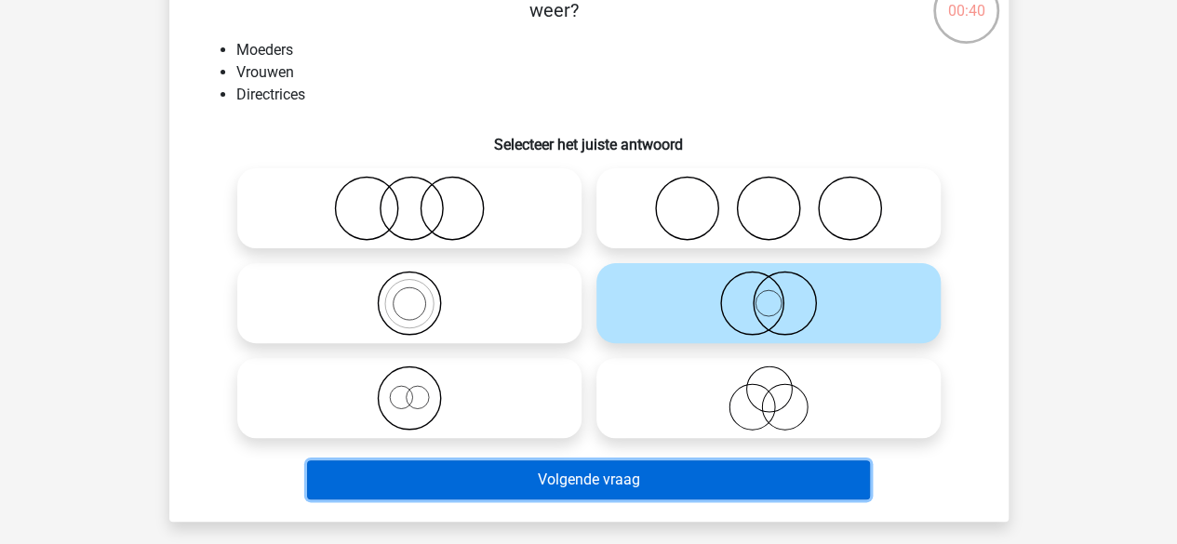
click at [626, 476] on button "Volgende vraag" at bounding box center [588, 480] width 563 height 39
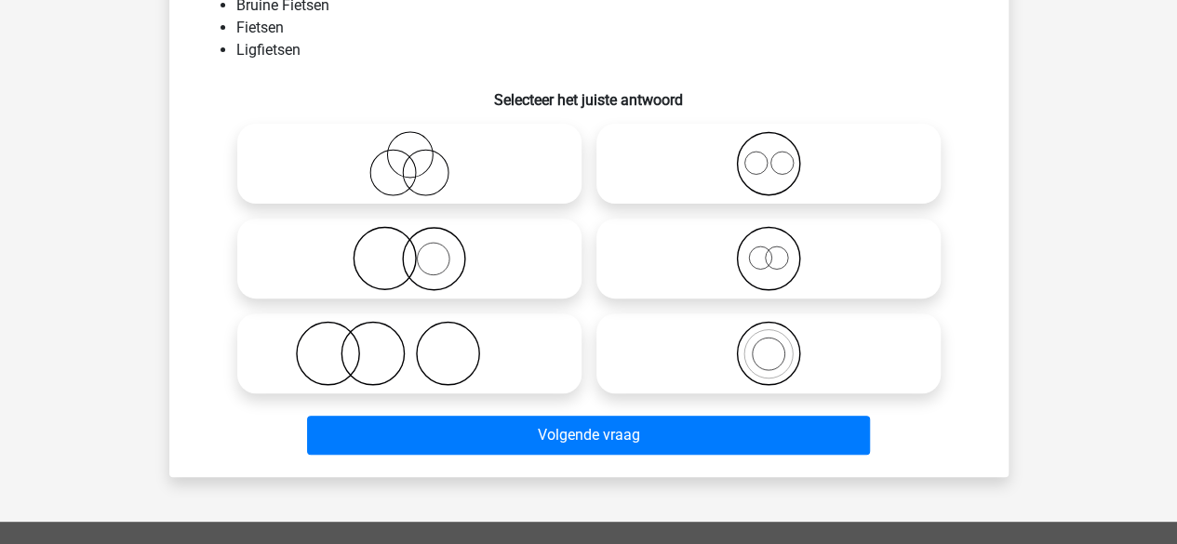
scroll to position [113, 0]
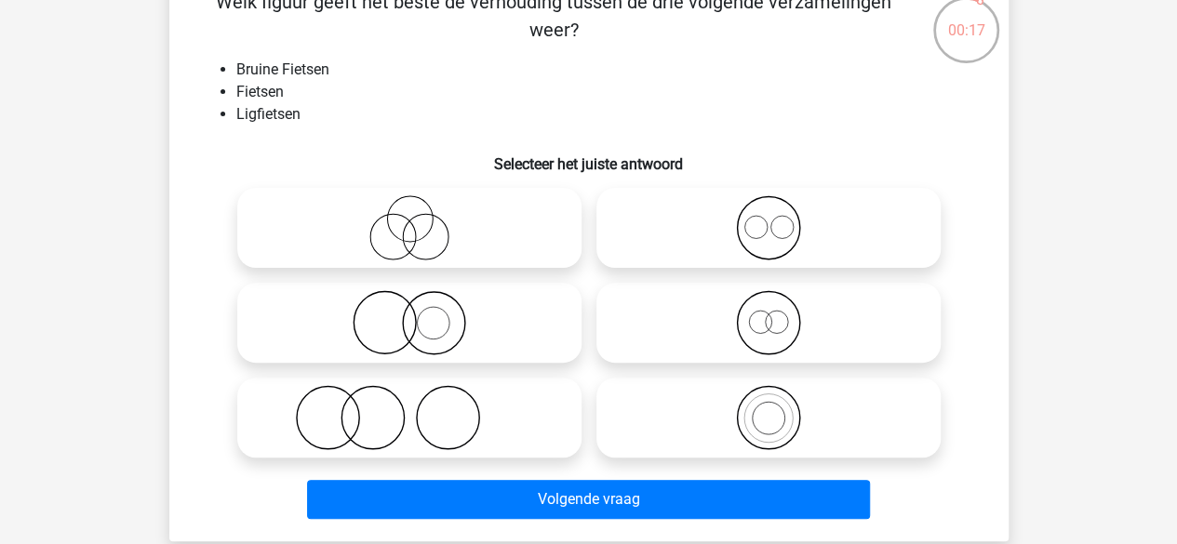
click at [751, 241] on icon at bounding box center [768, 227] width 329 height 65
click at [769, 219] on input "radio" at bounding box center [775, 213] width 12 height 12
radio input "true"
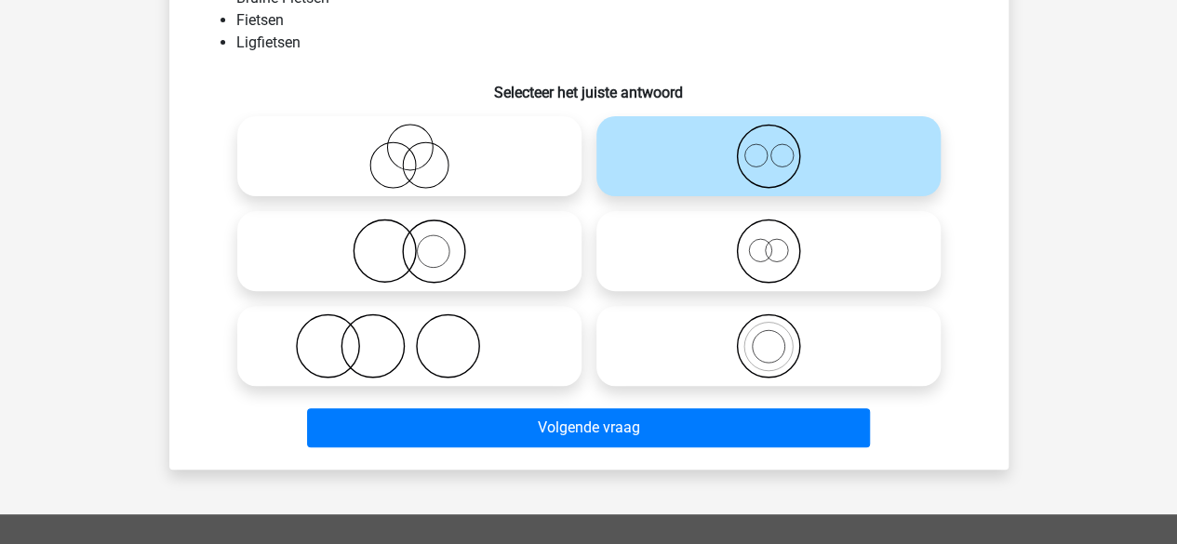
scroll to position [185, 0]
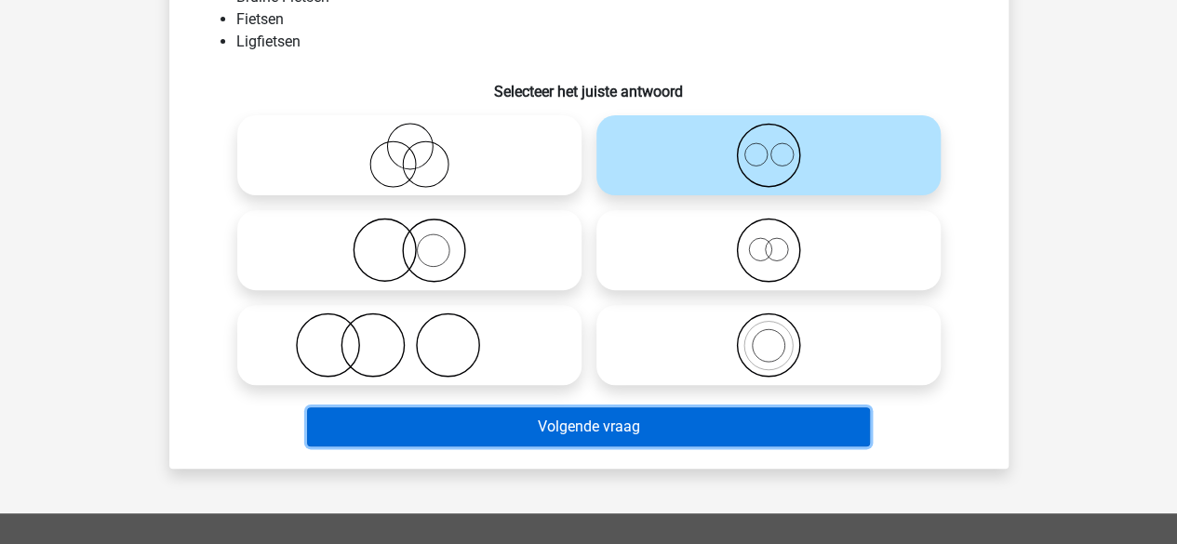
click at [615, 420] on button "Volgende vraag" at bounding box center [588, 427] width 563 height 39
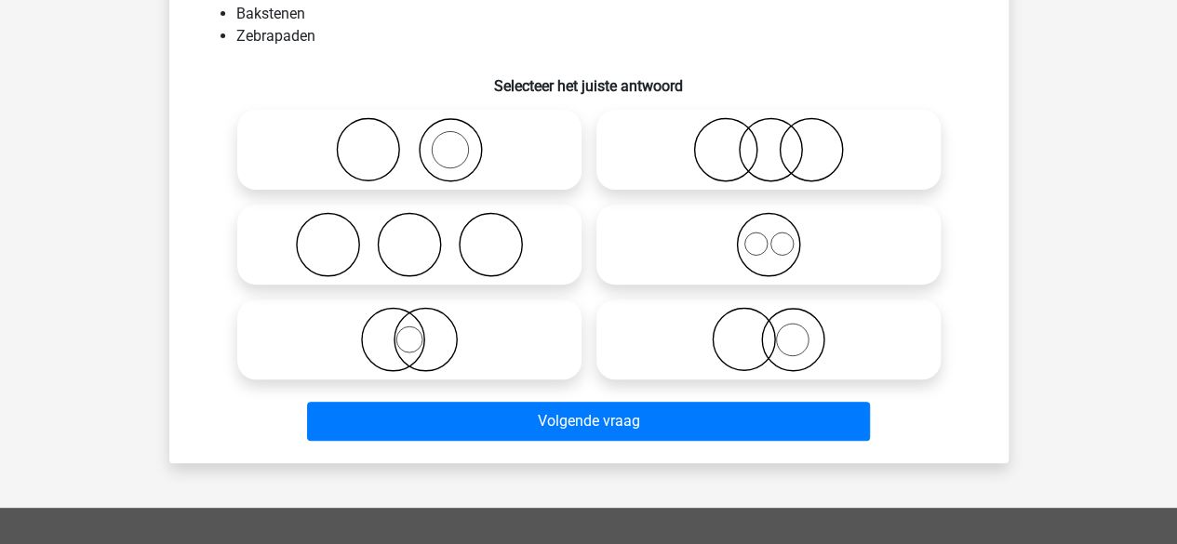
scroll to position [153, 0]
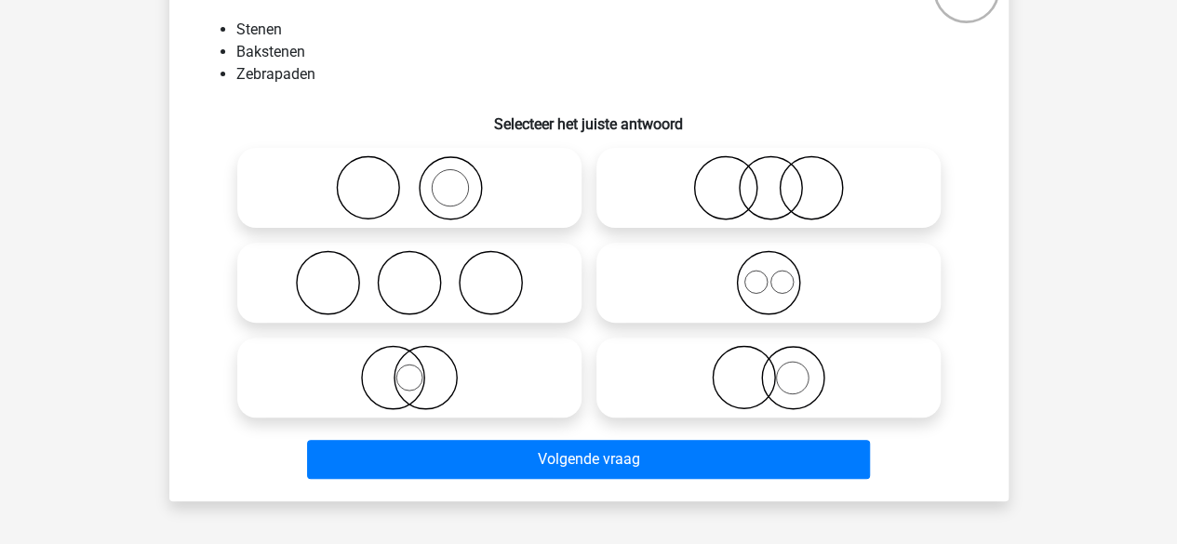
click at [521, 276] on circle at bounding box center [490, 283] width 62 height 62
click at [422, 274] on input "radio" at bounding box center [415, 267] width 12 height 12
radio input "true"
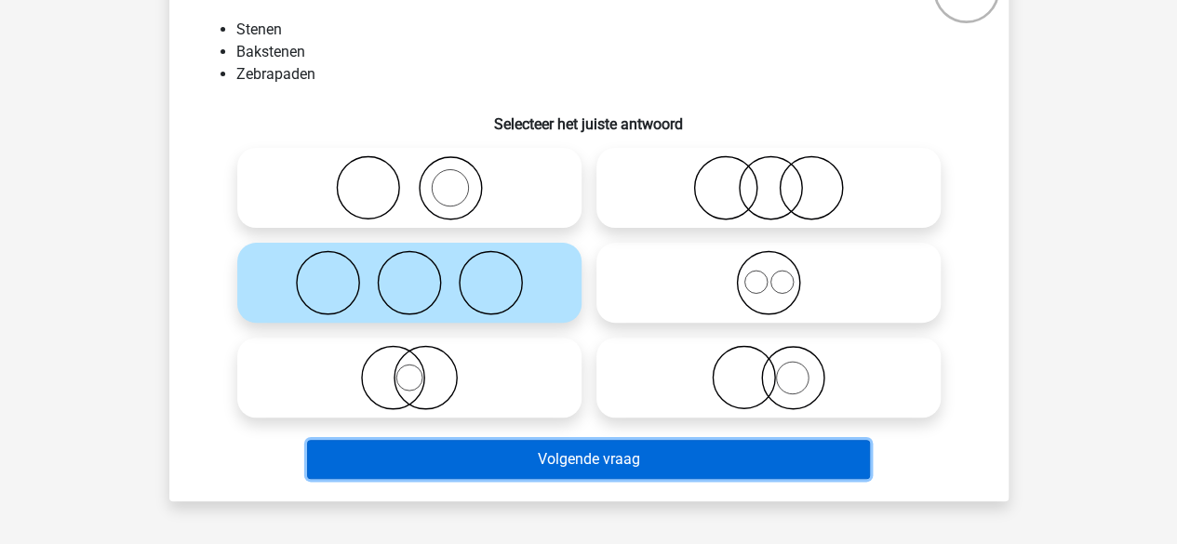
click at [560, 449] on button "Volgende vraag" at bounding box center [588, 459] width 563 height 39
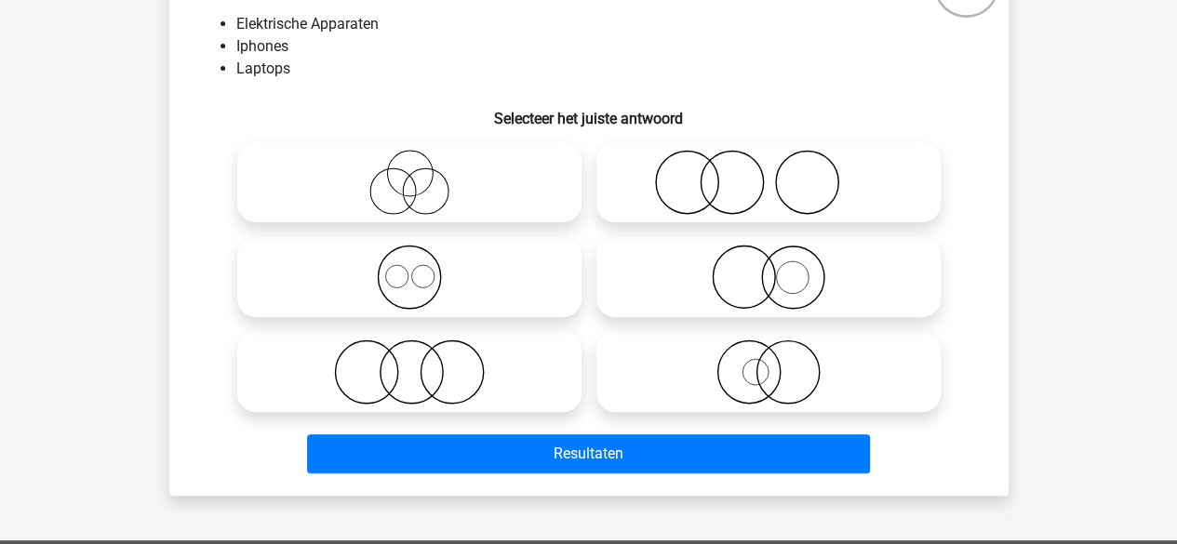
scroll to position [160, 0]
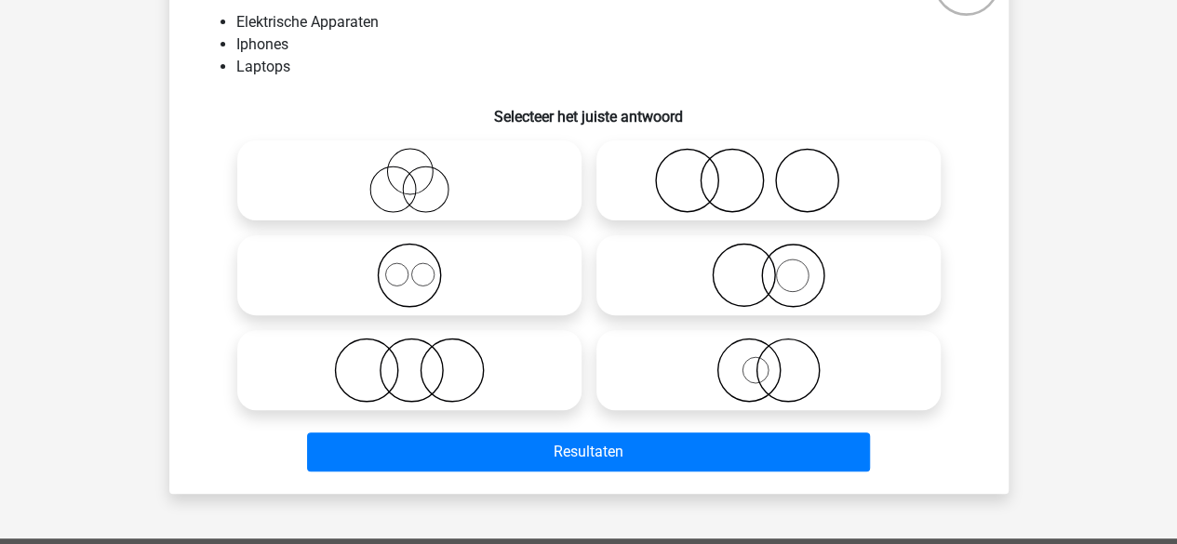
click at [486, 193] on icon at bounding box center [409, 180] width 329 height 65
click at [422, 171] on input "radio" at bounding box center [415, 165] width 12 height 12
radio input "true"
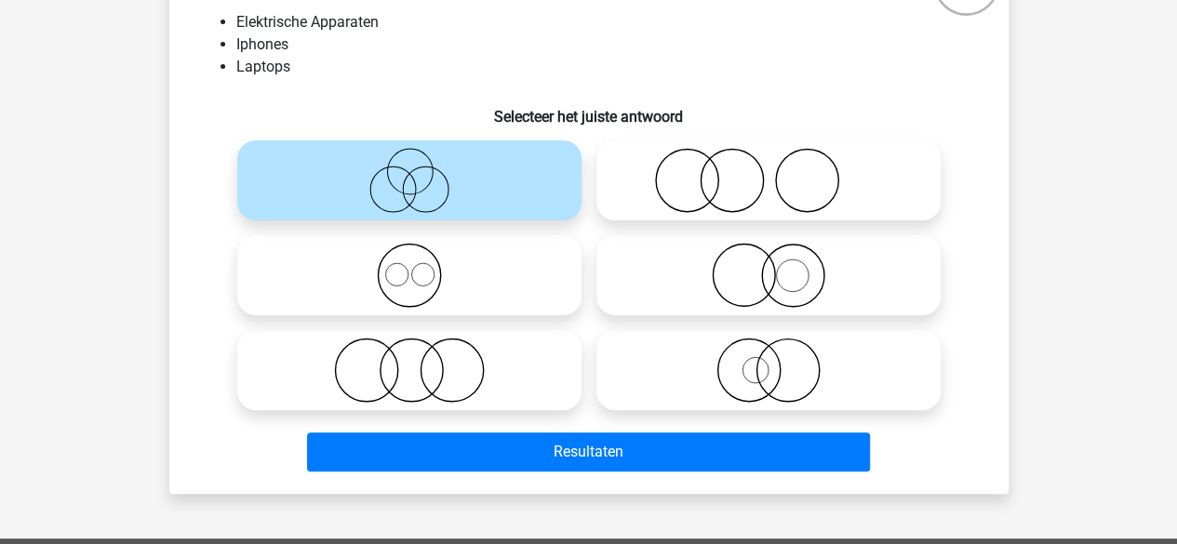
click at [504, 256] on icon at bounding box center [409, 275] width 329 height 65
click at [422, 256] on input "radio" at bounding box center [415, 260] width 12 height 12
radio input "true"
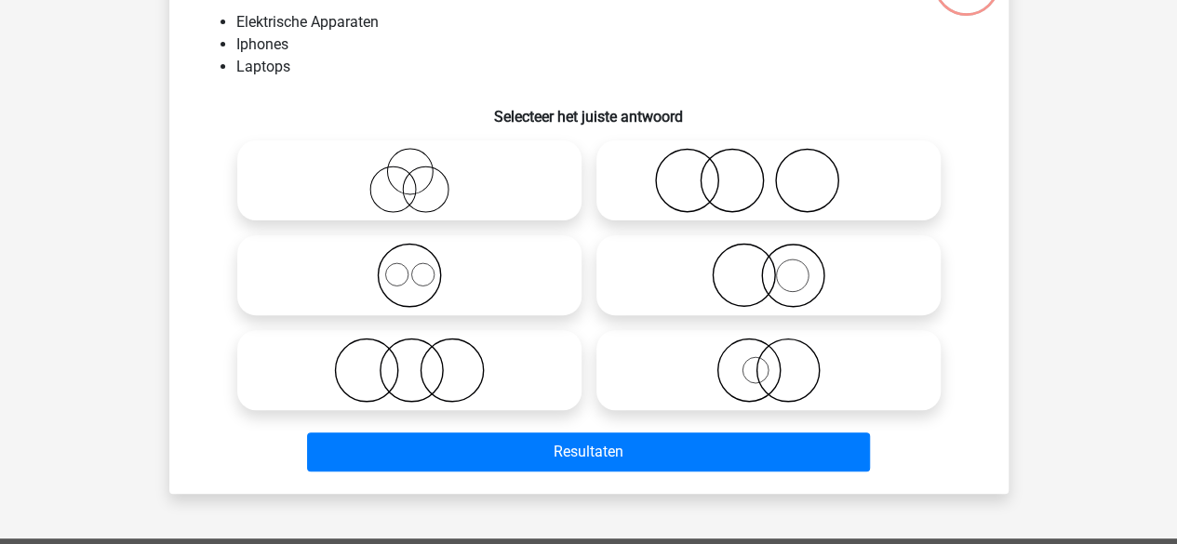
scroll to position [100, 0]
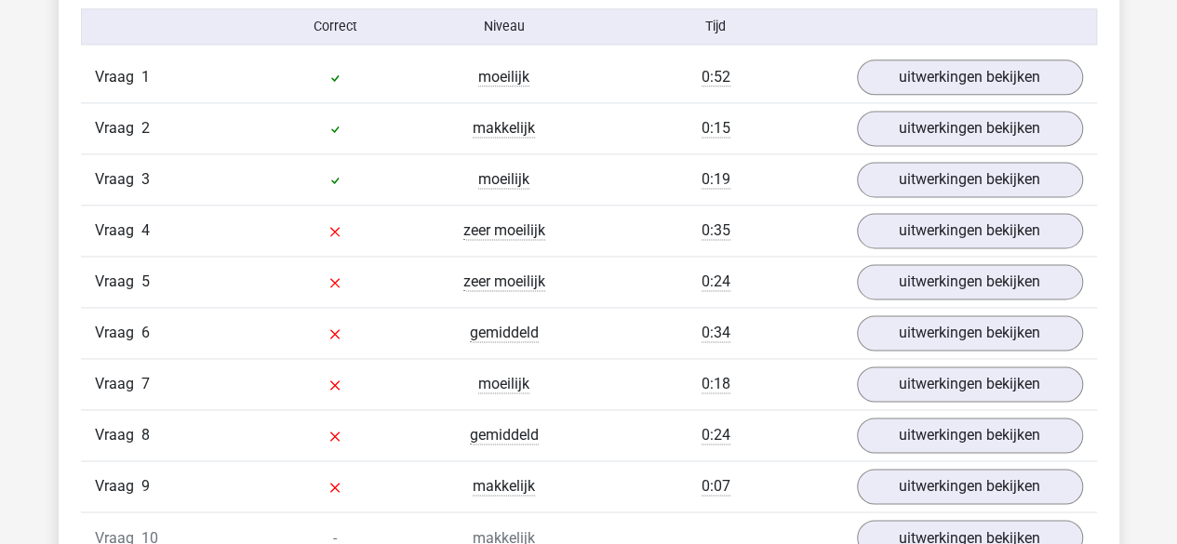
scroll to position [1226, 0]
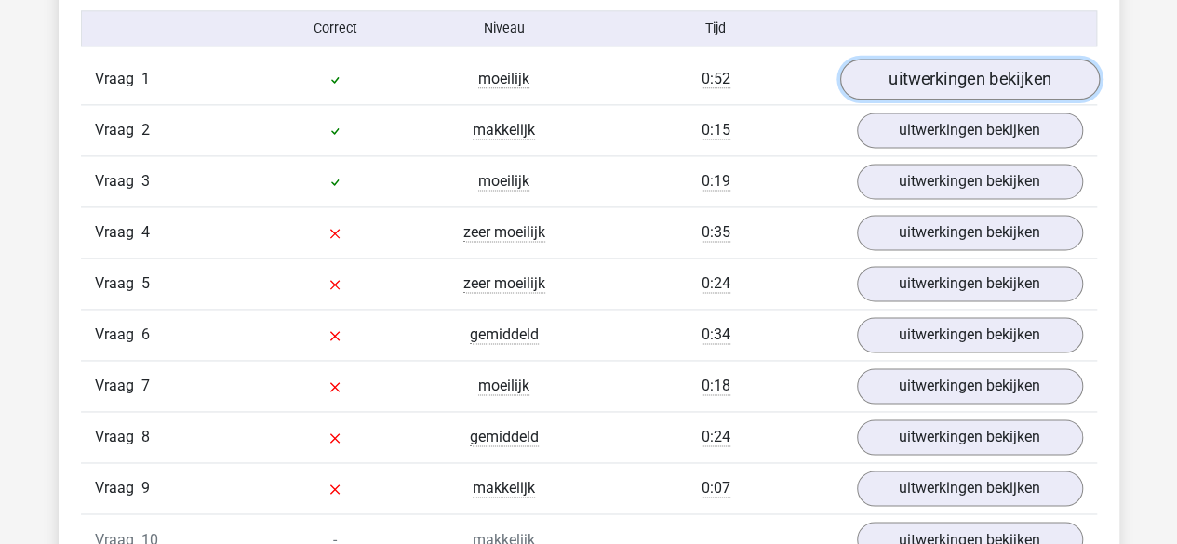
click at [986, 86] on link "uitwerkingen bekijken" at bounding box center [969, 79] width 260 height 41
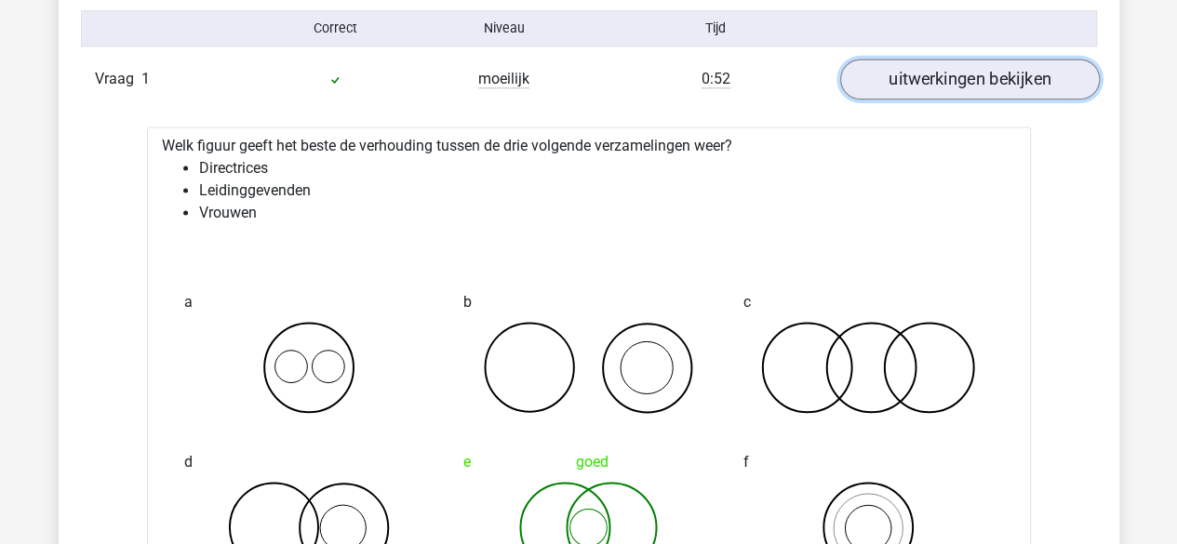
click at [986, 86] on link "uitwerkingen bekijken" at bounding box center [969, 79] width 260 height 41
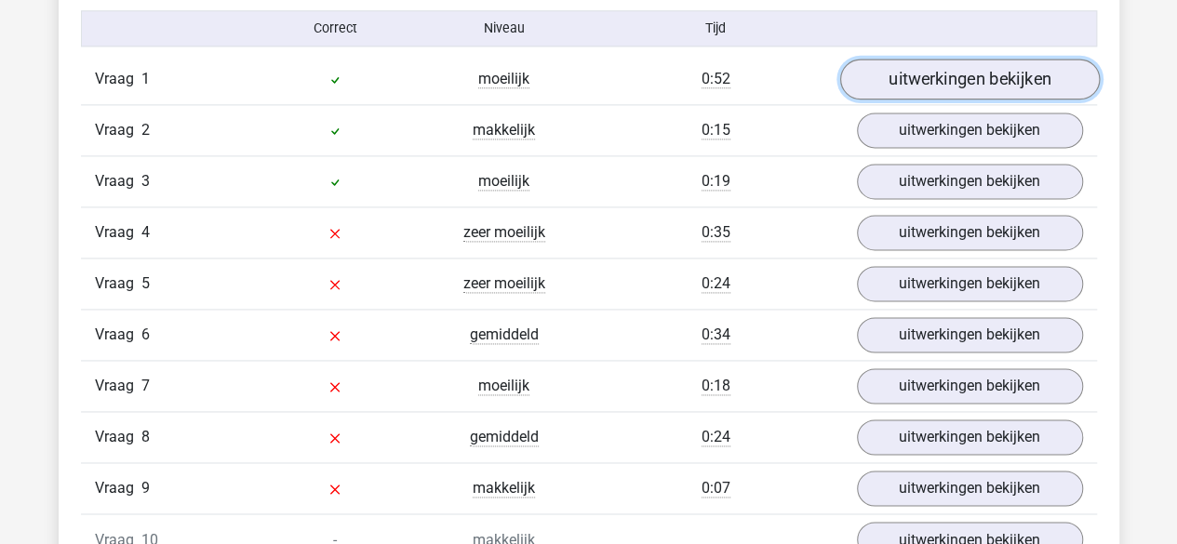
click at [986, 86] on link "uitwerkingen bekijken" at bounding box center [969, 79] width 260 height 41
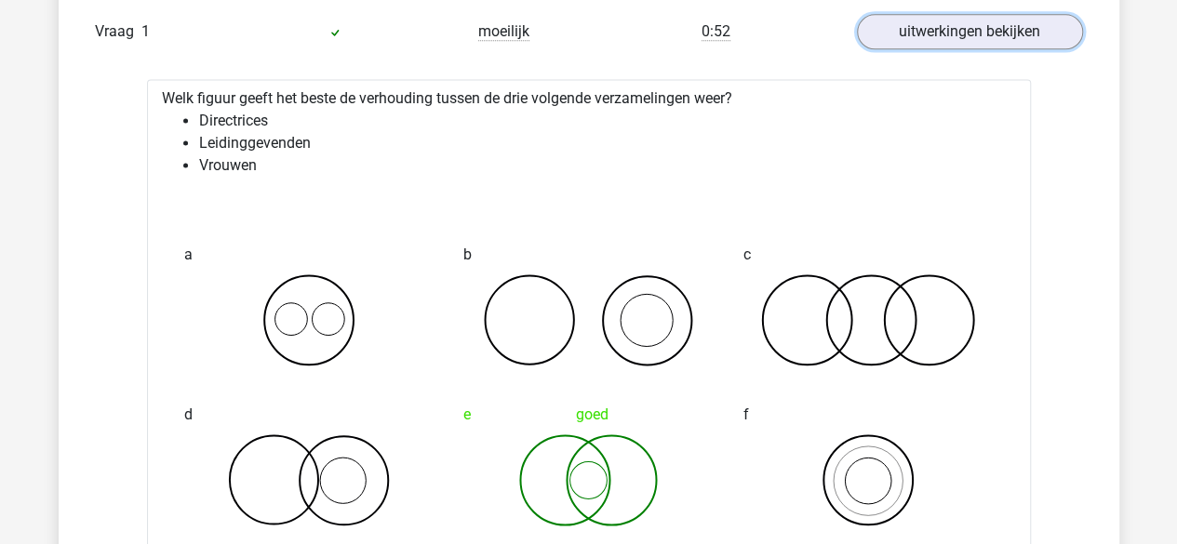
scroll to position [1272, 0]
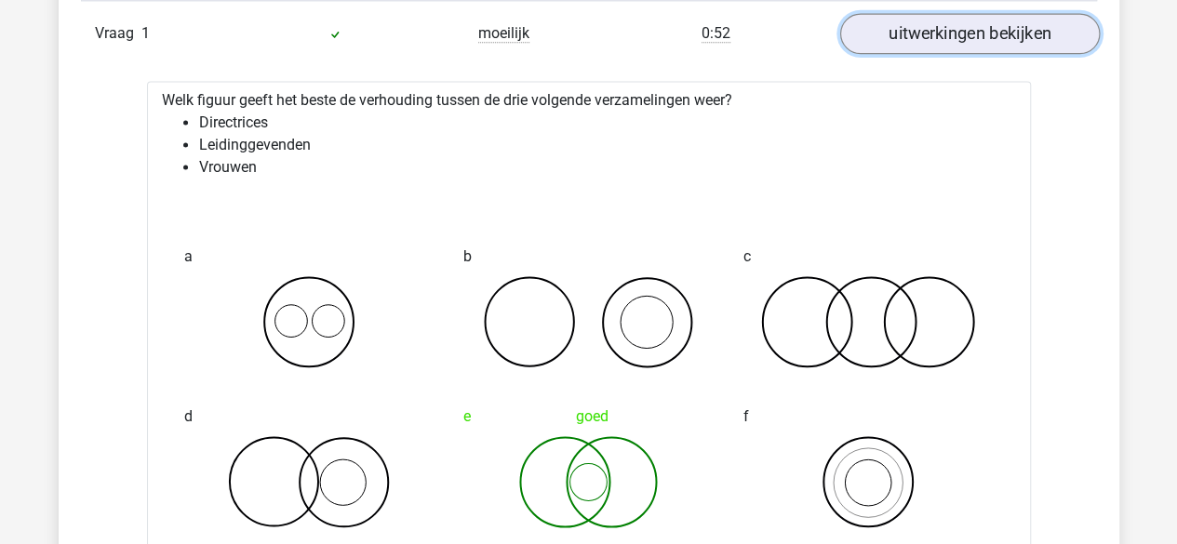
click at [968, 31] on link "uitwerkingen bekijken" at bounding box center [969, 33] width 260 height 41
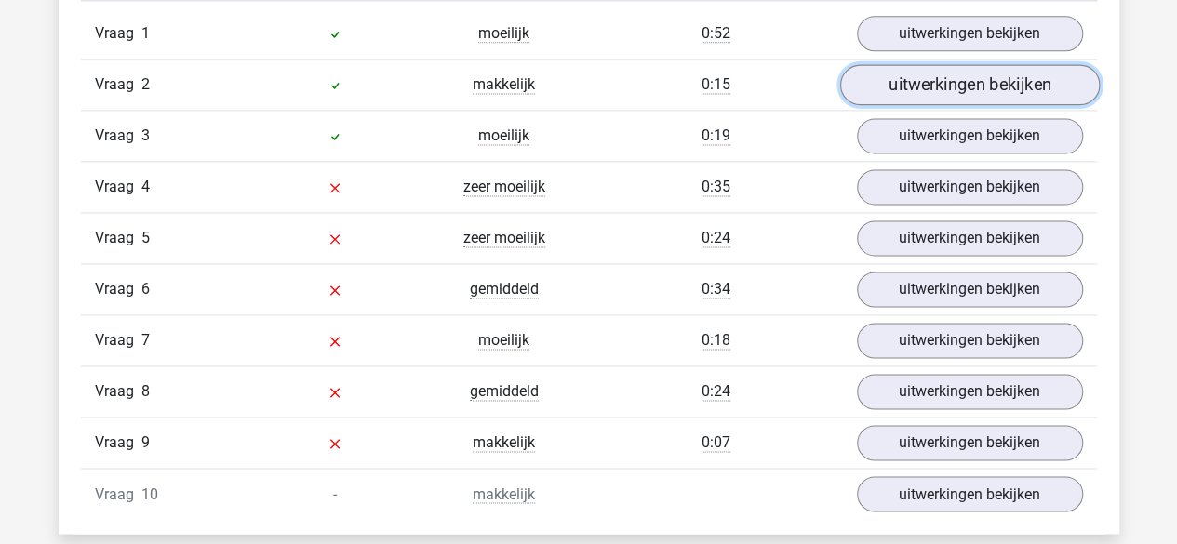
click at [956, 90] on link "uitwerkingen bekijken" at bounding box center [969, 84] width 260 height 41
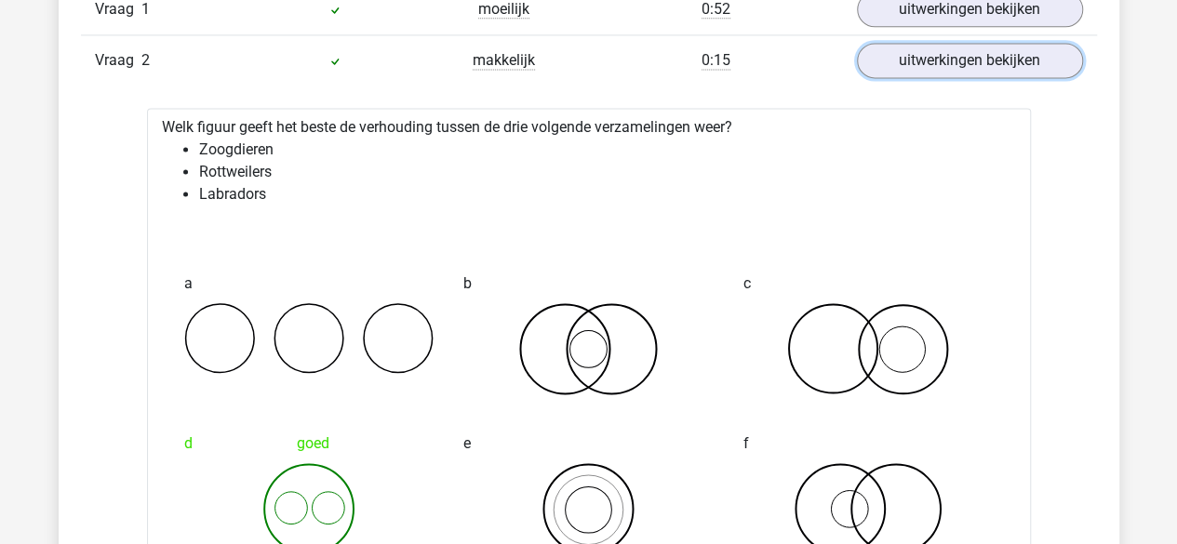
scroll to position [1256, 0]
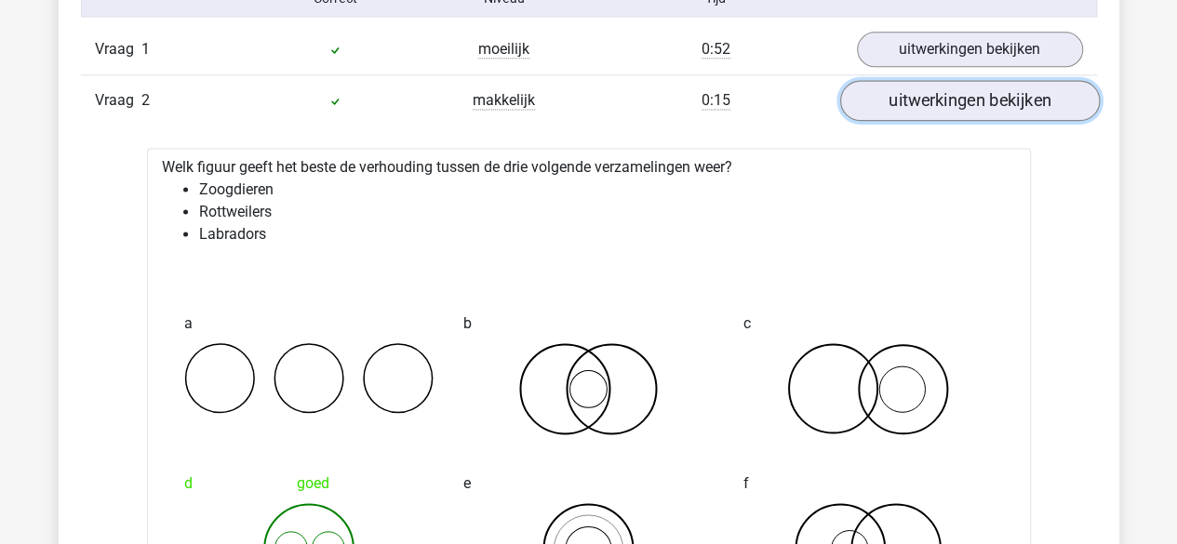
click at [918, 107] on link "uitwerkingen bekijken" at bounding box center [969, 100] width 260 height 41
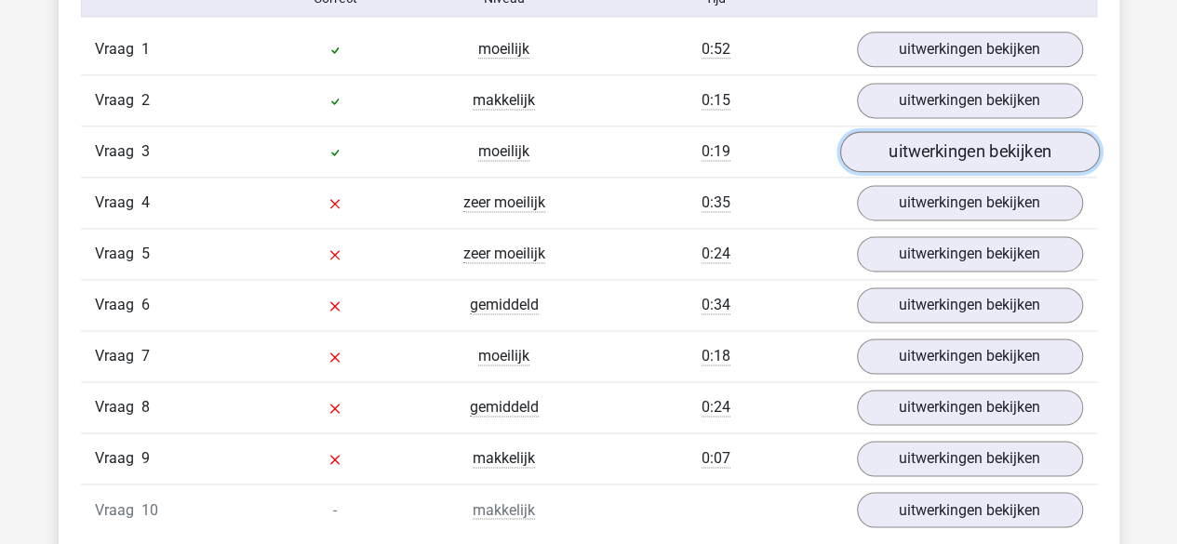
click at [918, 154] on link "uitwerkingen bekijken" at bounding box center [969, 151] width 260 height 41
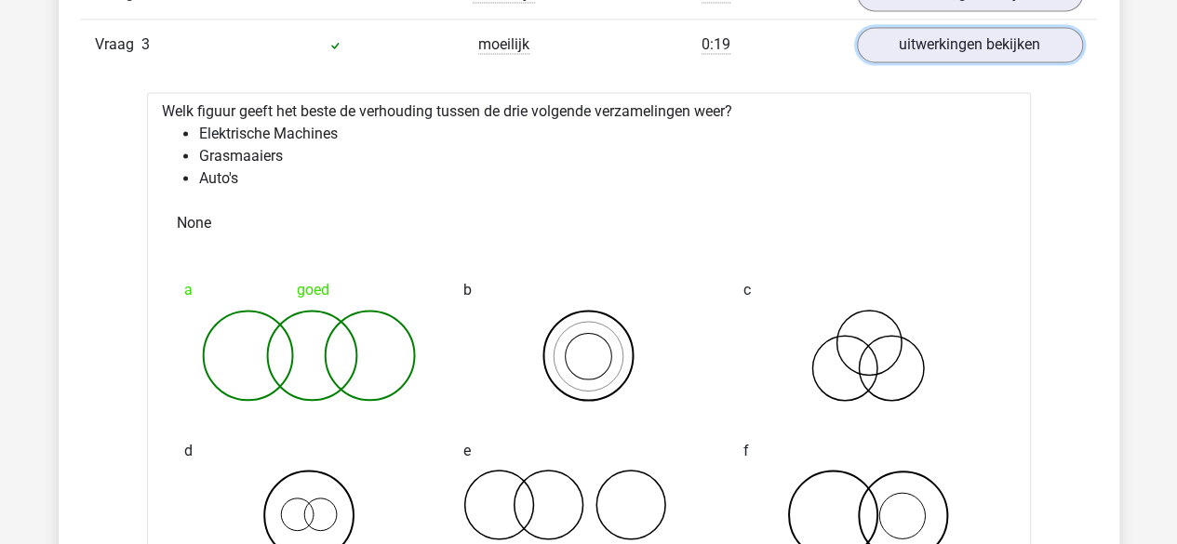
scroll to position [1362, 0]
click at [962, 55] on link "uitwerkingen bekijken" at bounding box center [969, 45] width 260 height 41
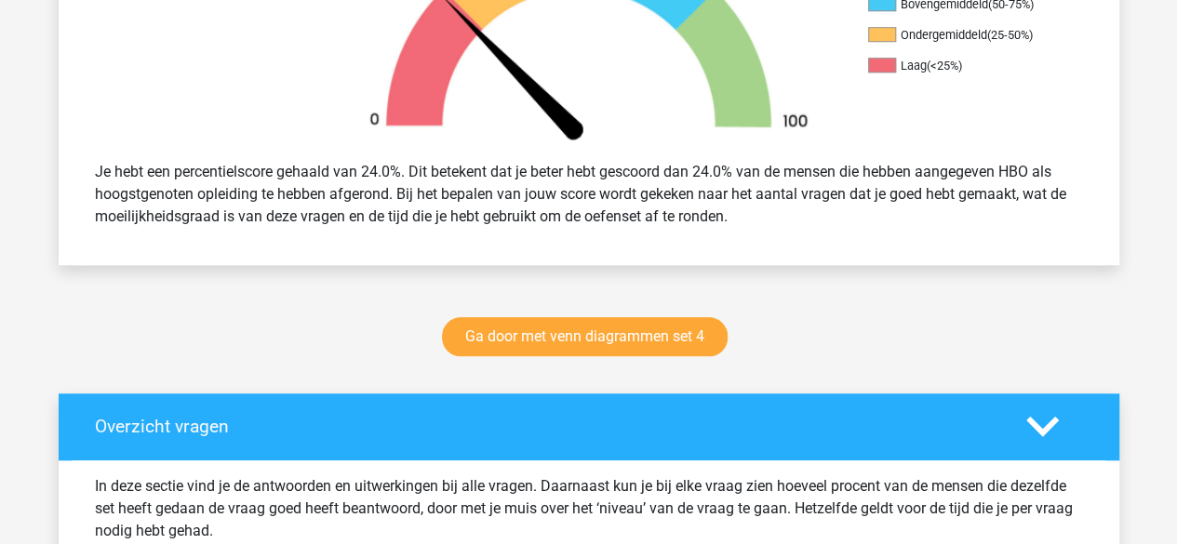
scroll to position [678, 0]
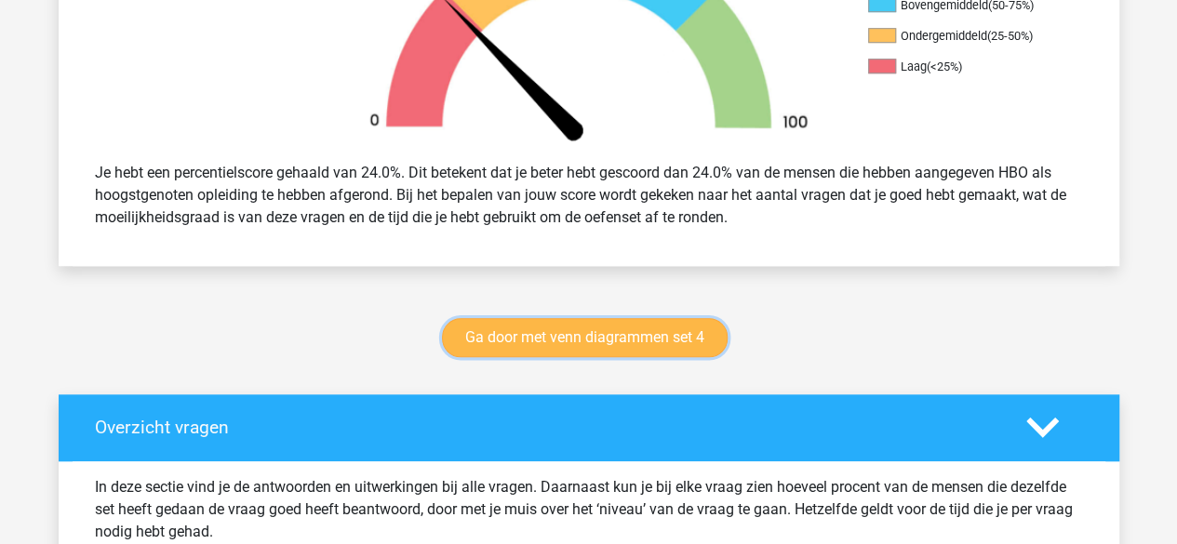
click at [532, 332] on link "Ga door met venn diagrammen set 4" at bounding box center [585, 337] width 286 height 39
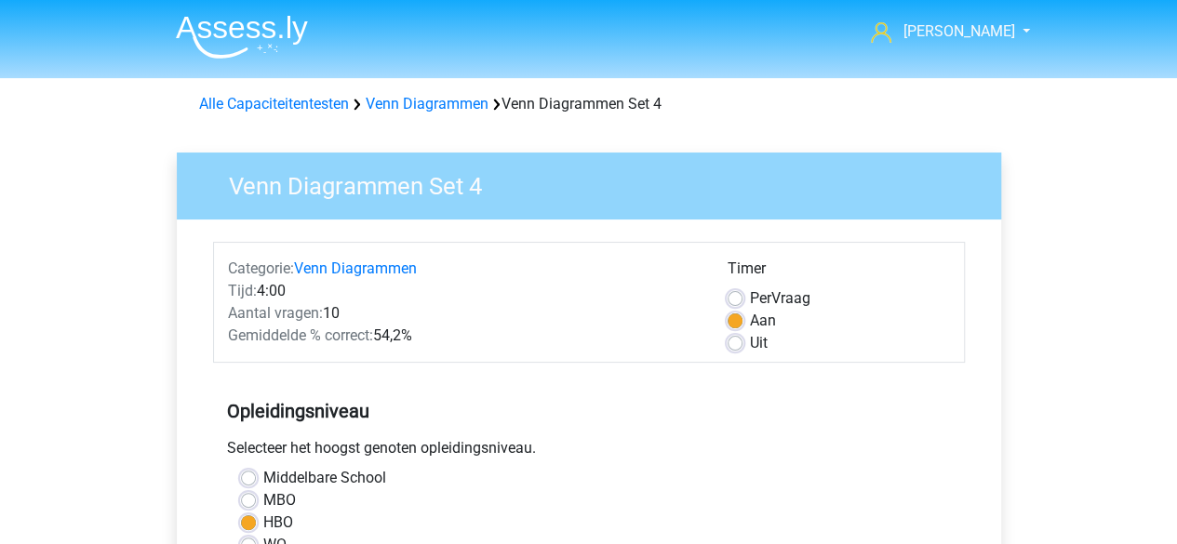
click at [750, 343] on label "Uit" at bounding box center [759, 343] width 18 height 22
click at [741, 343] on input "Uit" at bounding box center [735, 341] width 15 height 19
radio input "true"
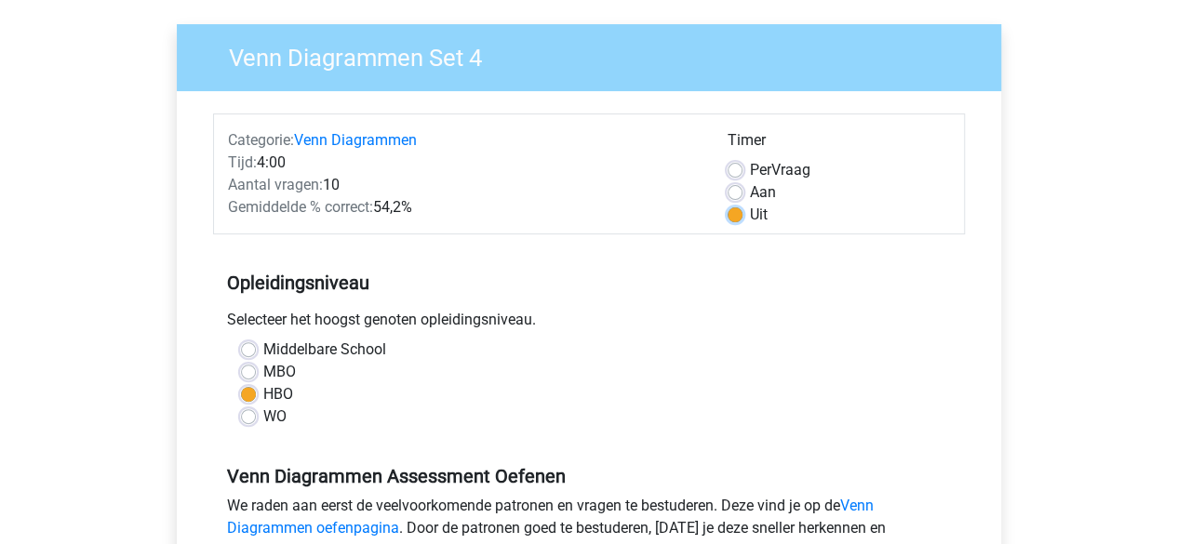
scroll to position [521, 0]
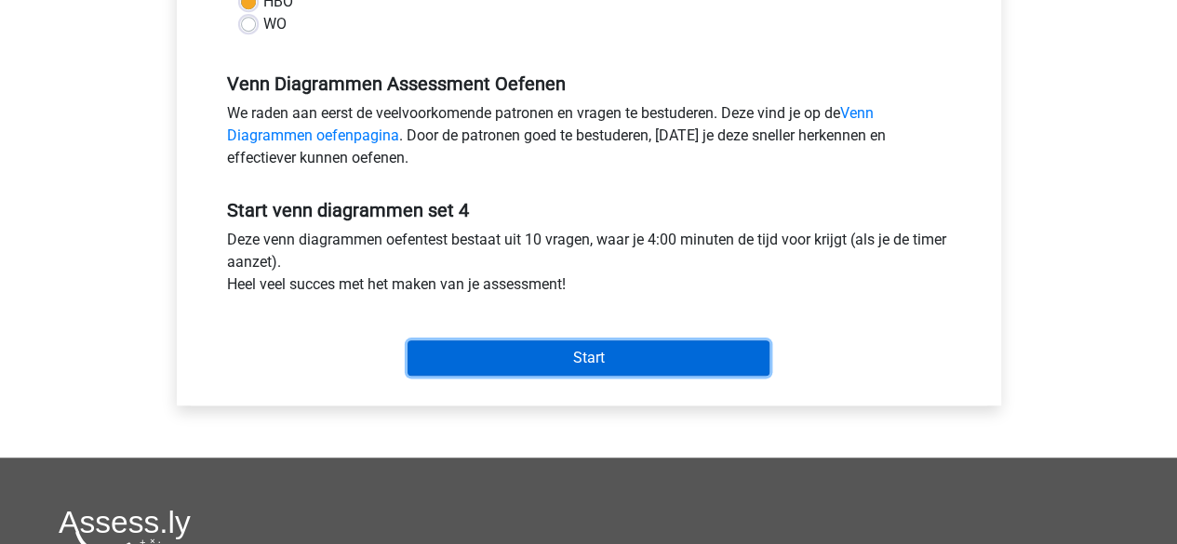
click at [717, 362] on input "Start" at bounding box center [589, 358] width 362 height 35
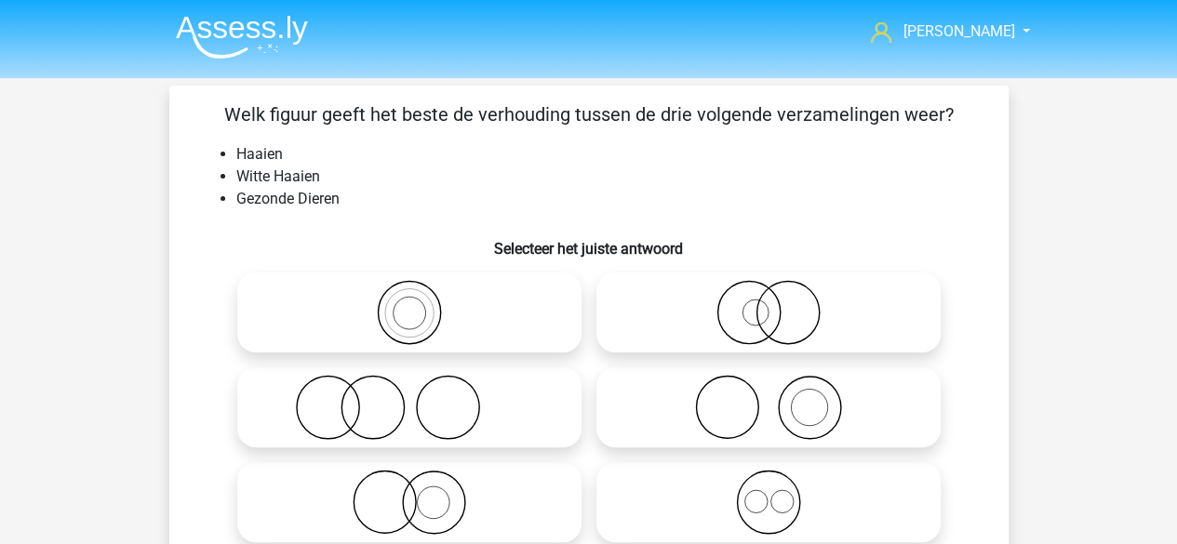
click at [797, 330] on icon at bounding box center [768, 312] width 329 height 65
click at [781, 303] on input "radio" at bounding box center [775, 297] width 12 height 12
radio input "true"
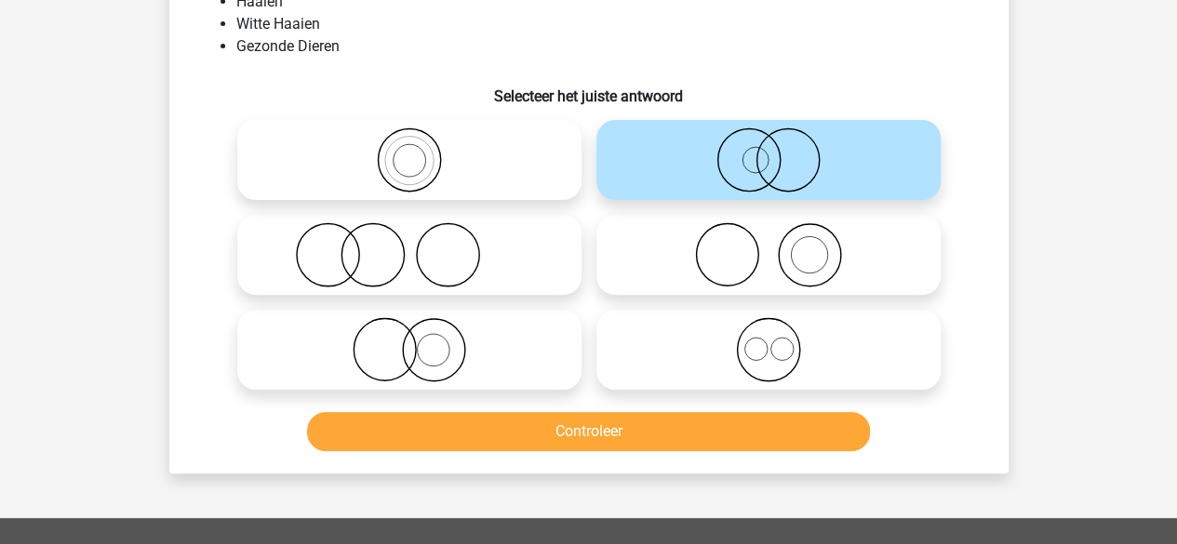
scroll to position [115, 0]
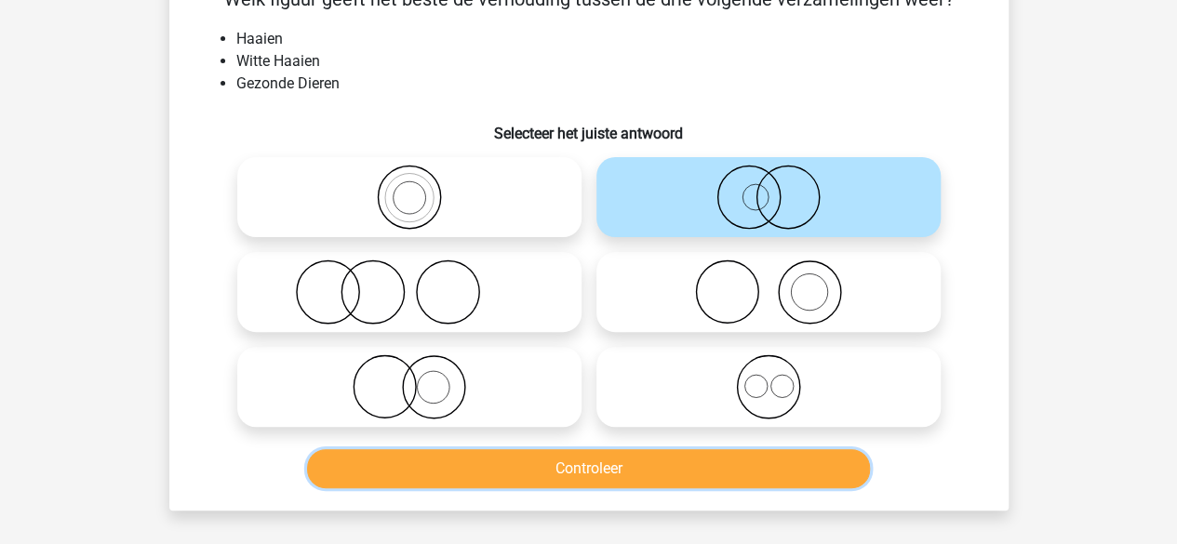
click at [545, 468] on button "Controleer" at bounding box center [588, 468] width 563 height 39
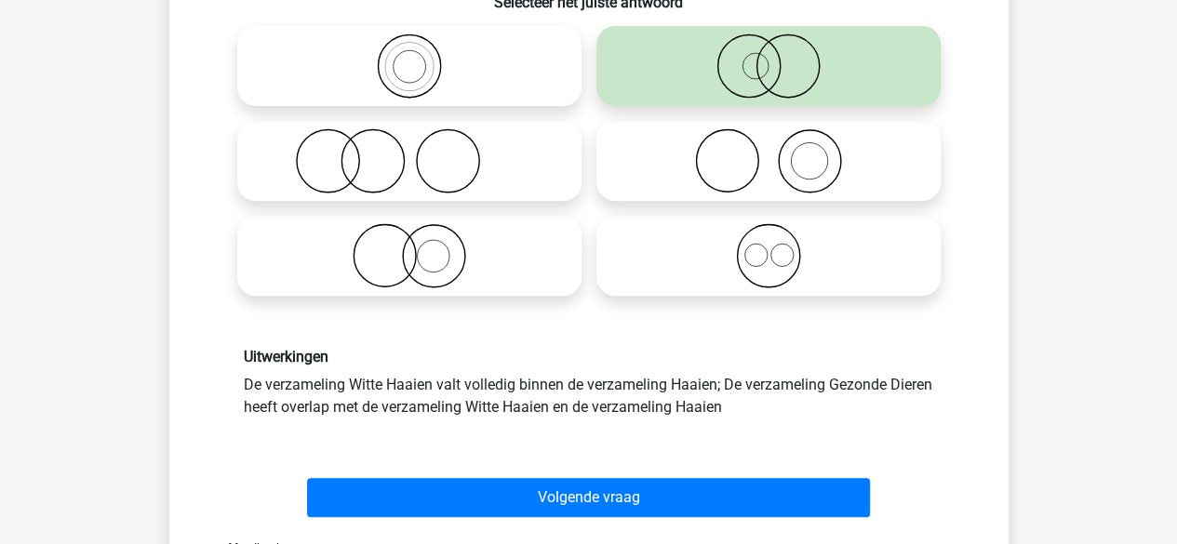
scroll to position [286, 0]
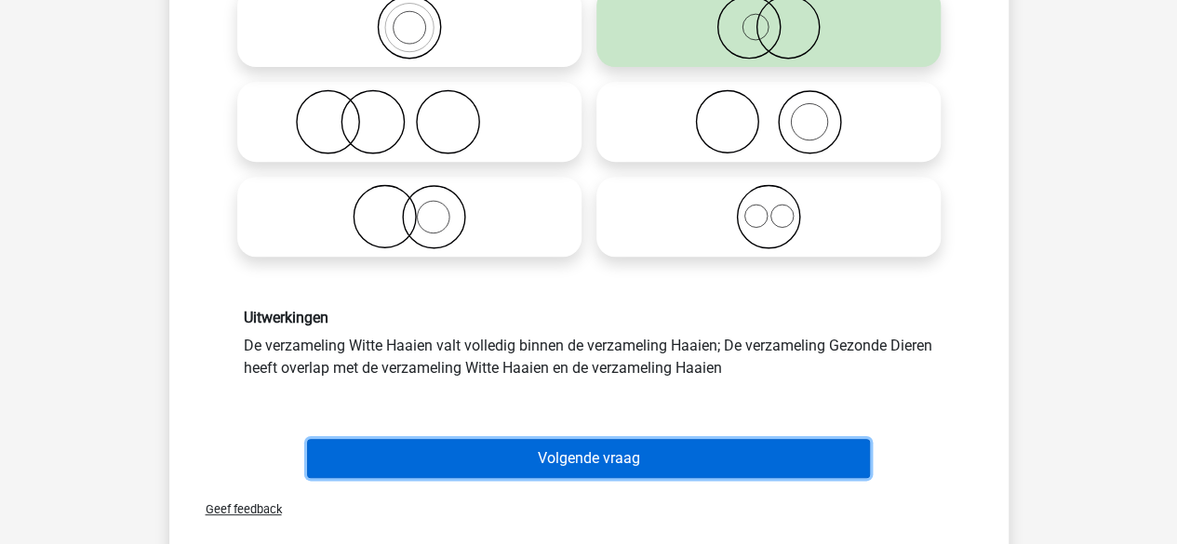
click at [653, 461] on button "Volgende vraag" at bounding box center [588, 458] width 563 height 39
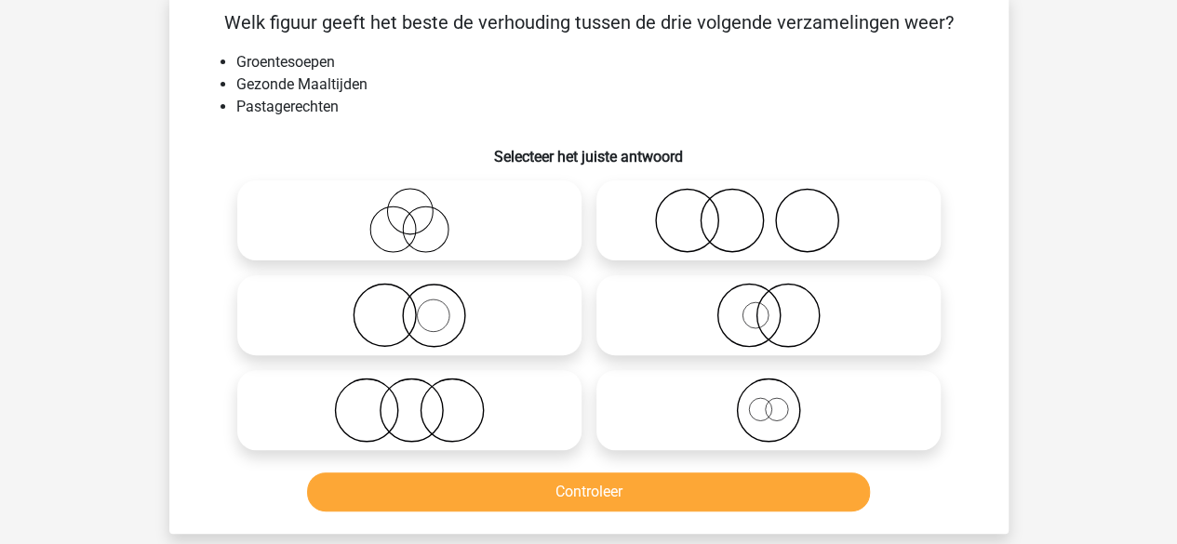
scroll to position [86, 0]
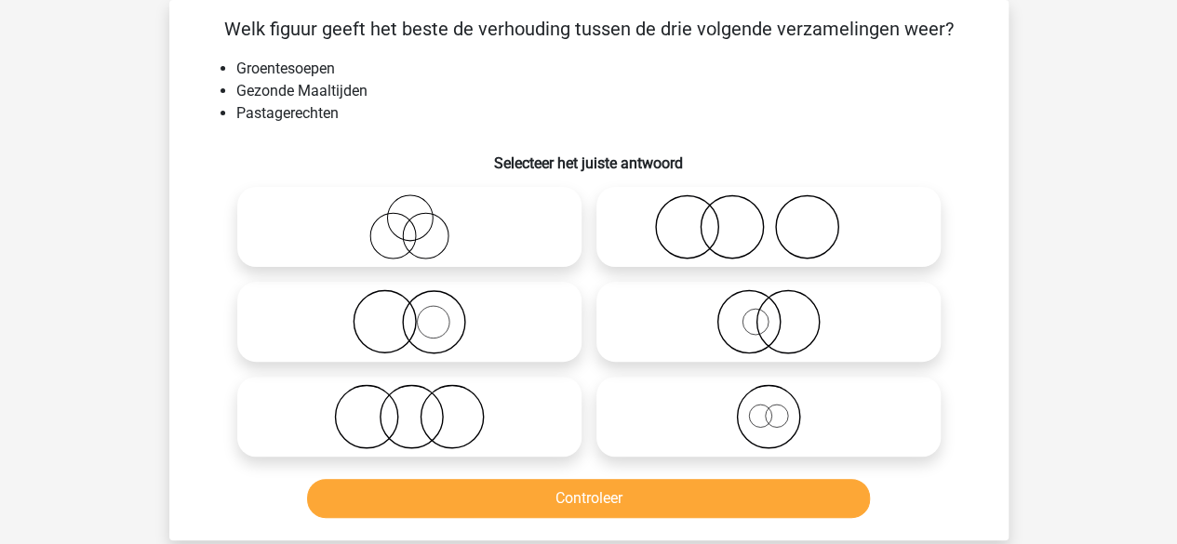
click at [723, 225] on icon at bounding box center [768, 226] width 329 height 65
click at [769, 218] on input "radio" at bounding box center [775, 212] width 12 height 12
radio input "true"
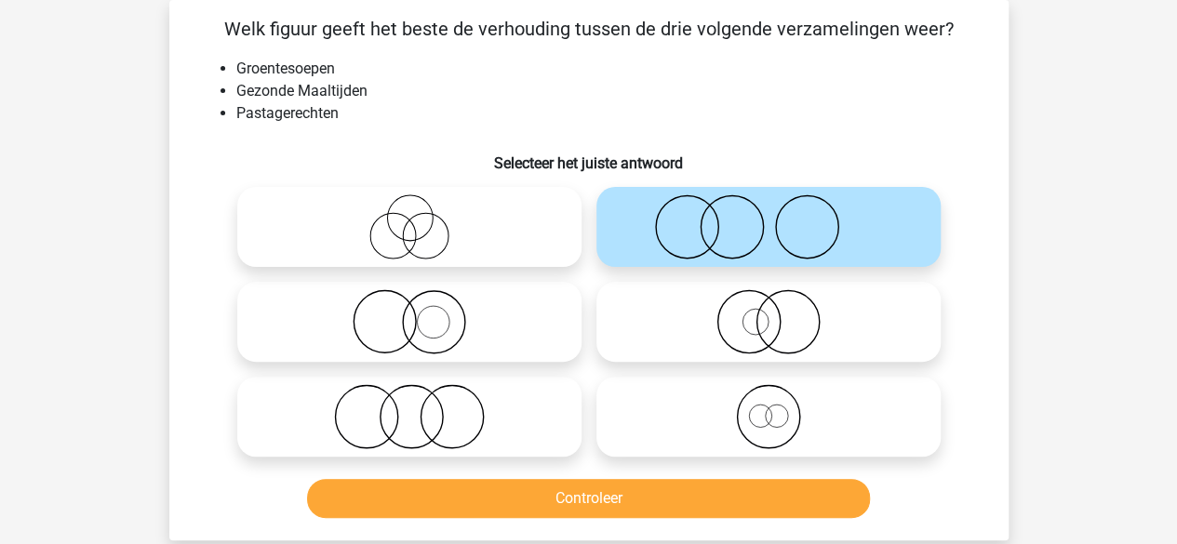
scroll to position [127, 0]
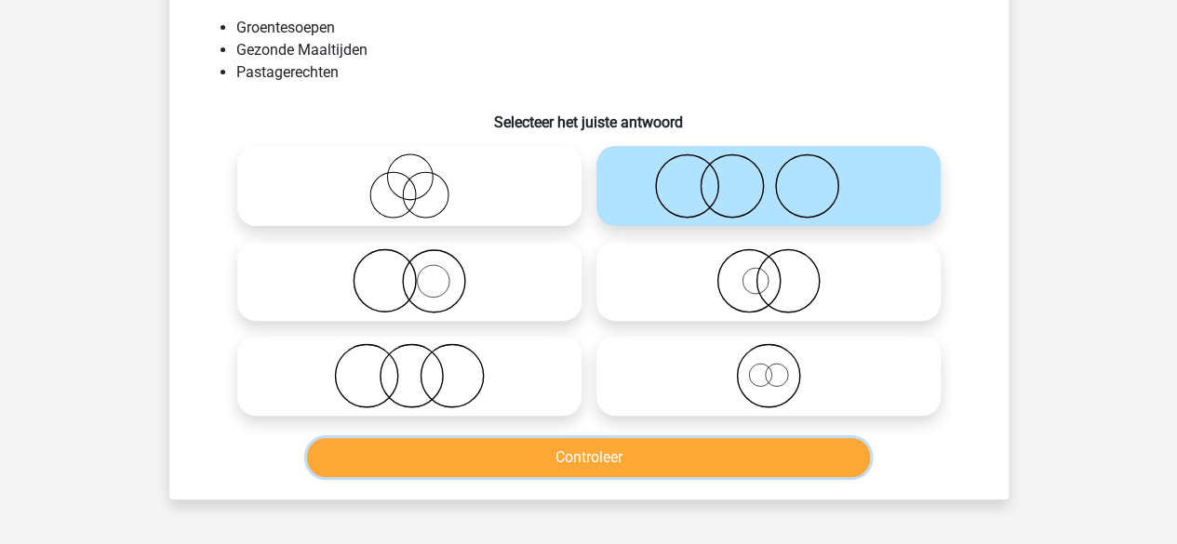
click at [640, 461] on button "Controleer" at bounding box center [588, 457] width 563 height 39
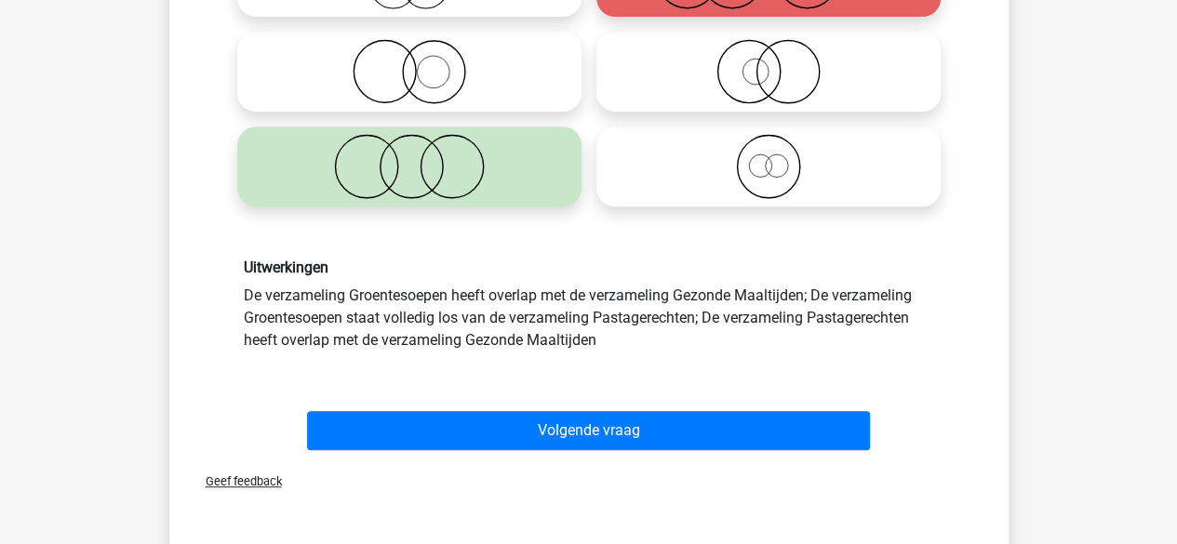
scroll to position [349, 0]
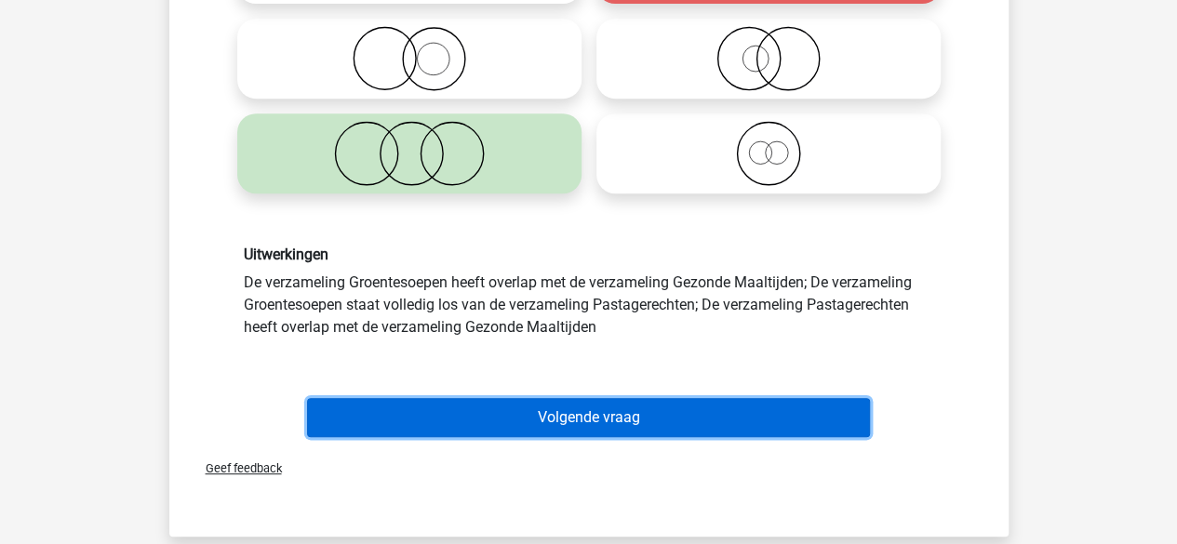
click at [543, 409] on button "Volgende vraag" at bounding box center [588, 417] width 563 height 39
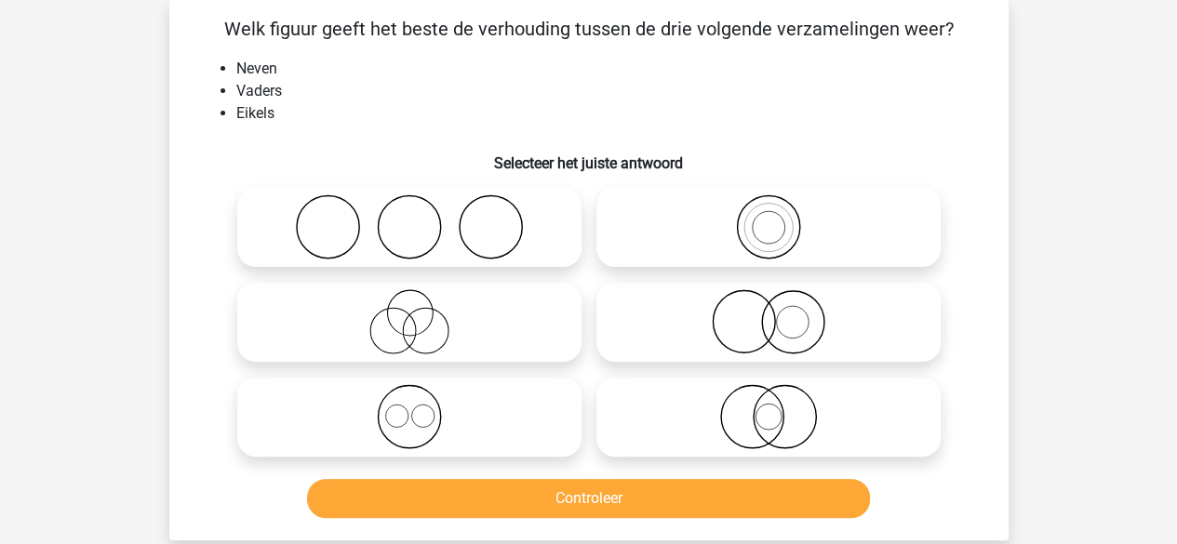
scroll to position [86, 0]
click at [785, 430] on icon at bounding box center [768, 416] width 329 height 65
click at [781, 408] on input "radio" at bounding box center [775, 401] width 12 height 12
radio input "true"
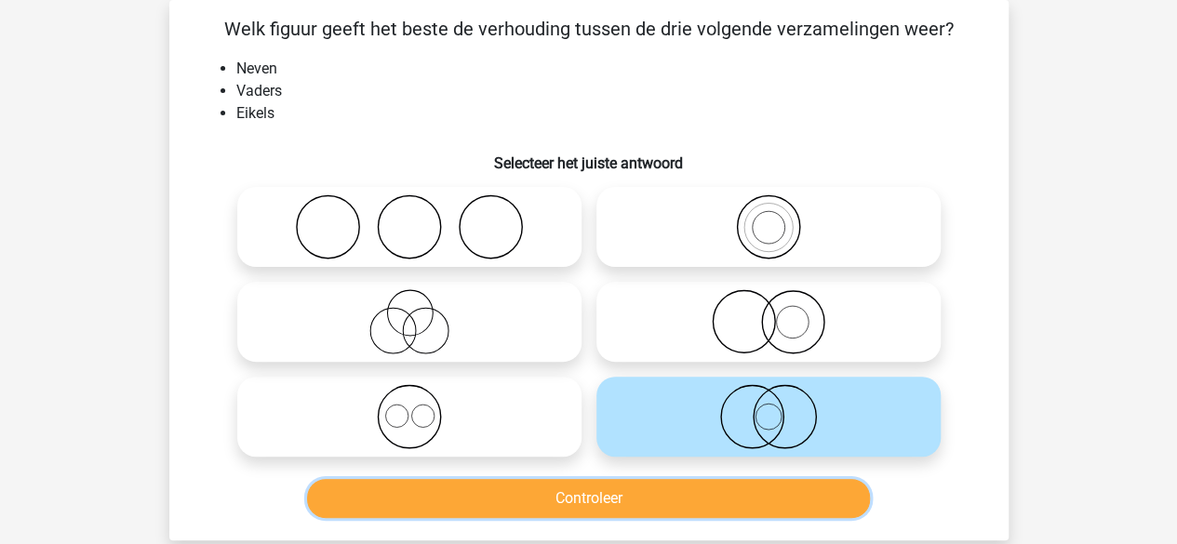
click at [663, 511] on button "Controleer" at bounding box center [588, 498] width 563 height 39
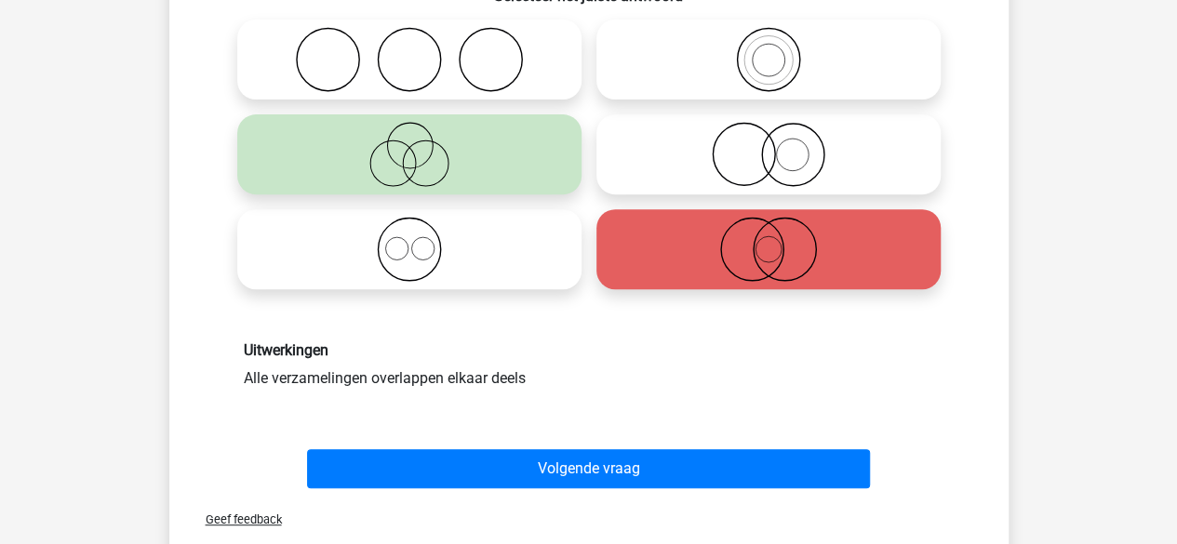
scroll to position [346, 0]
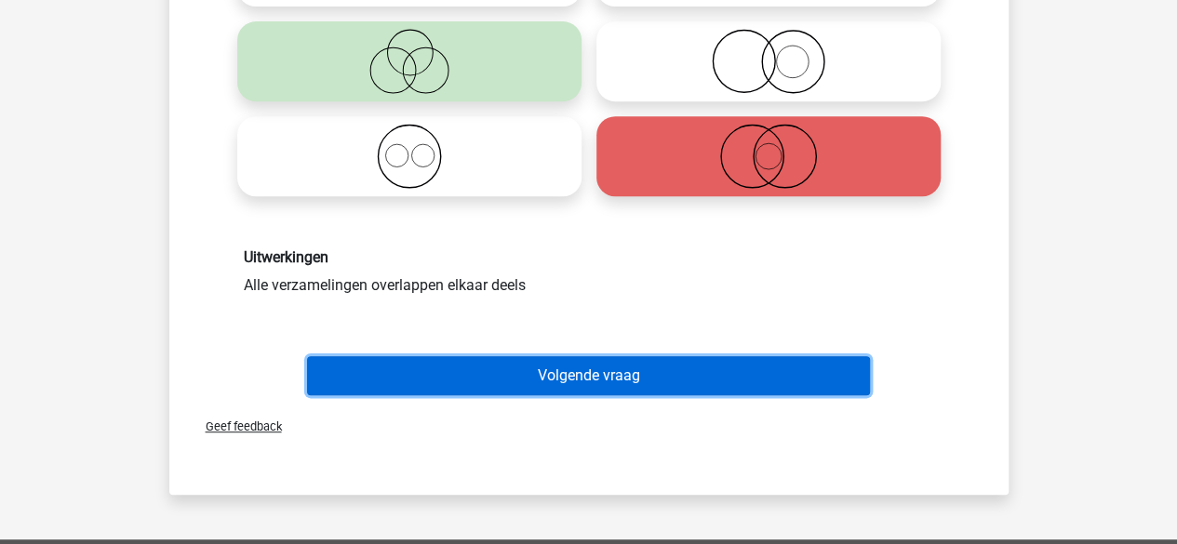
click at [603, 377] on button "Volgende vraag" at bounding box center [588, 375] width 563 height 39
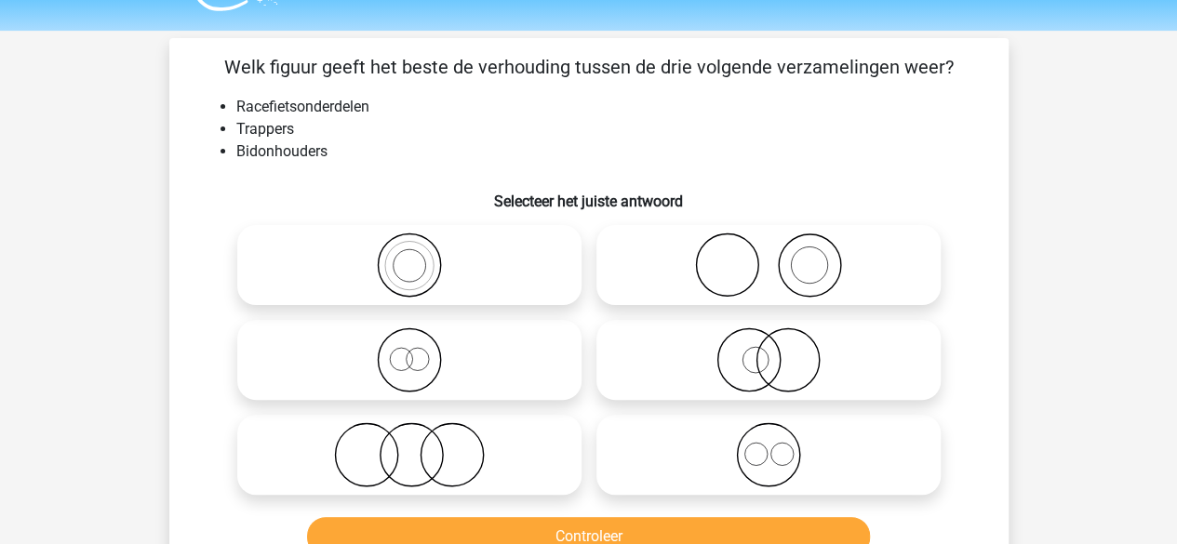
scroll to position [47, 0]
click at [696, 457] on icon at bounding box center [768, 455] width 329 height 65
click at [769, 447] on input "radio" at bounding box center [775, 441] width 12 height 12
radio input "true"
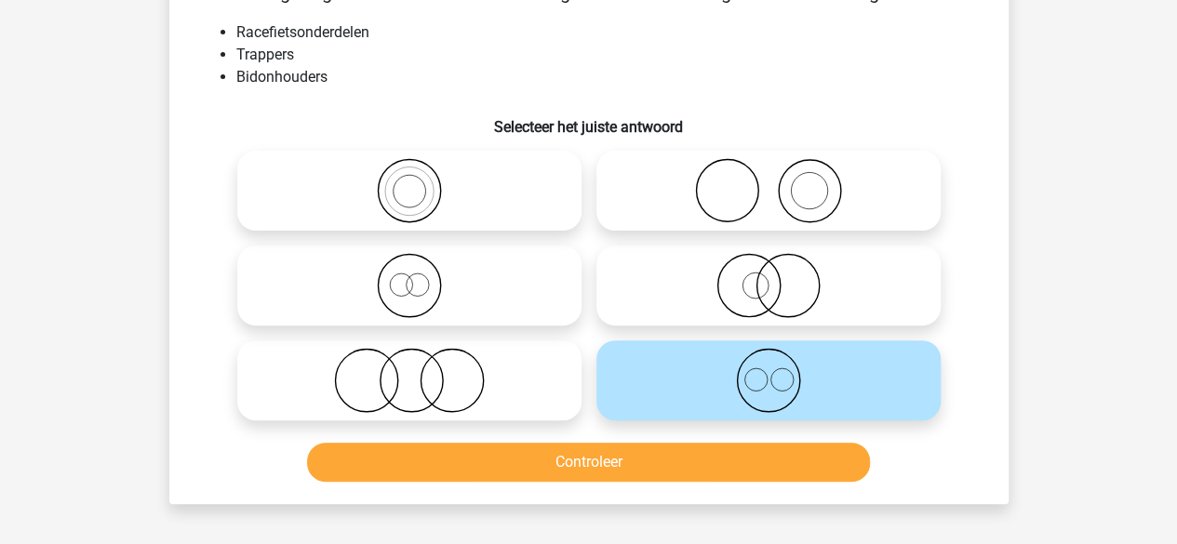
scroll to position [125, 0]
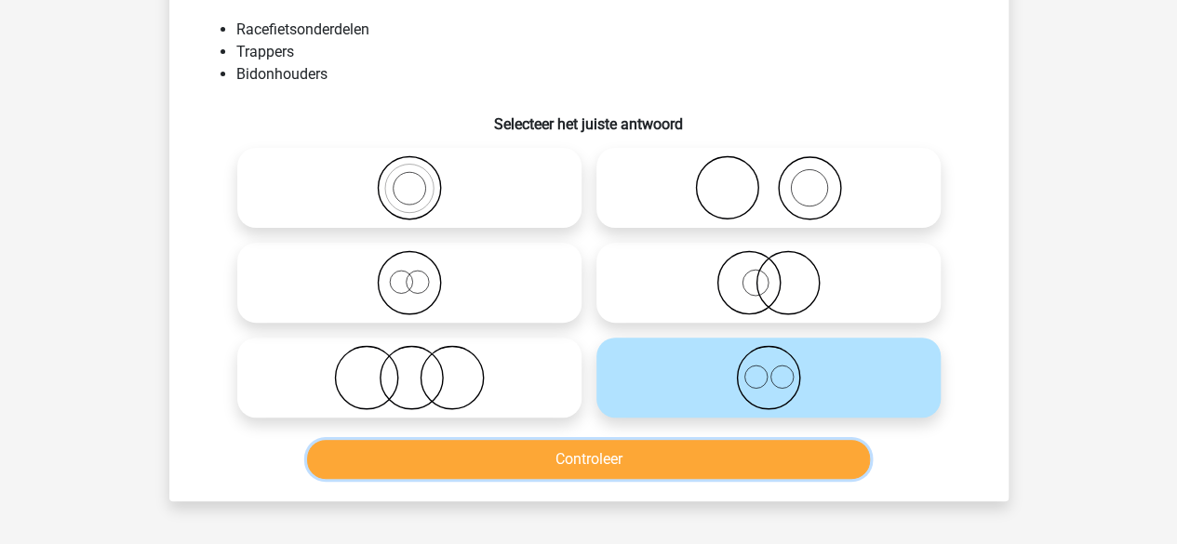
click at [620, 462] on button "Controleer" at bounding box center [588, 459] width 563 height 39
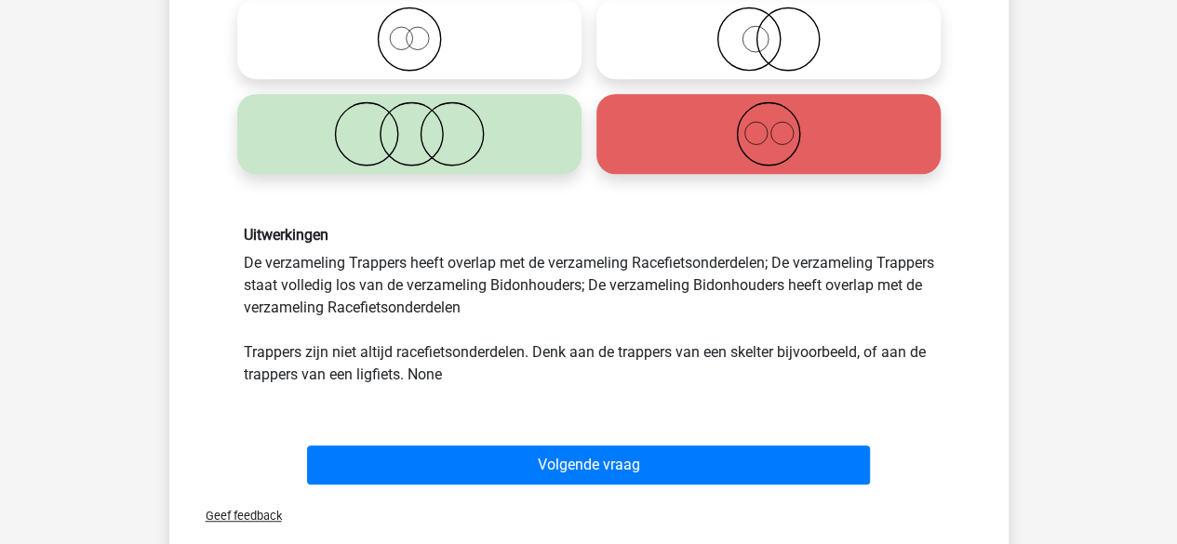
scroll to position [369, 0]
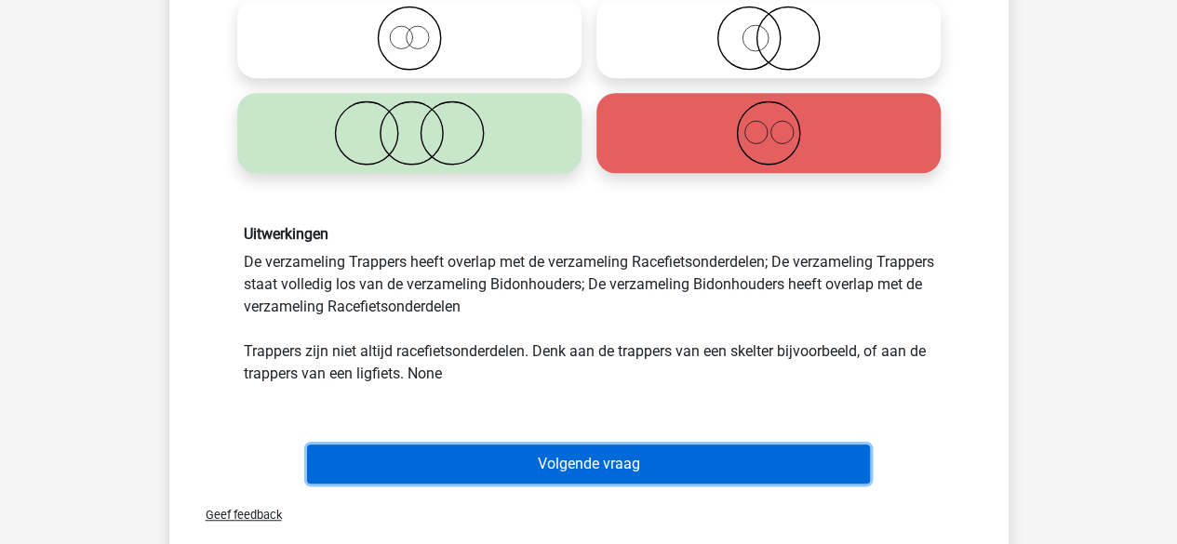
click at [633, 474] on button "Volgende vraag" at bounding box center [588, 464] width 563 height 39
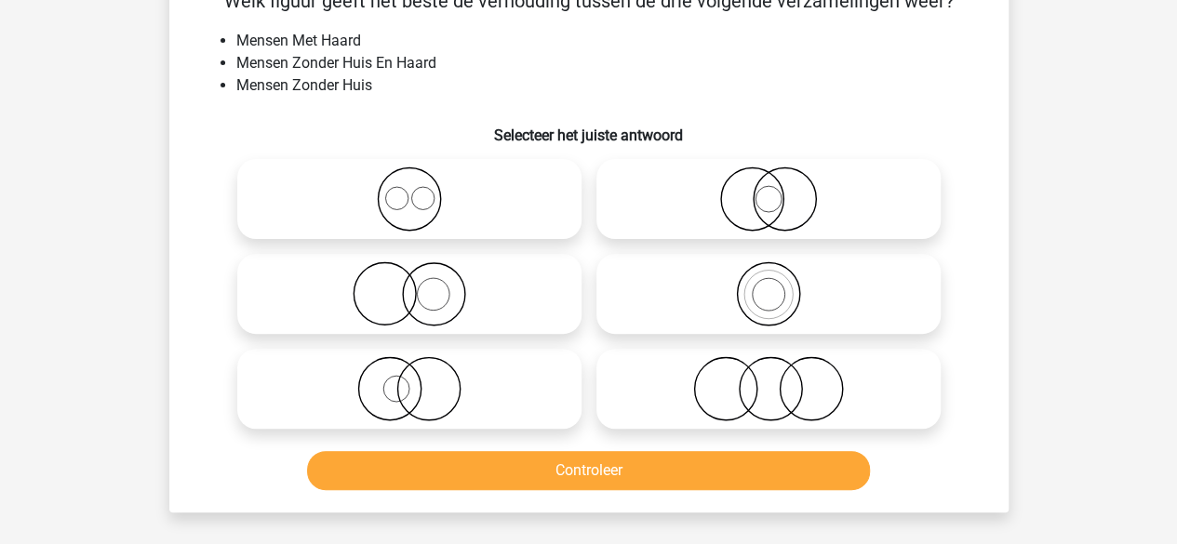
scroll to position [86, 0]
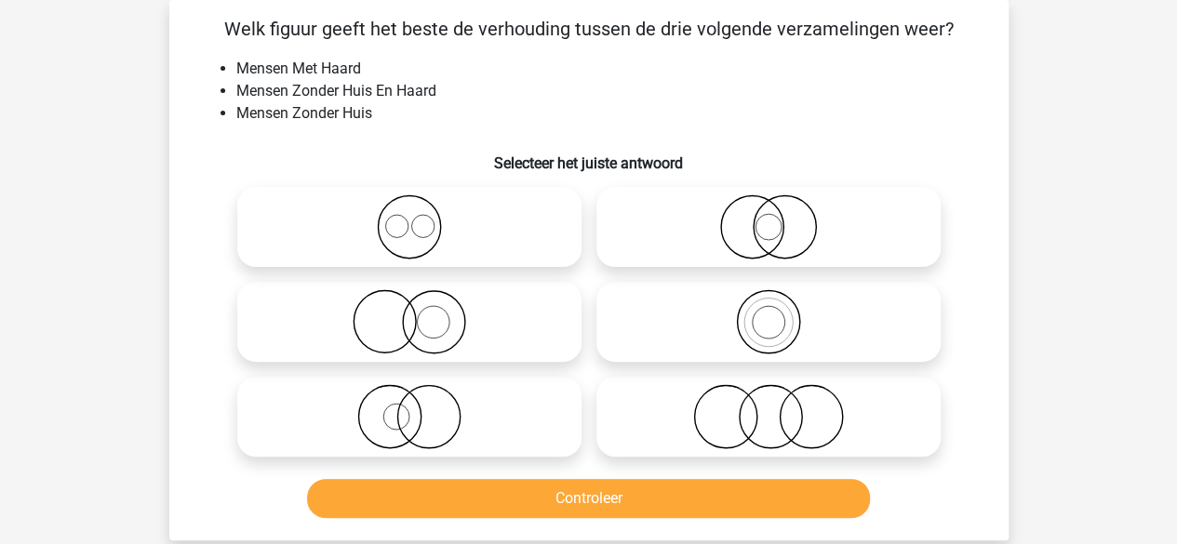
click at [473, 340] on icon at bounding box center [409, 321] width 329 height 65
click at [422, 313] on input "radio" at bounding box center [415, 307] width 12 height 12
radio input "true"
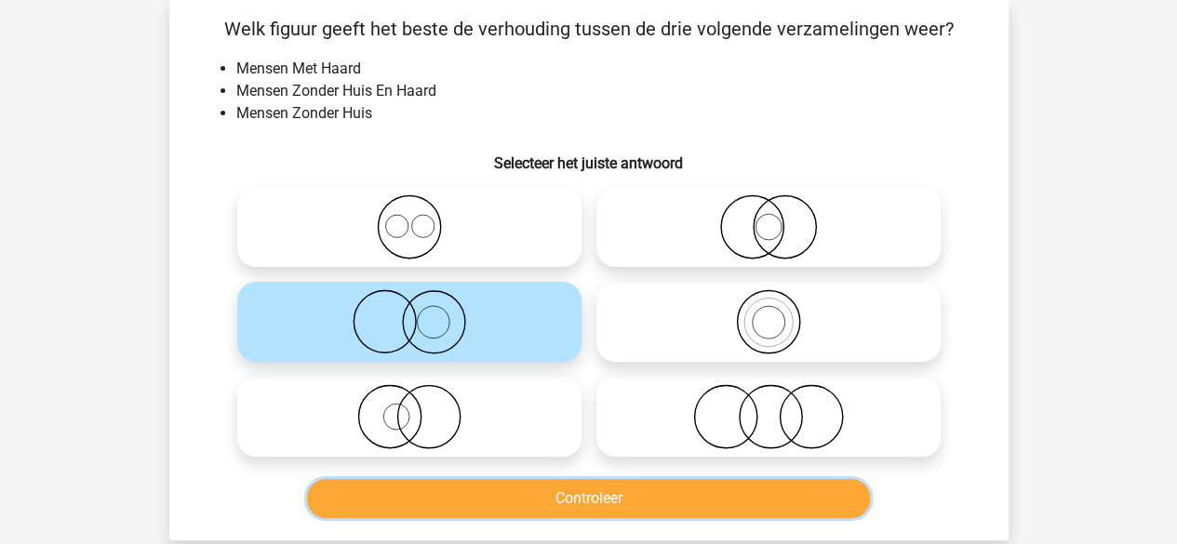
click at [553, 511] on button "Controleer" at bounding box center [588, 498] width 563 height 39
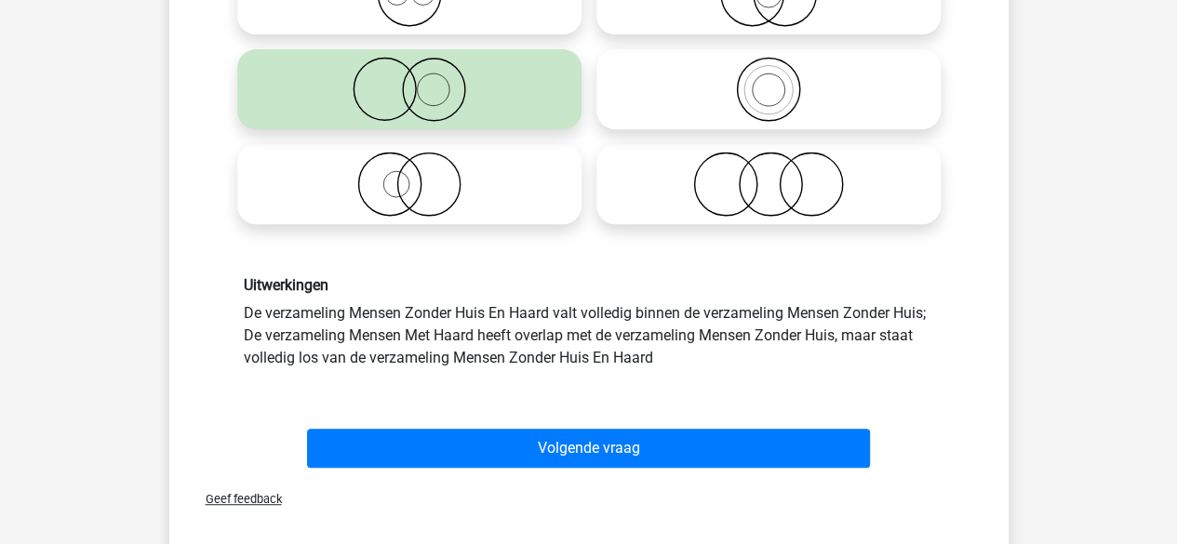
scroll to position [328, 0]
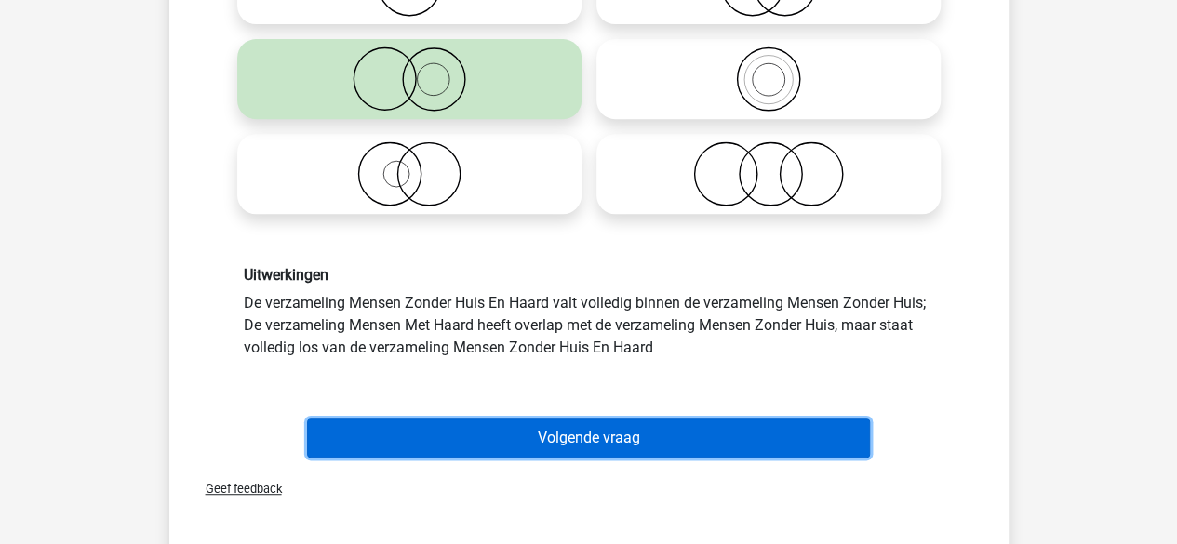
click at [685, 427] on button "Volgende vraag" at bounding box center [588, 438] width 563 height 39
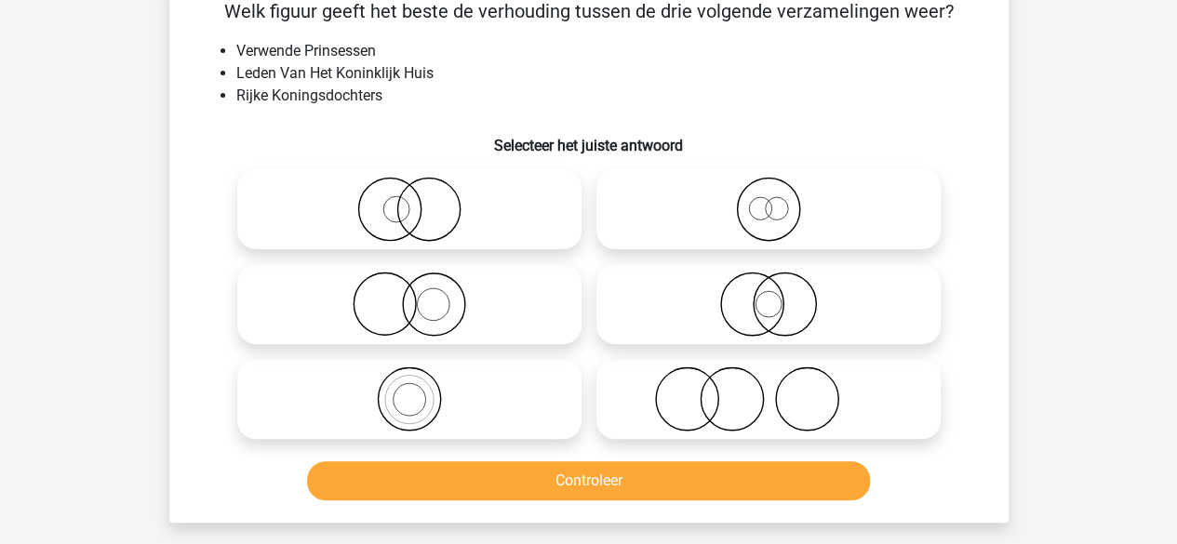
scroll to position [86, 0]
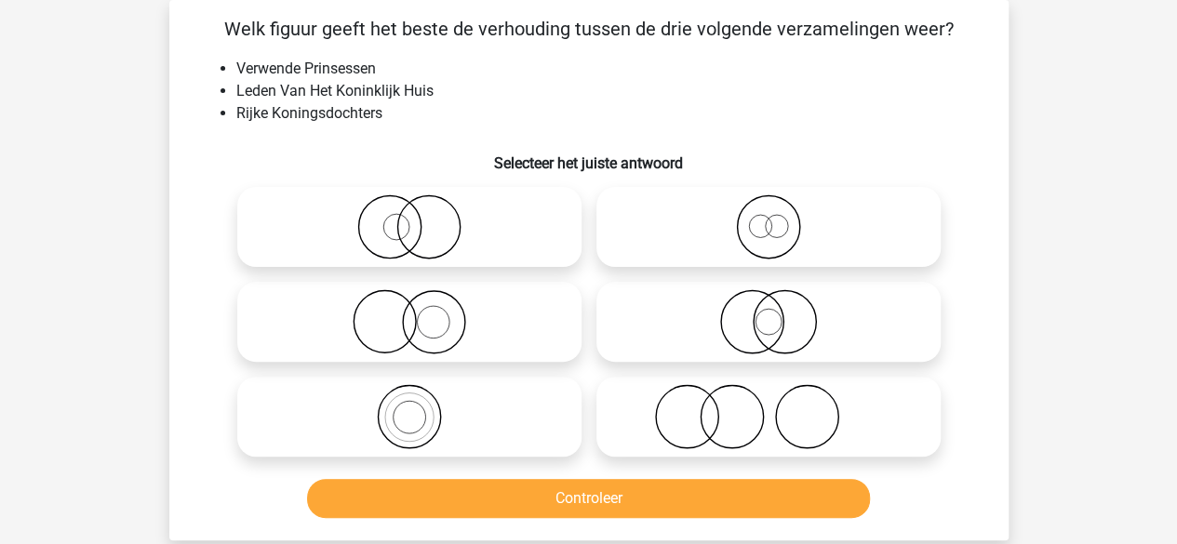
click at [730, 235] on icon at bounding box center [768, 226] width 329 height 65
click at [769, 218] on input "radio" at bounding box center [775, 212] width 12 height 12
radio input "true"
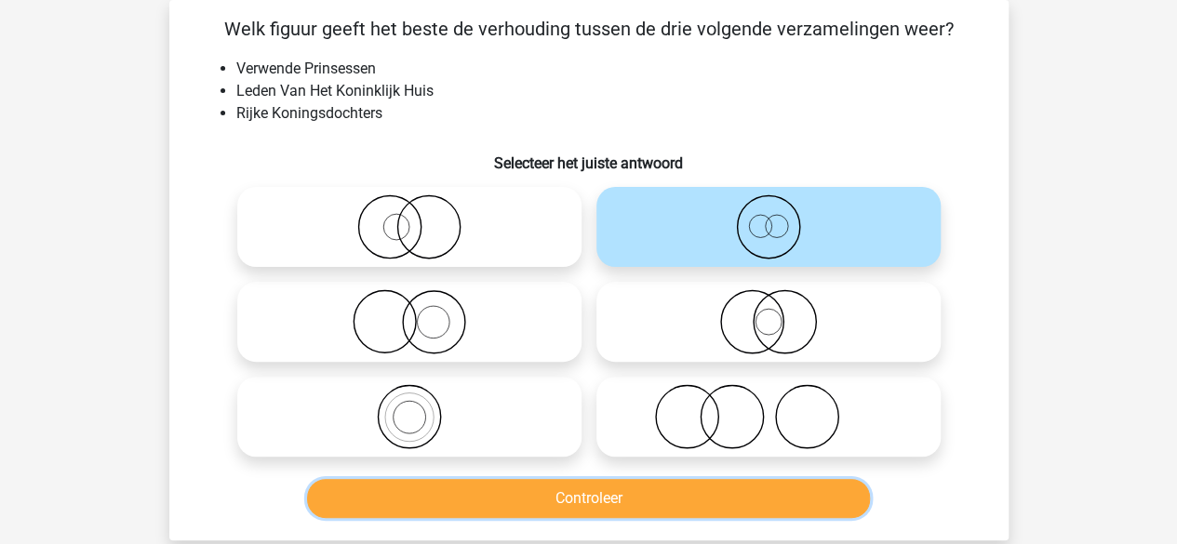
click at [575, 505] on button "Controleer" at bounding box center [588, 498] width 563 height 39
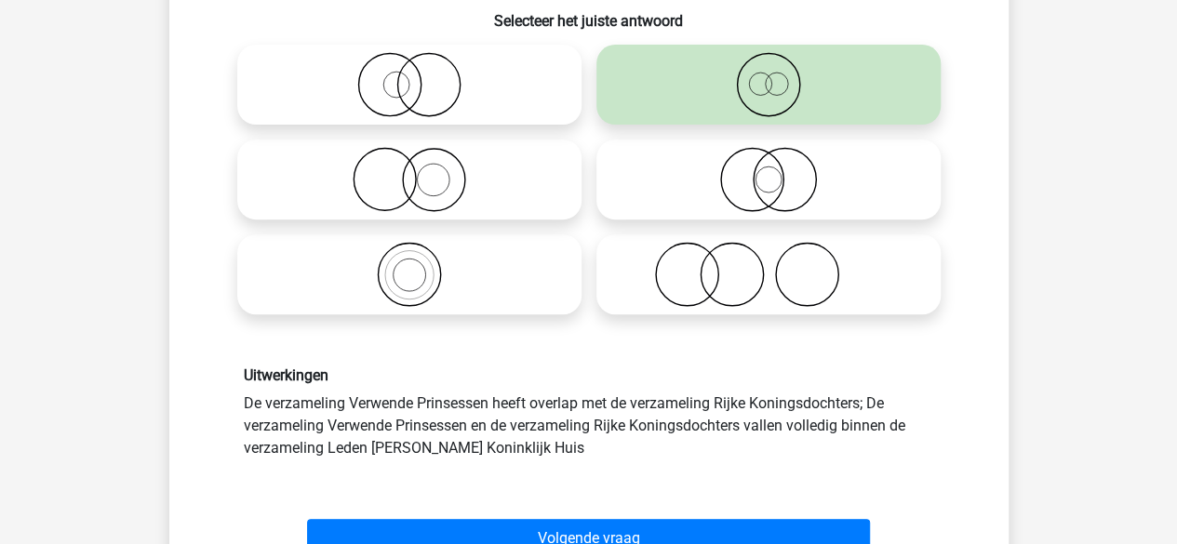
scroll to position [258, 0]
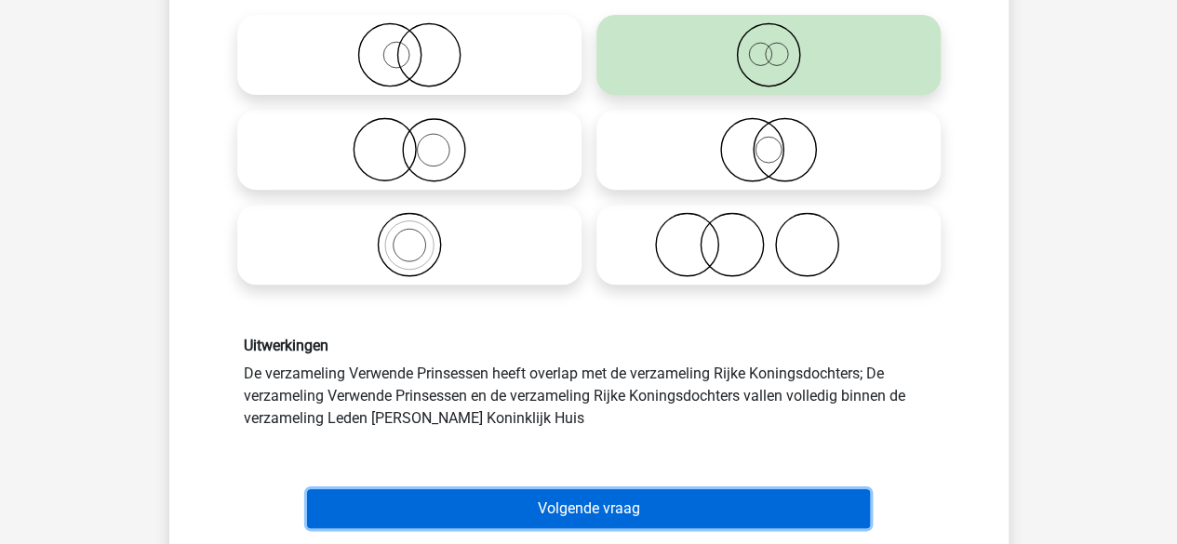
click at [569, 500] on button "Volgende vraag" at bounding box center [588, 508] width 563 height 39
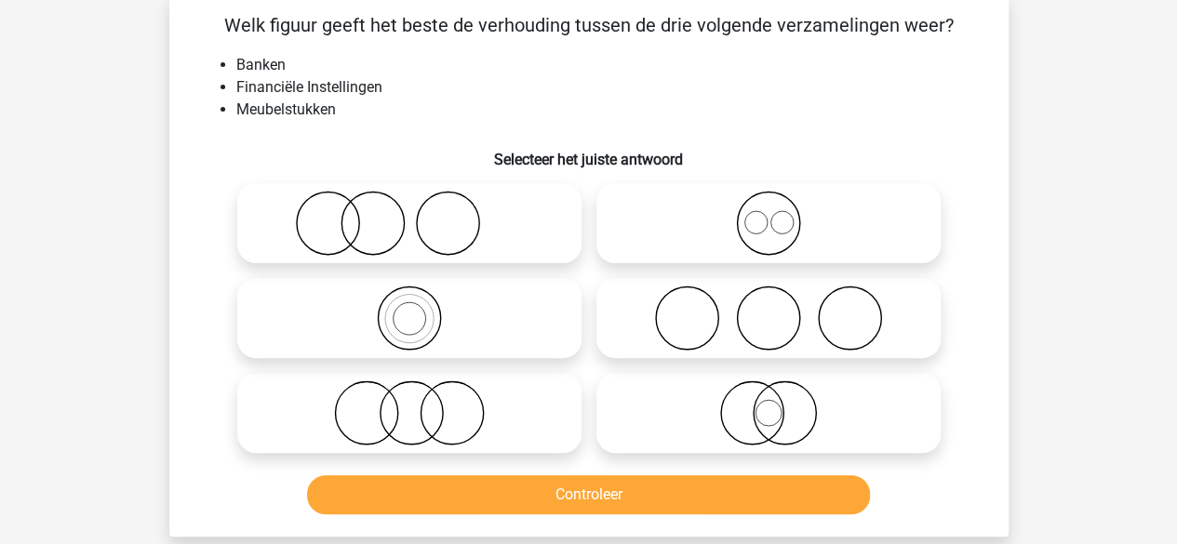
scroll to position [86, 0]
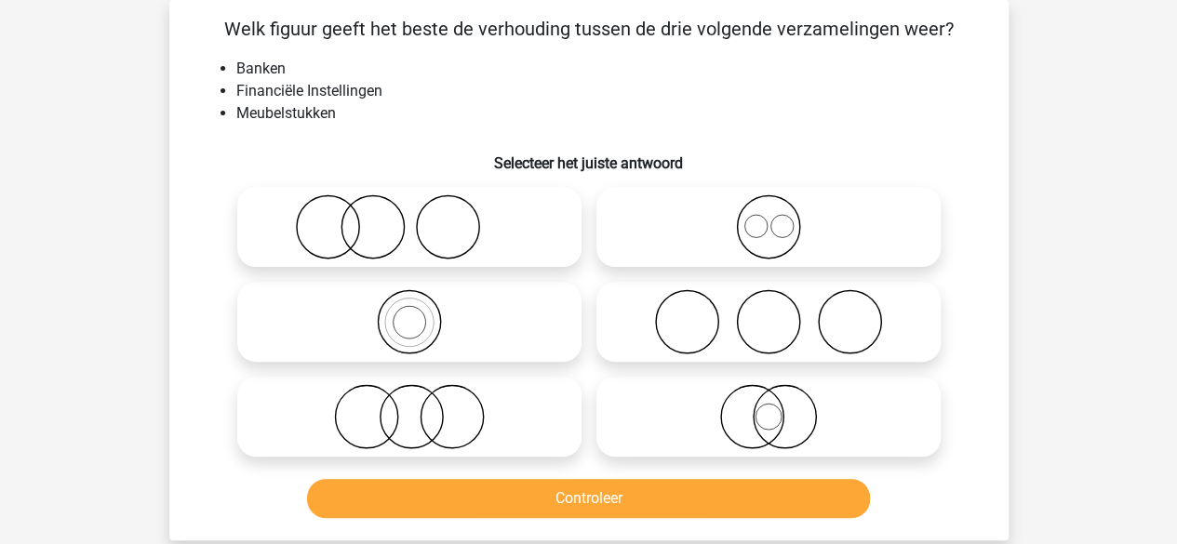
click at [476, 244] on icon at bounding box center [409, 226] width 329 height 65
click at [422, 218] on input "radio" at bounding box center [415, 212] width 12 height 12
radio input "true"
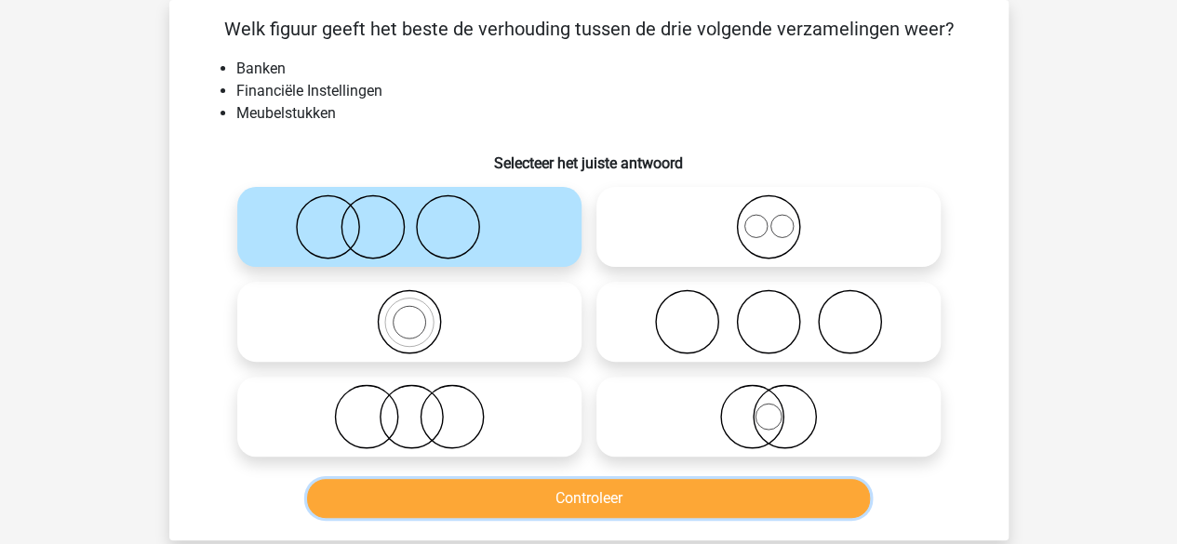
click at [523, 493] on button "Controleer" at bounding box center [588, 498] width 563 height 39
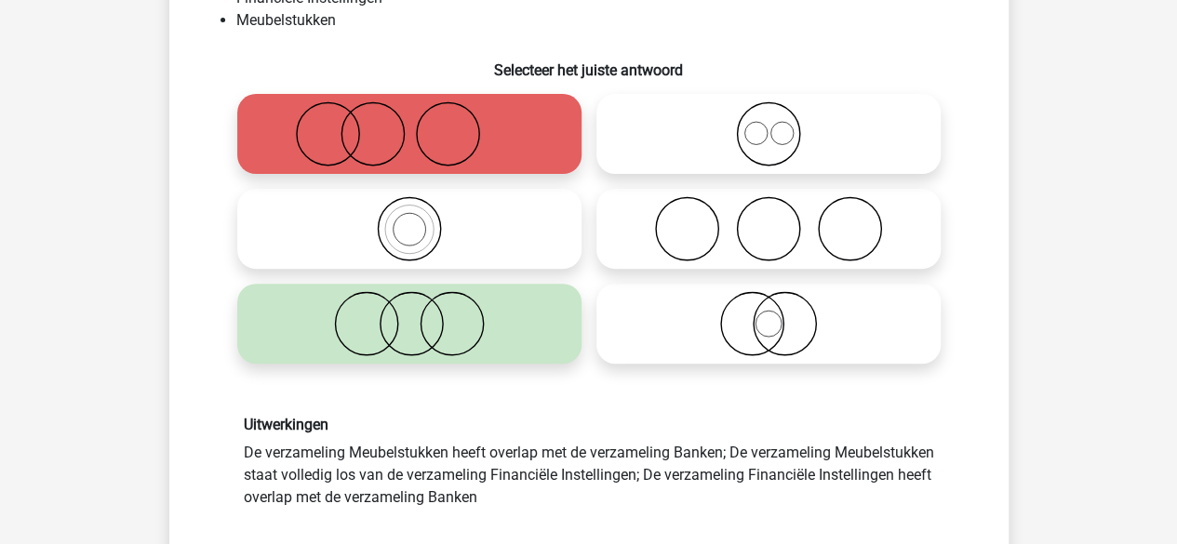
scroll to position [145, 0]
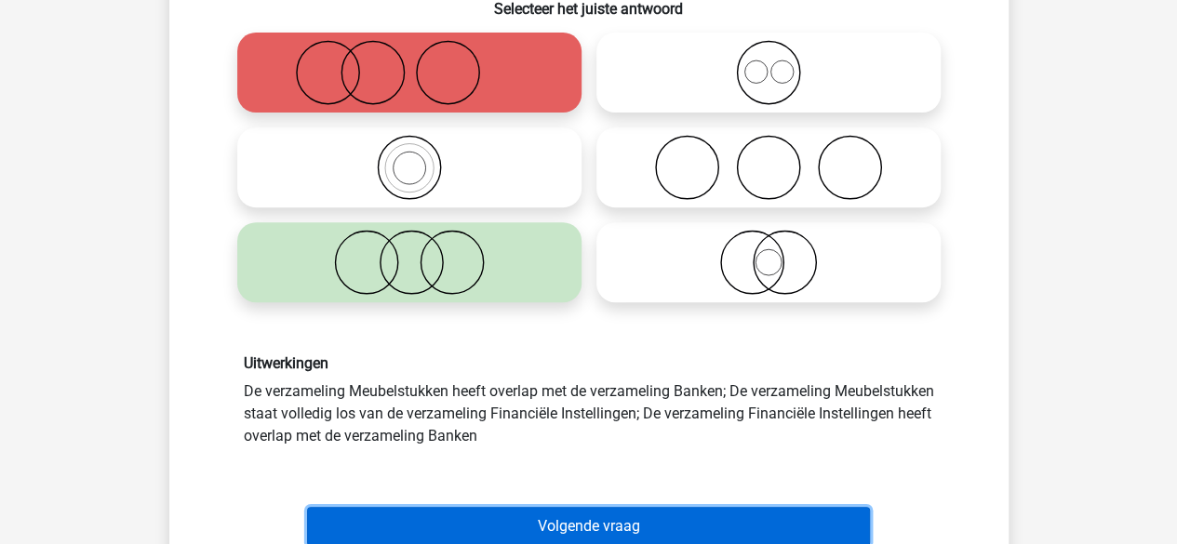
click at [627, 530] on button "Volgende vraag" at bounding box center [588, 526] width 563 height 39
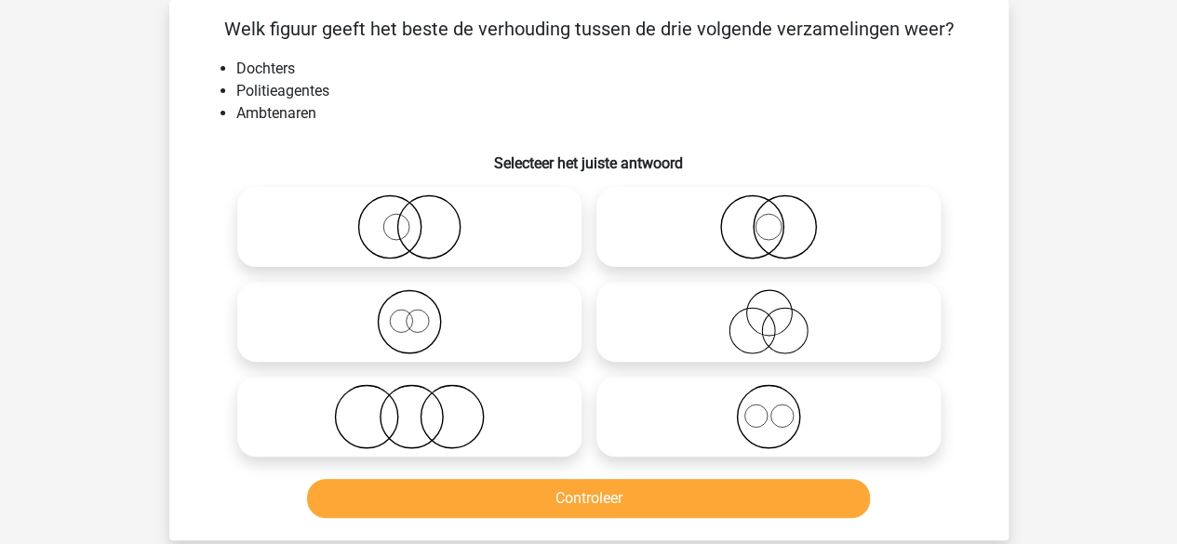
scroll to position [86, 0]
click at [739, 323] on icon at bounding box center [768, 321] width 329 height 65
click at [769, 313] on input "radio" at bounding box center [775, 307] width 12 height 12
radio input "true"
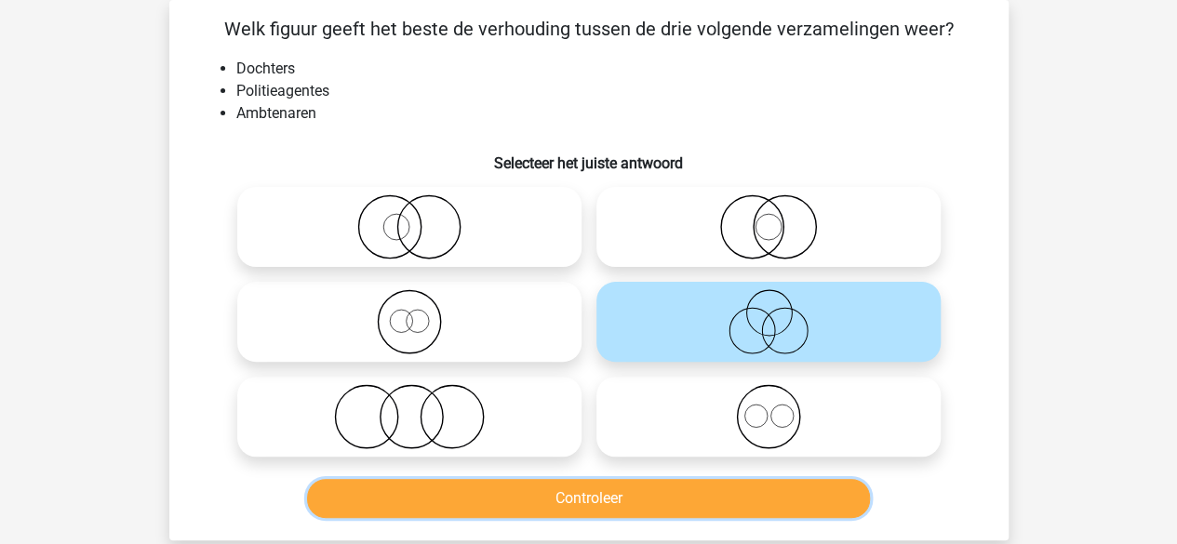
click at [648, 493] on button "Controleer" at bounding box center [588, 498] width 563 height 39
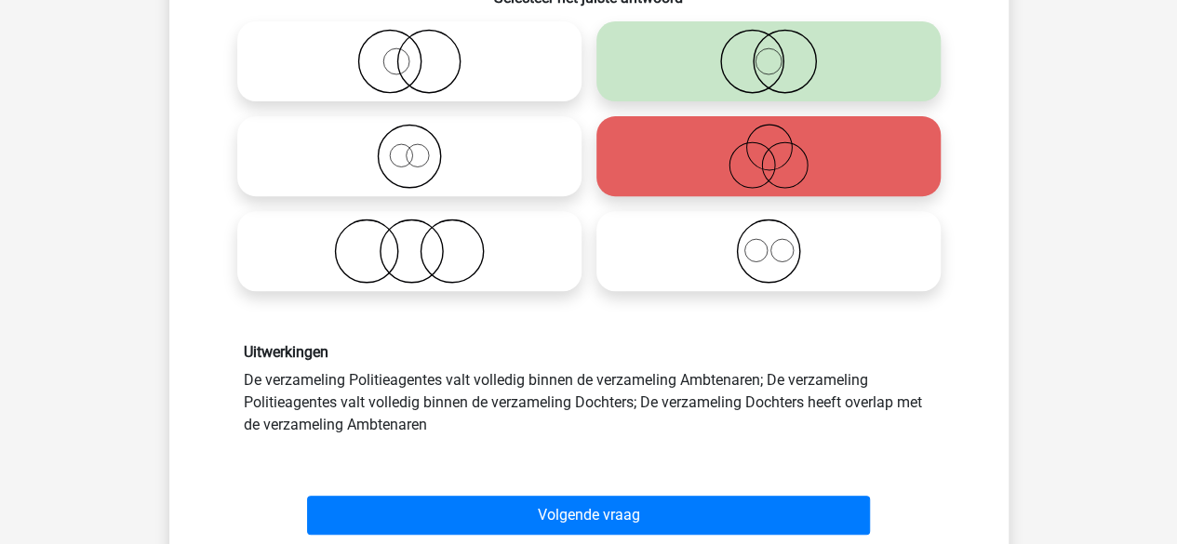
scroll to position [327, 0]
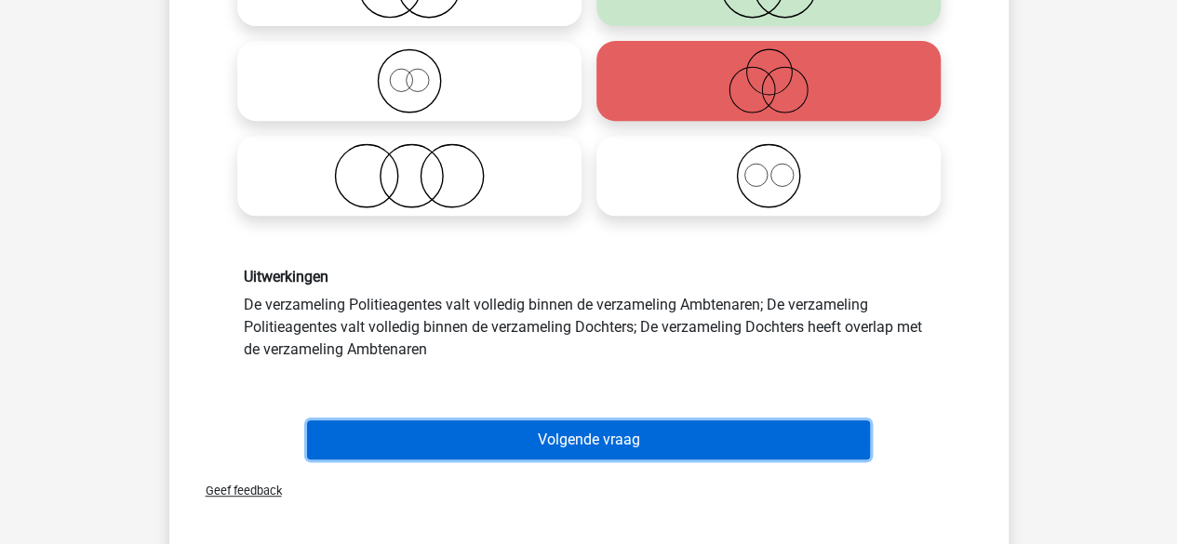
click at [608, 438] on button "Volgende vraag" at bounding box center [588, 440] width 563 height 39
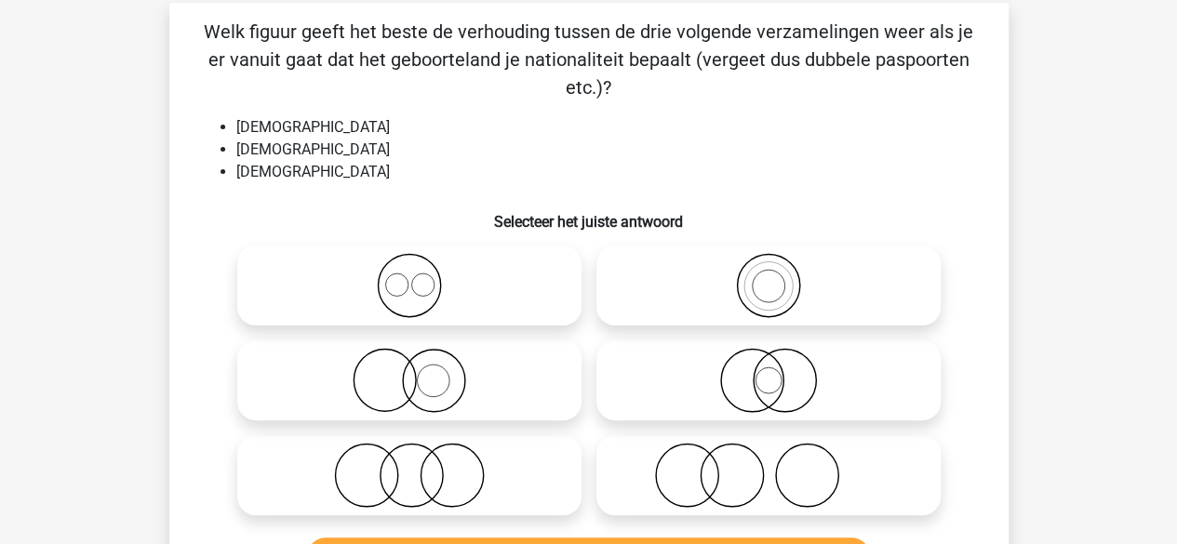
scroll to position [84, 0]
click at [408, 276] on icon at bounding box center [409, 284] width 329 height 65
click at [409, 275] on input "radio" at bounding box center [415, 269] width 12 height 12
radio input "true"
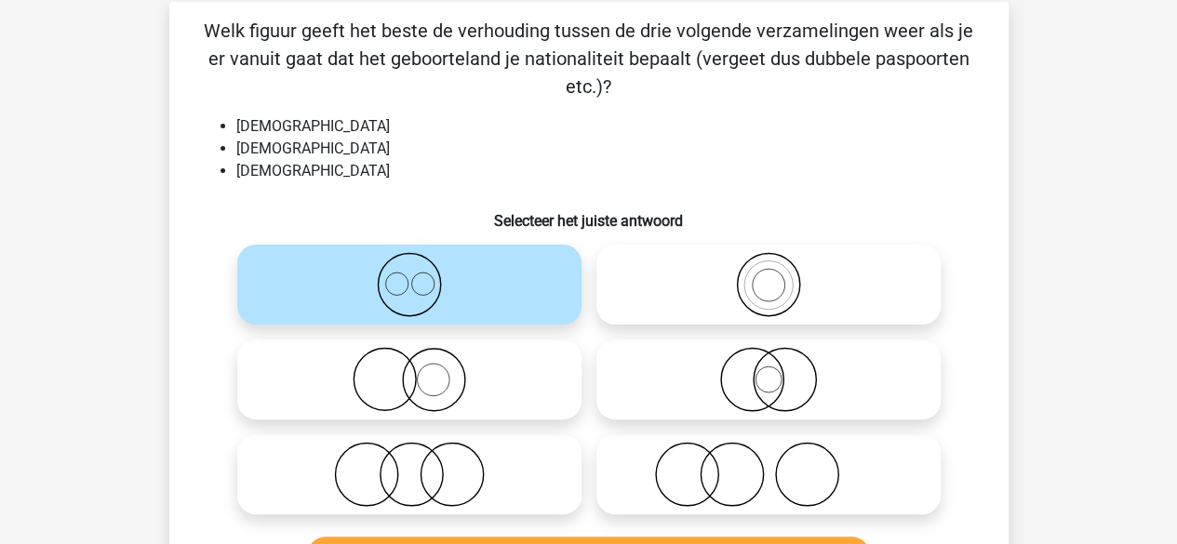
scroll to position [222, 0]
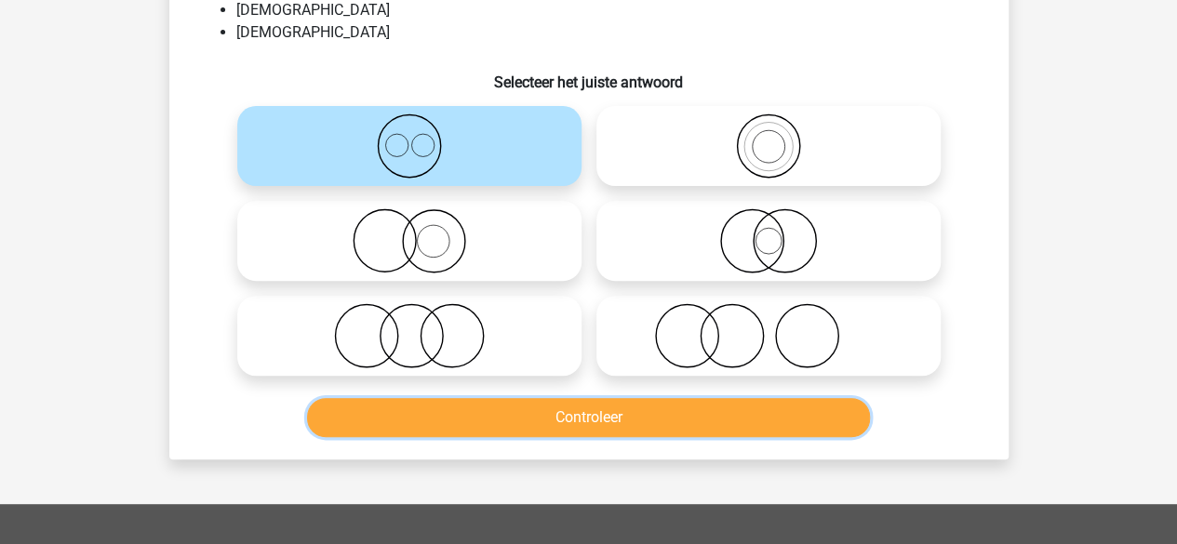
click at [515, 414] on button "Controleer" at bounding box center [588, 417] width 563 height 39
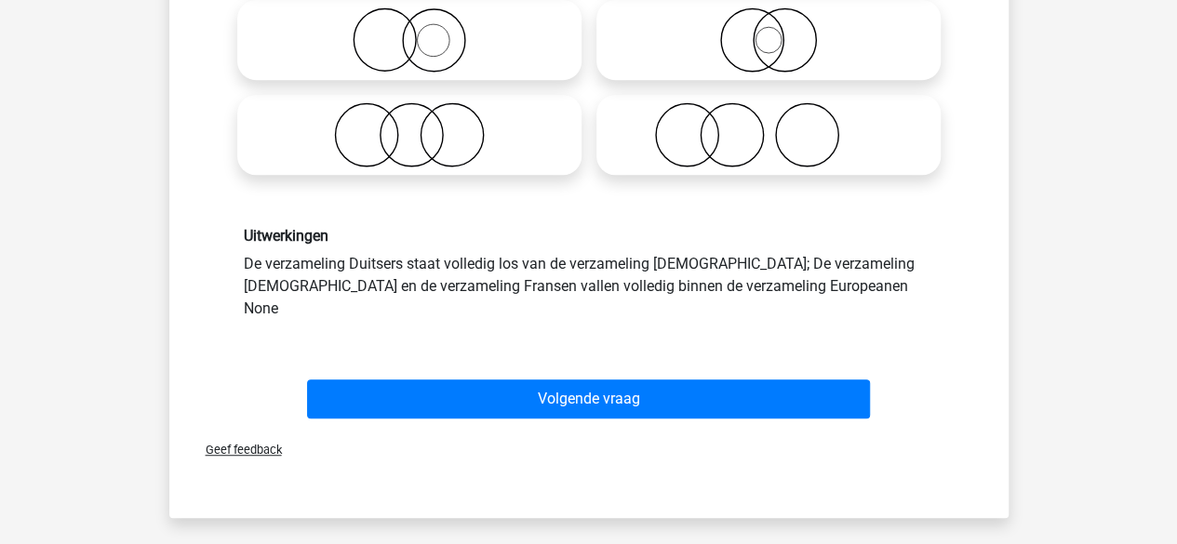
scroll to position [443, 0]
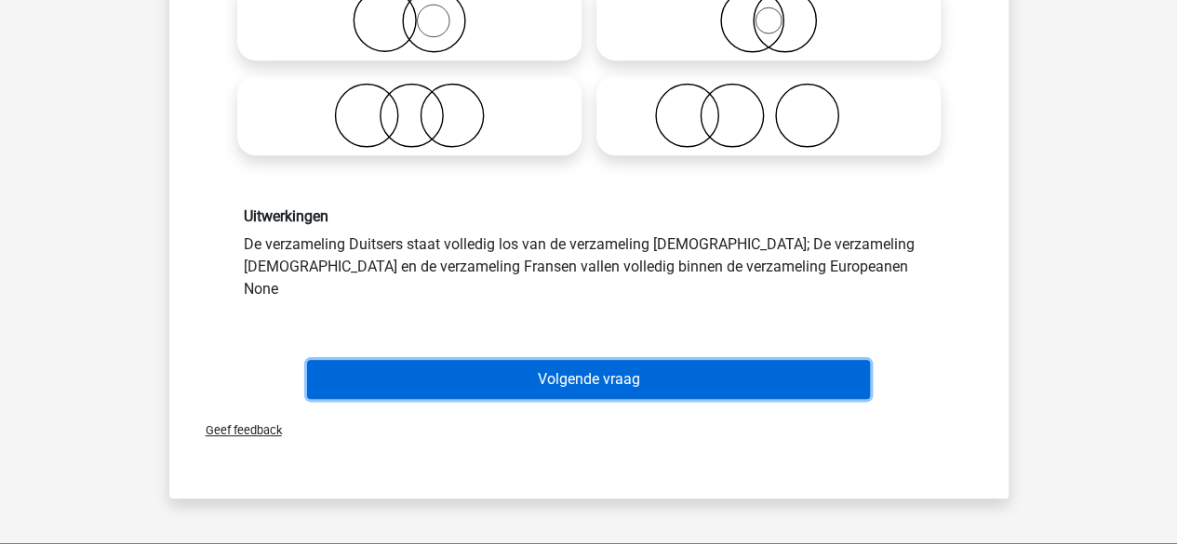
click at [572, 362] on button "Volgende vraag" at bounding box center [588, 379] width 563 height 39
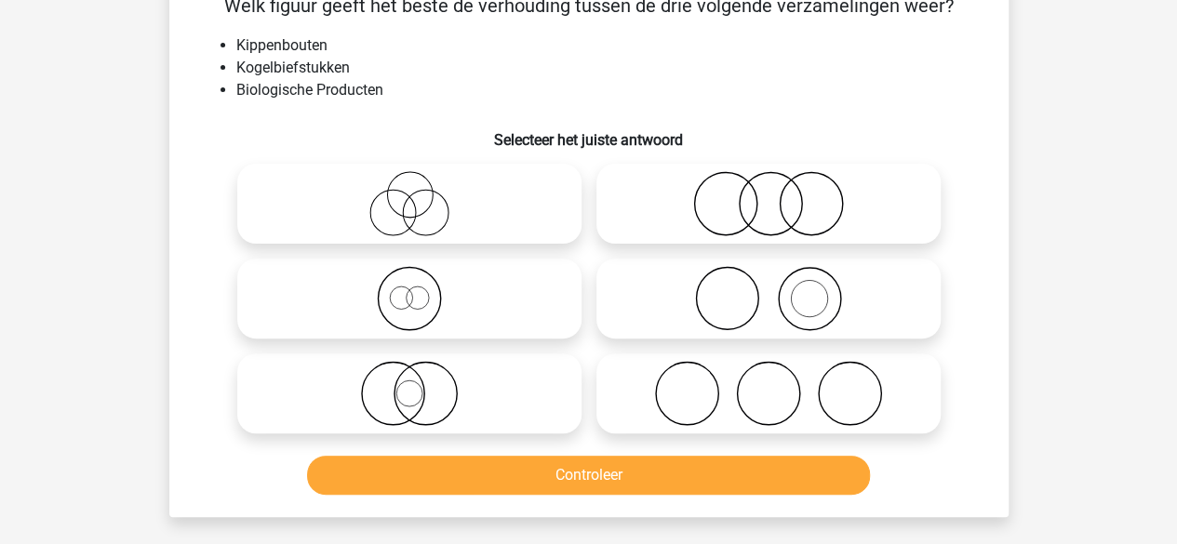
scroll to position [86, 0]
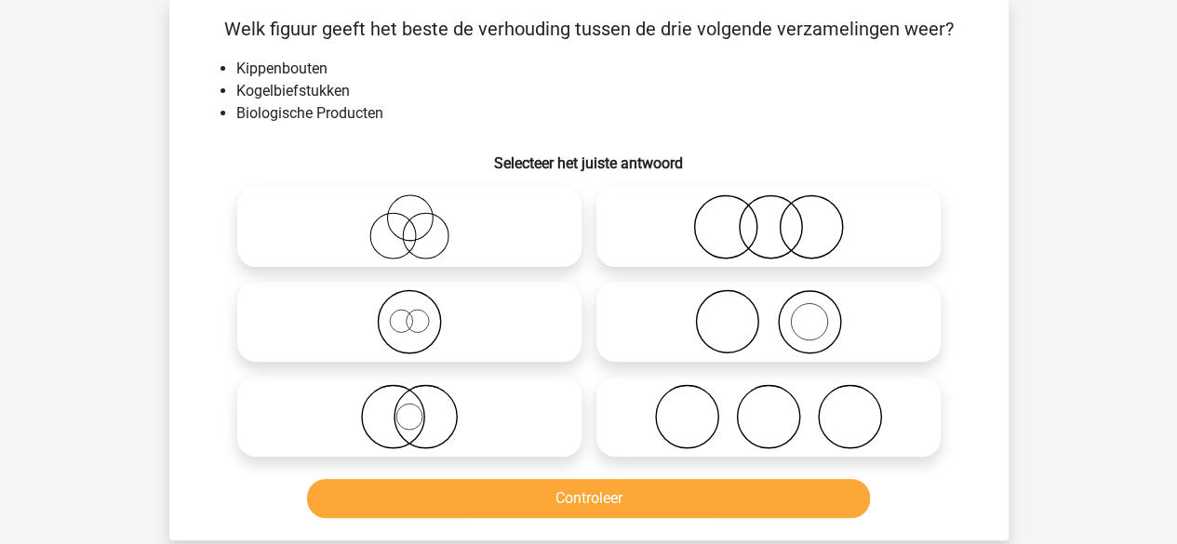
click at [743, 237] on icon at bounding box center [768, 226] width 329 height 65
click at [769, 218] on input "radio" at bounding box center [775, 212] width 12 height 12
radio input "true"
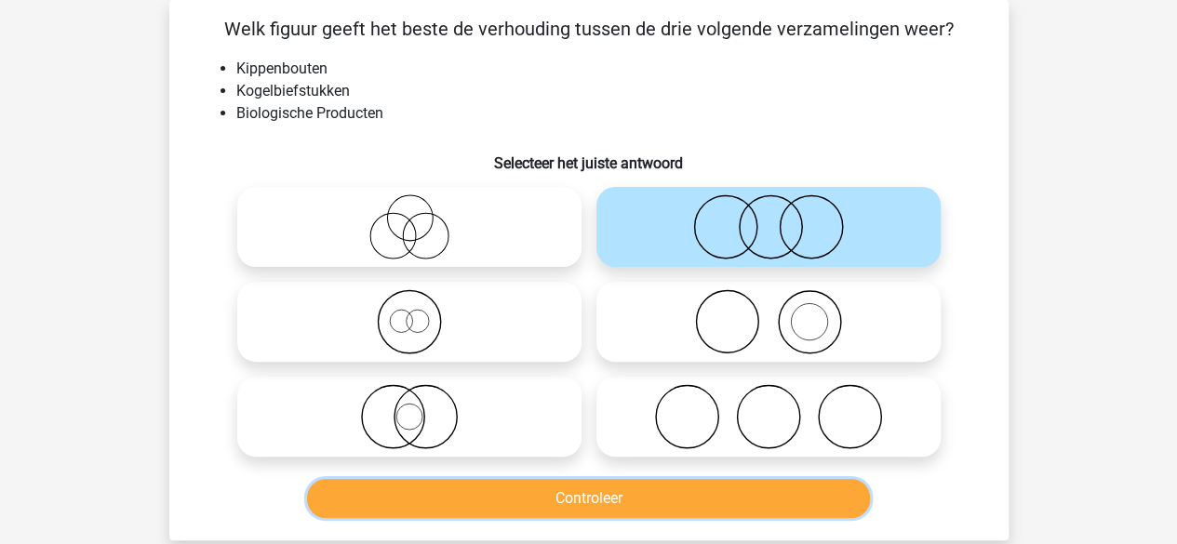
click at [659, 496] on button "Controleer" at bounding box center [588, 498] width 563 height 39
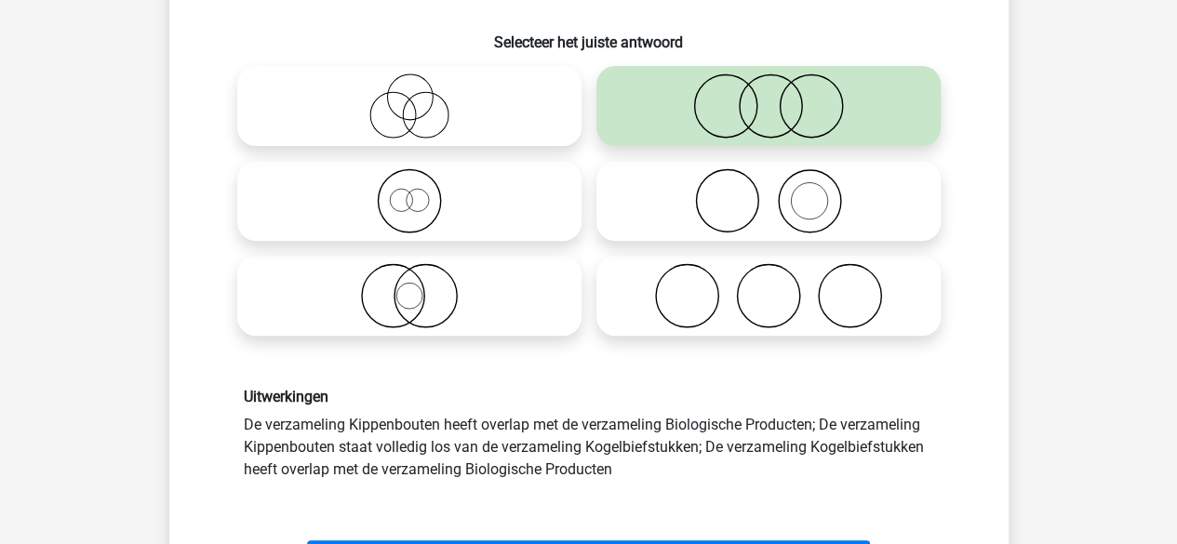
scroll to position [242, 0]
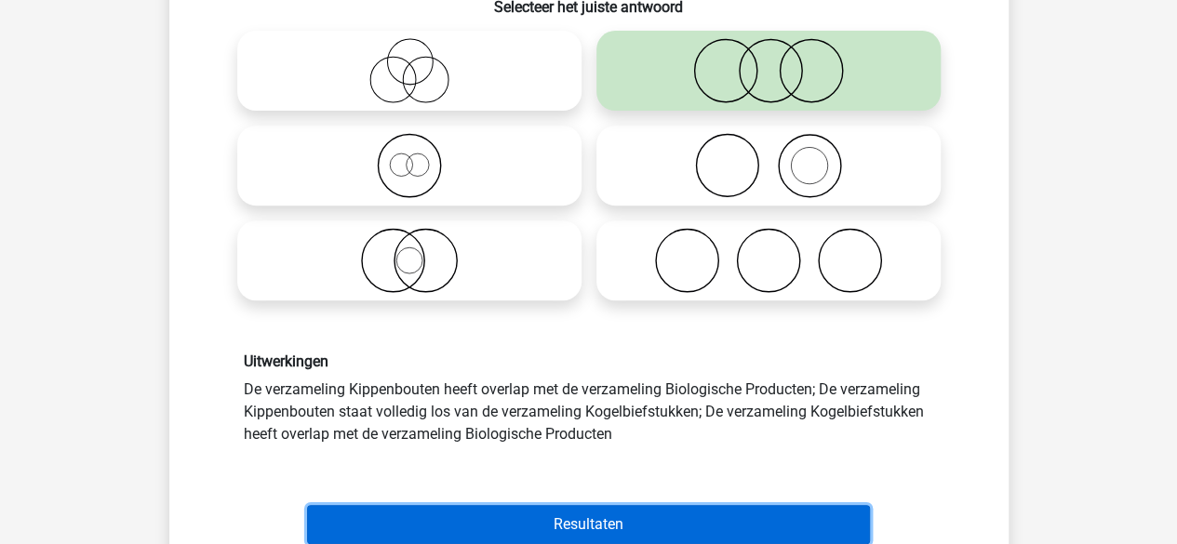
click at [642, 510] on button "Resultaten" at bounding box center [588, 524] width 563 height 39
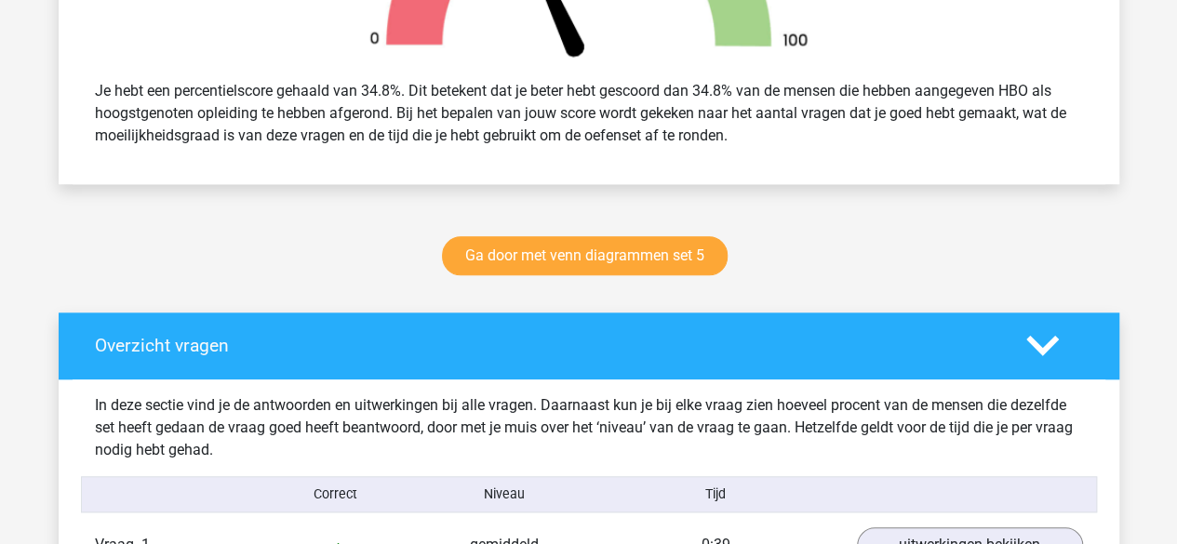
scroll to position [761, 0]
